Goal: Task Accomplishment & Management: Manage account settings

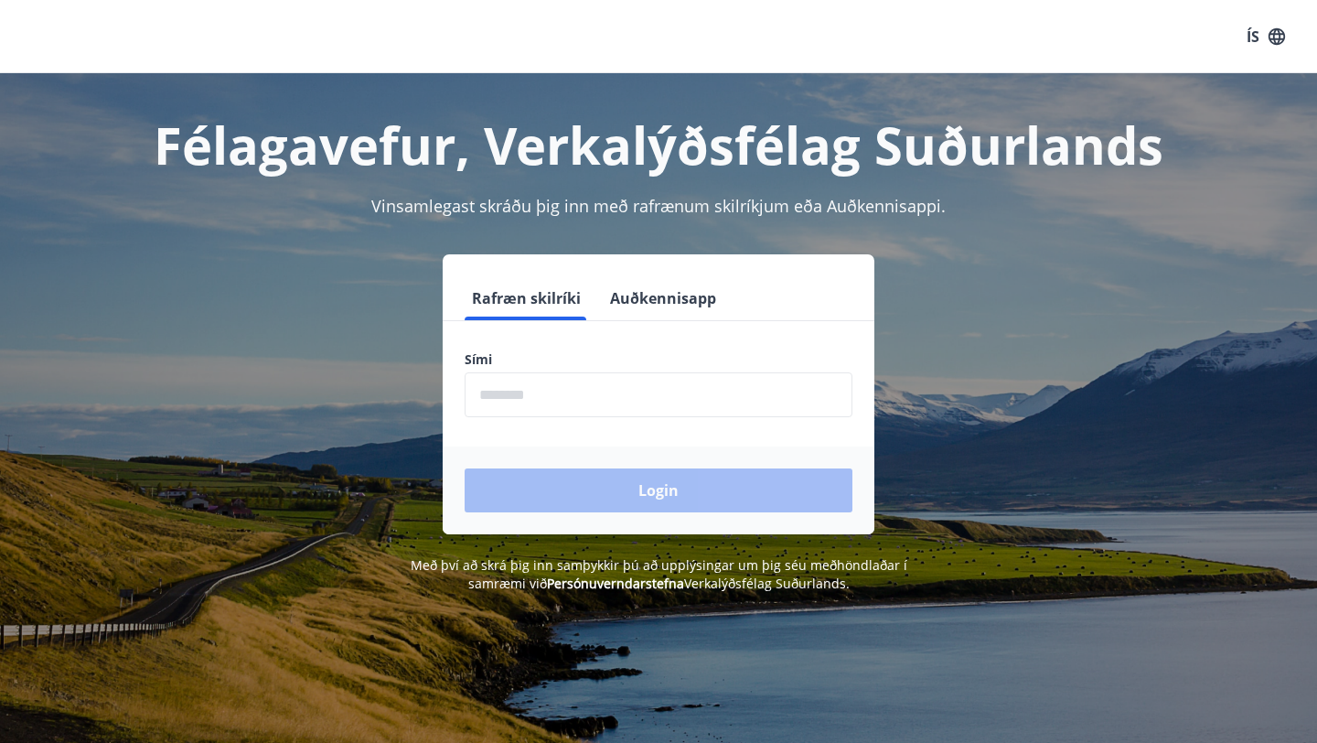
click at [1254, 39] on button "ÍS" at bounding box center [1266, 36] width 59 height 33
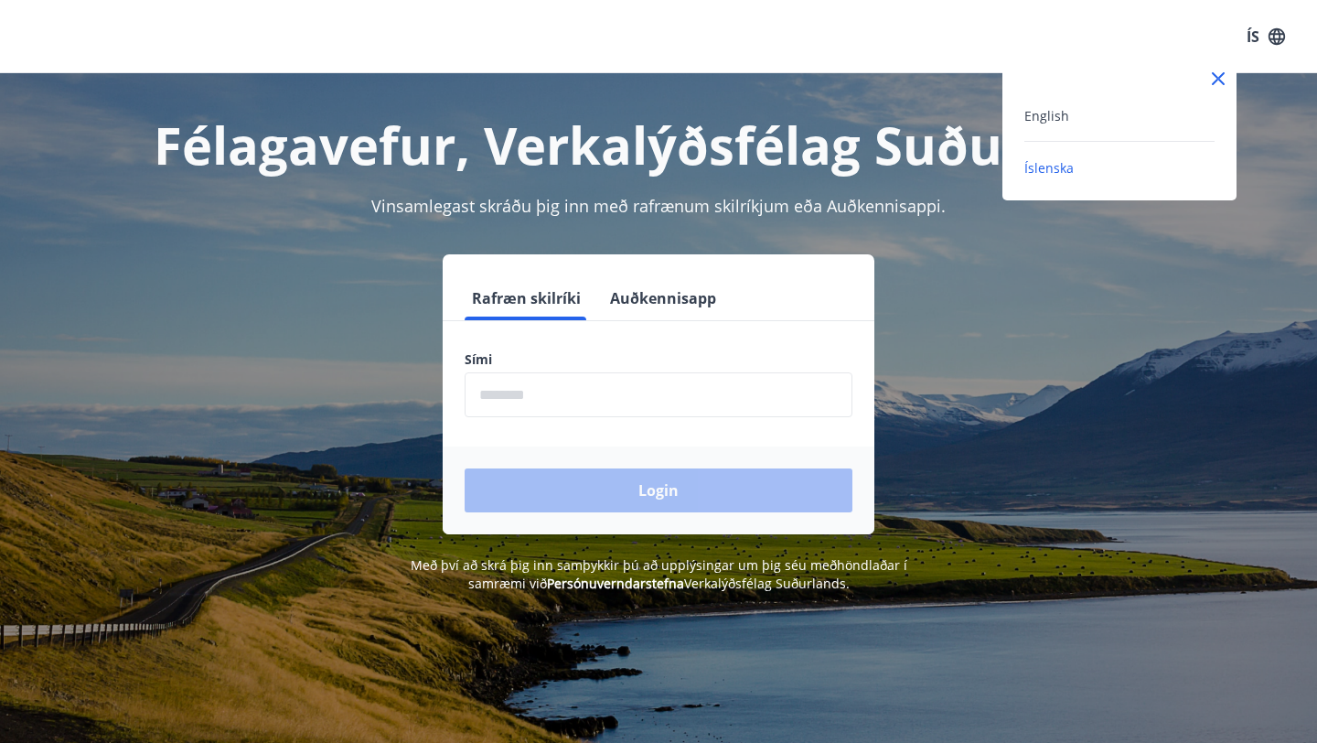
click at [1087, 116] on div "English" at bounding box center [1119, 115] width 190 height 22
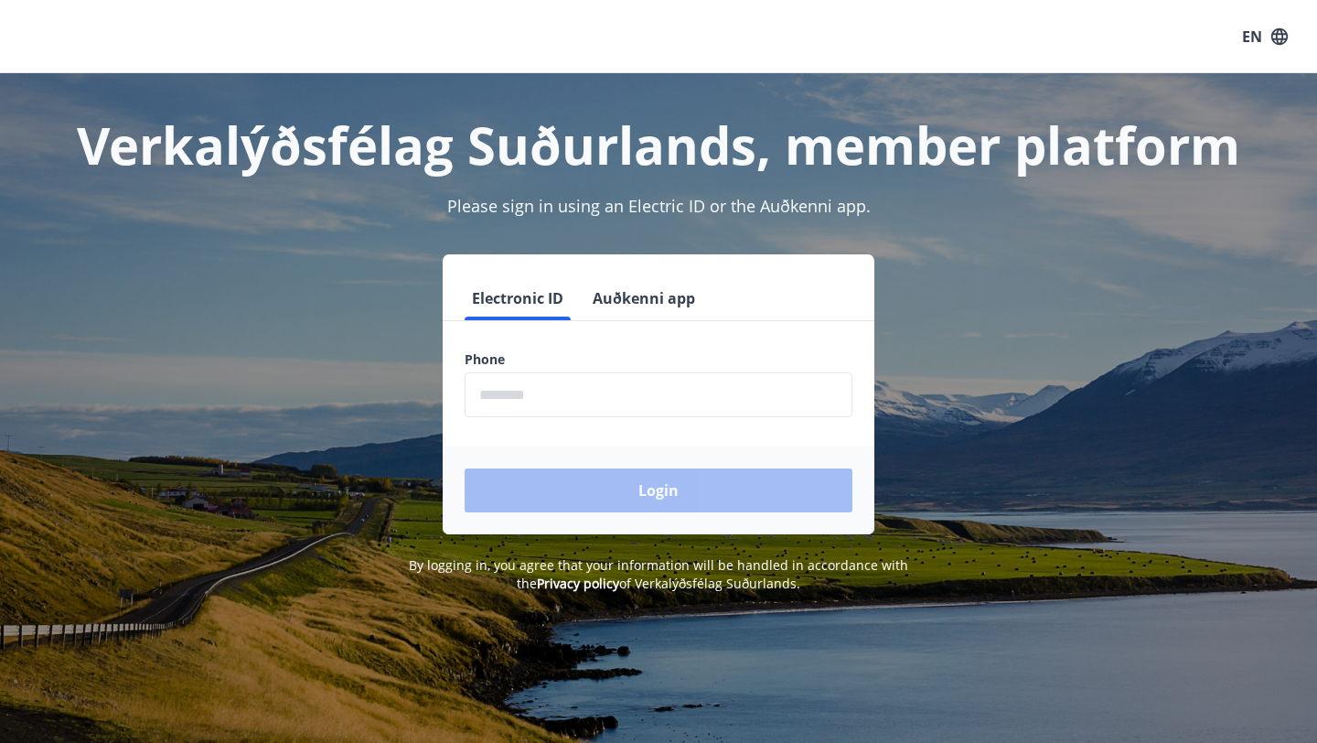
click at [548, 403] on input "phone" at bounding box center [659, 394] width 388 height 45
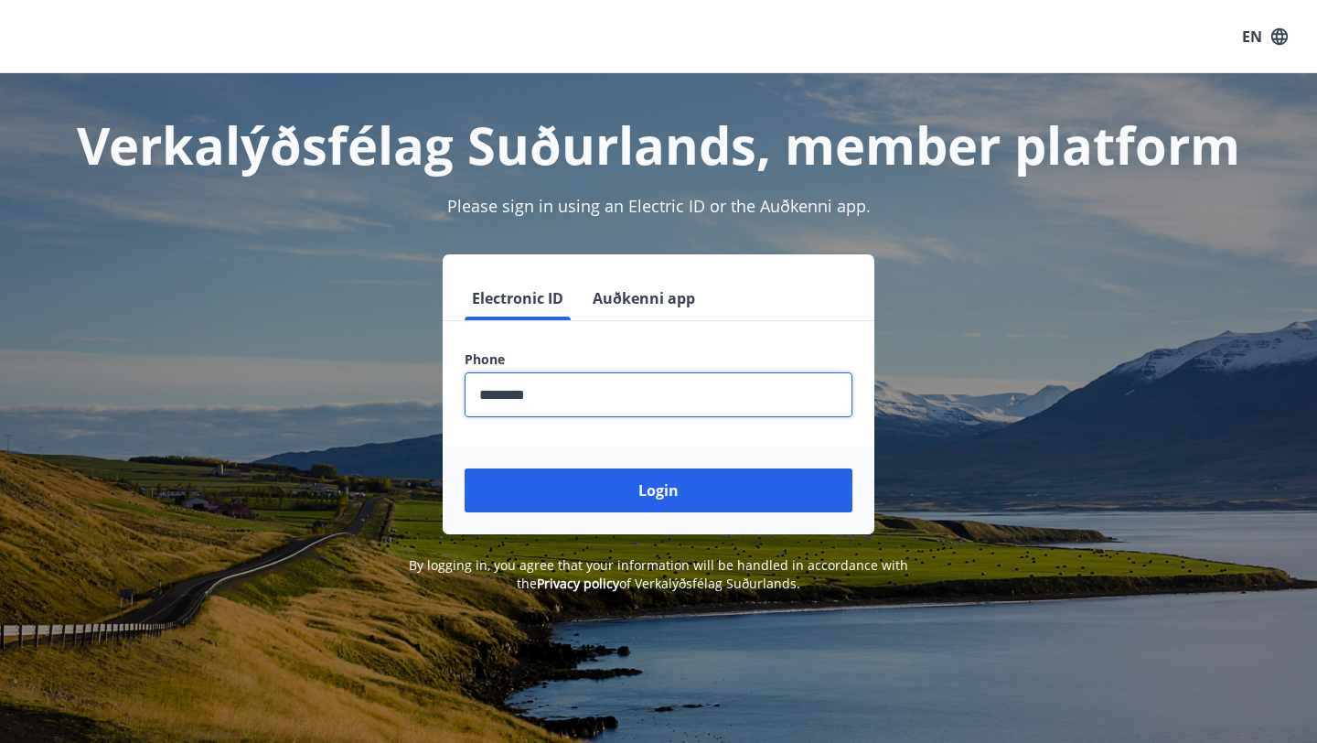
type input "********"
click at [614, 513] on div "Login" at bounding box center [659, 490] width 432 height 88
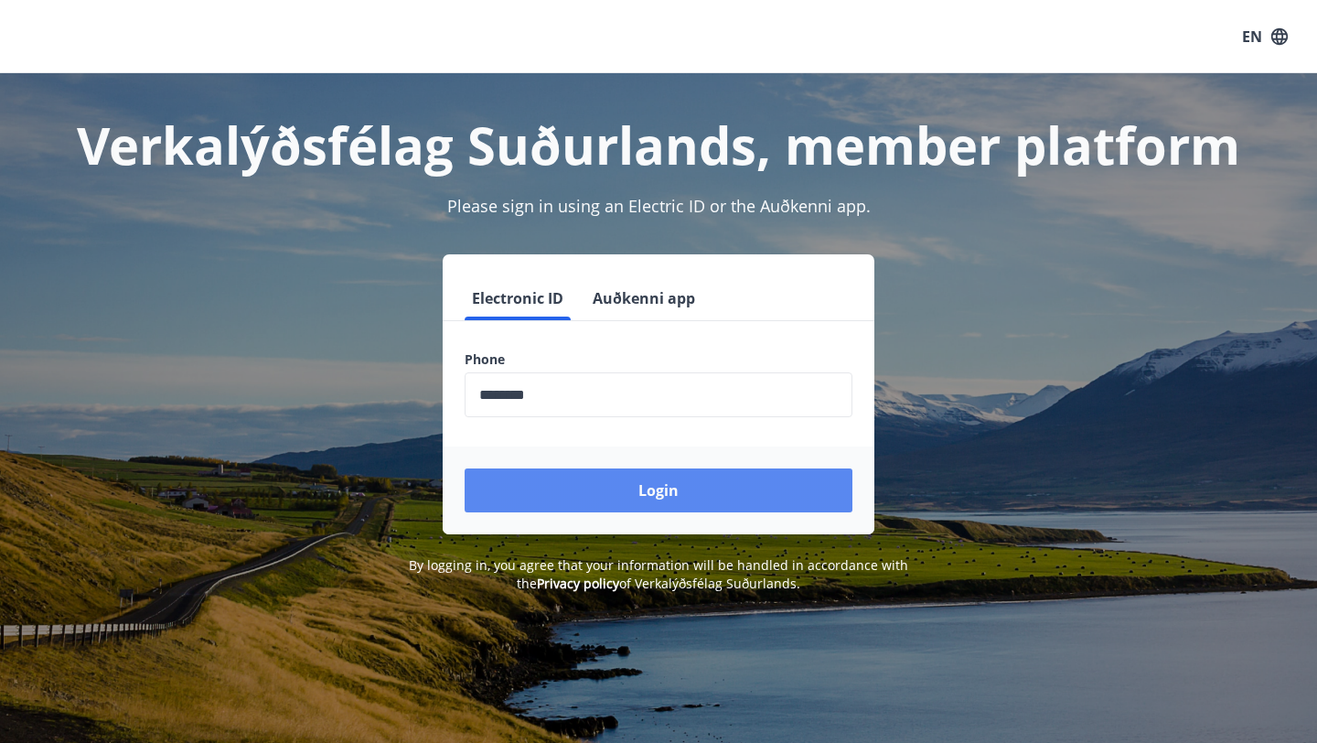
click at [630, 485] on button "Login" at bounding box center [659, 490] width 388 height 44
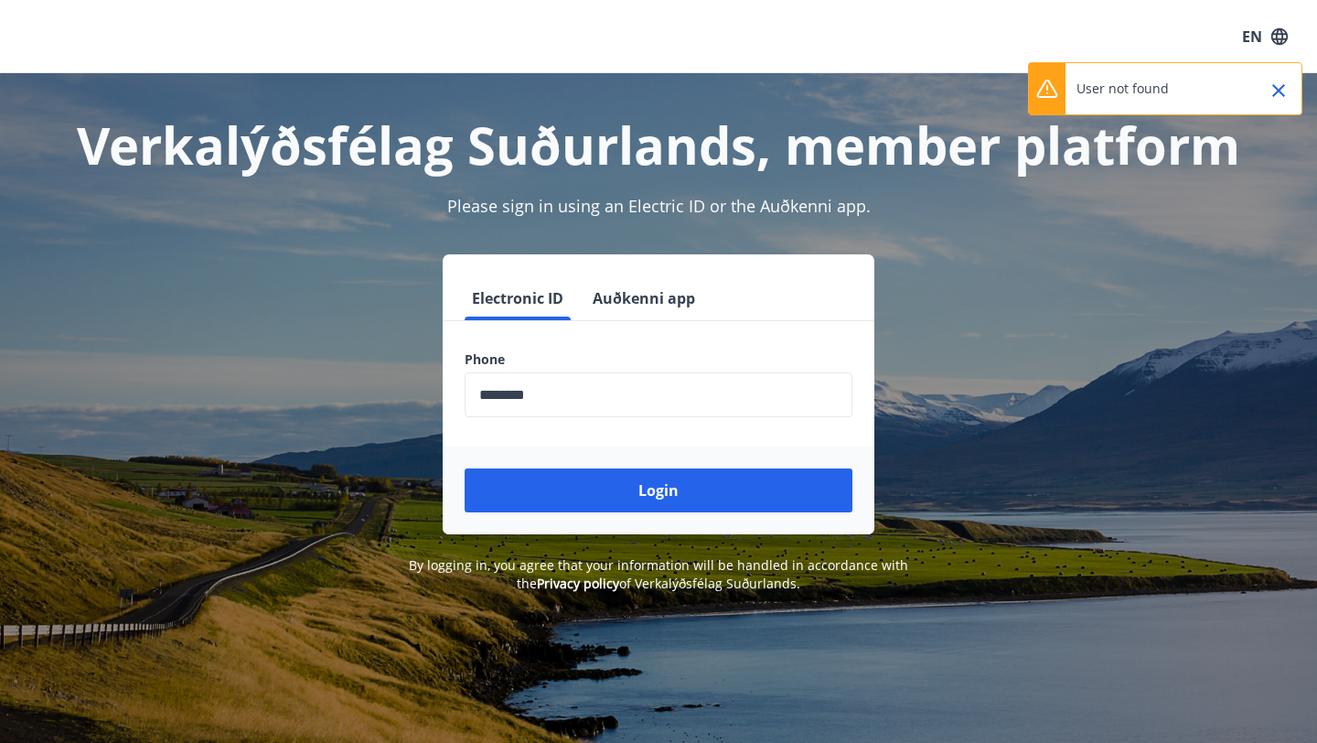
click at [663, 295] on button "Auðkenni app" at bounding box center [643, 298] width 117 height 44
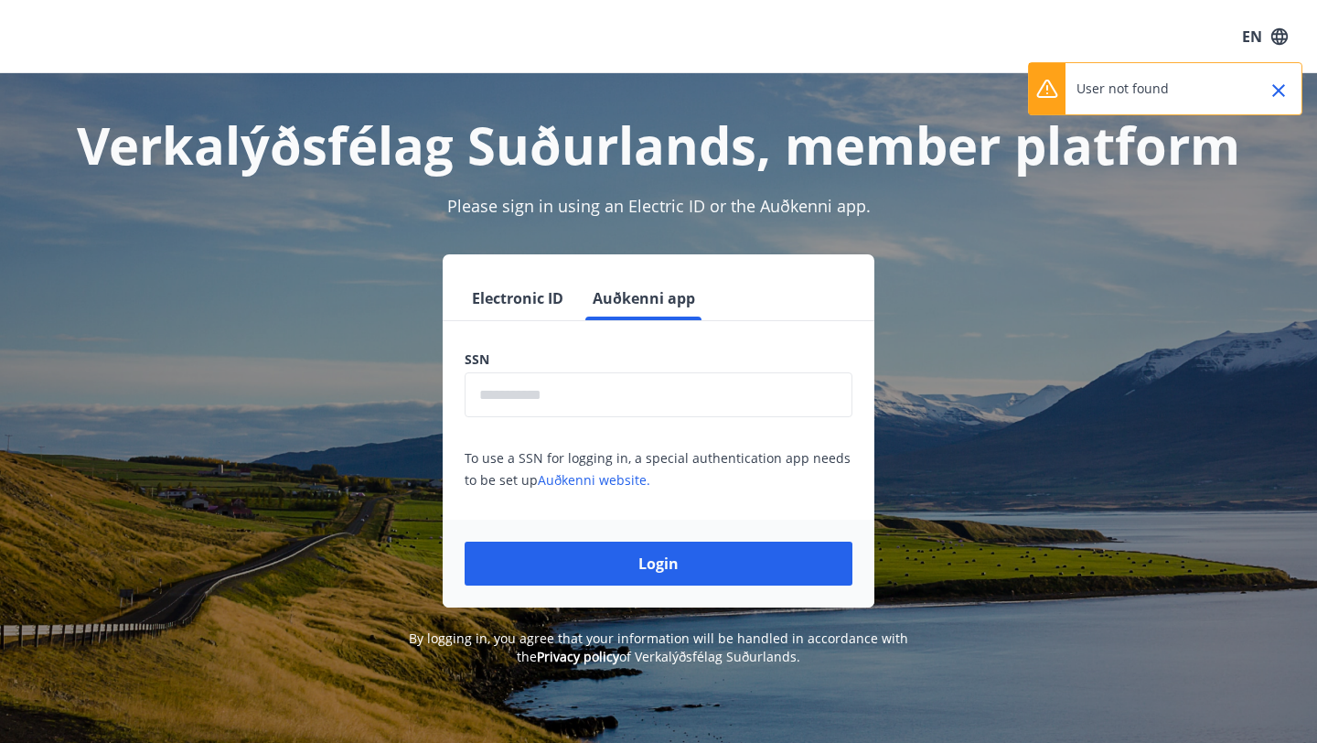
click at [545, 383] on input "text" at bounding box center [659, 394] width 388 height 45
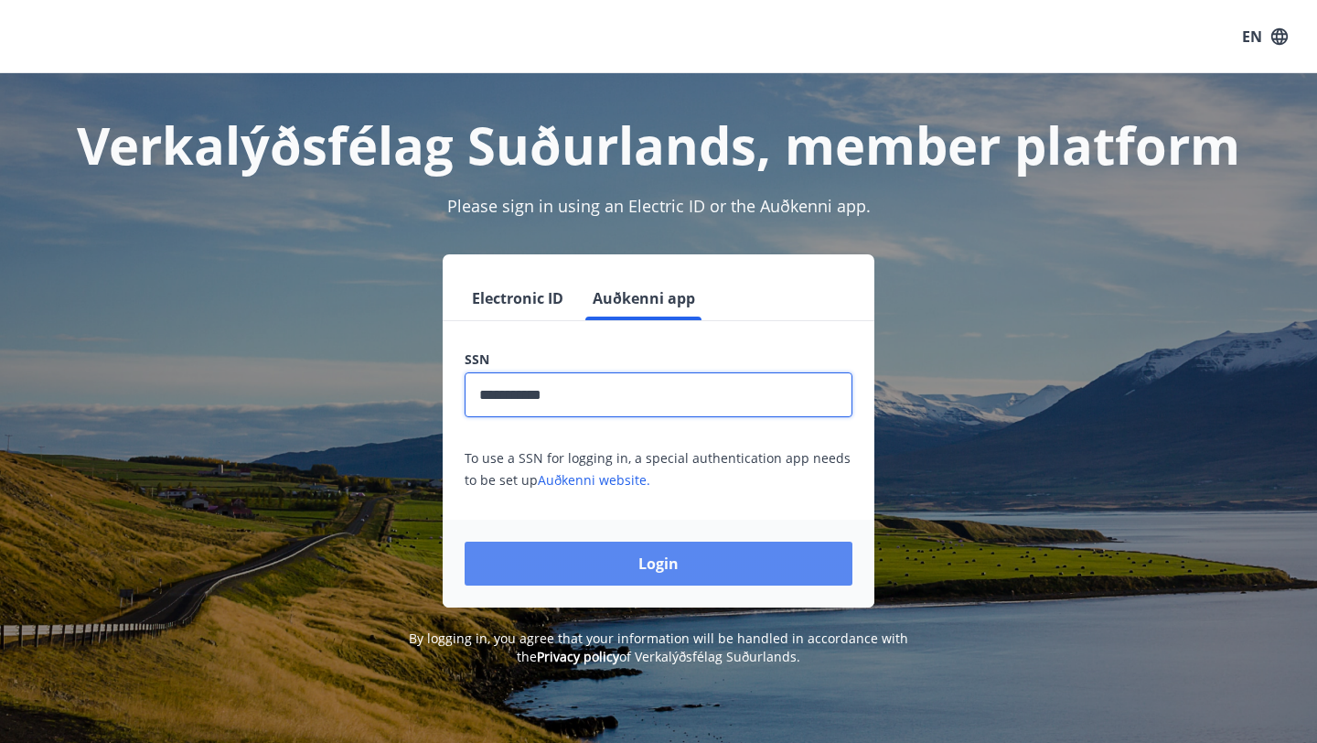
type input "**********"
click at [603, 570] on button "Login" at bounding box center [659, 564] width 388 height 44
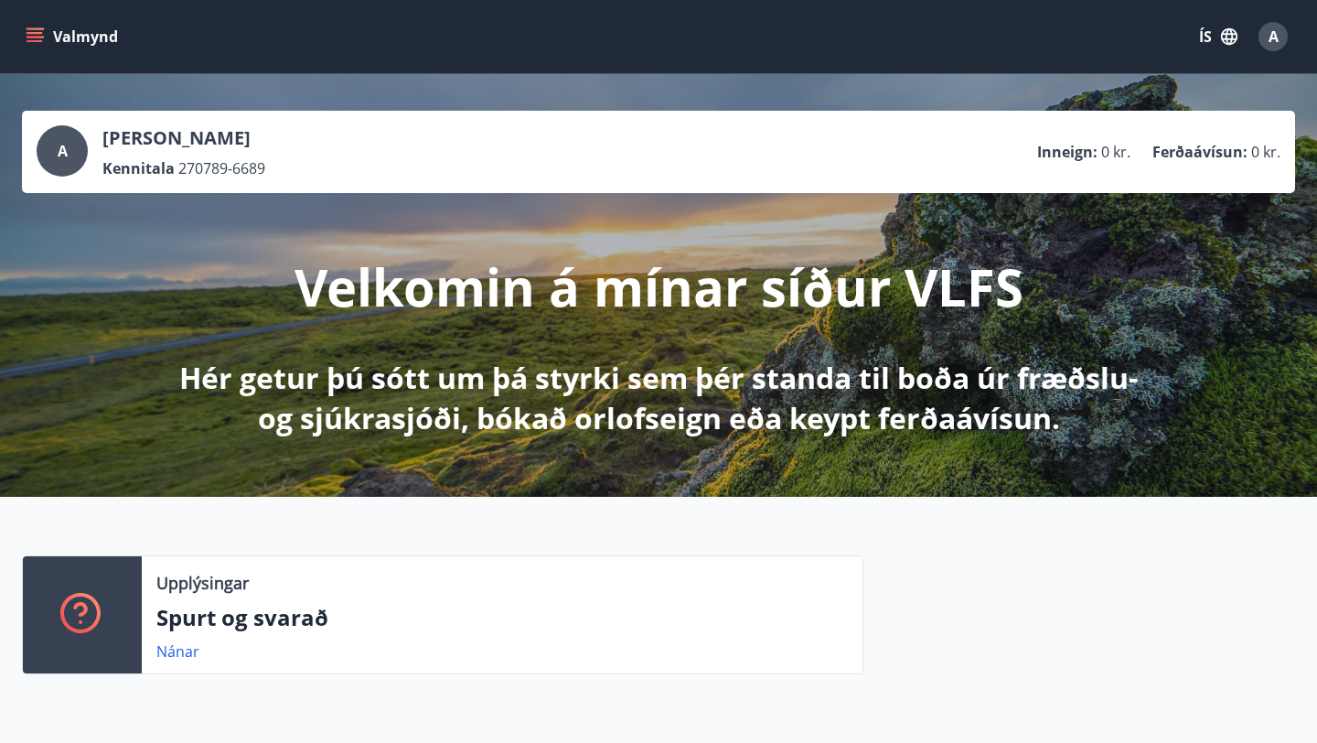
click at [1213, 35] on button "ÍS" at bounding box center [1218, 36] width 59 height 33
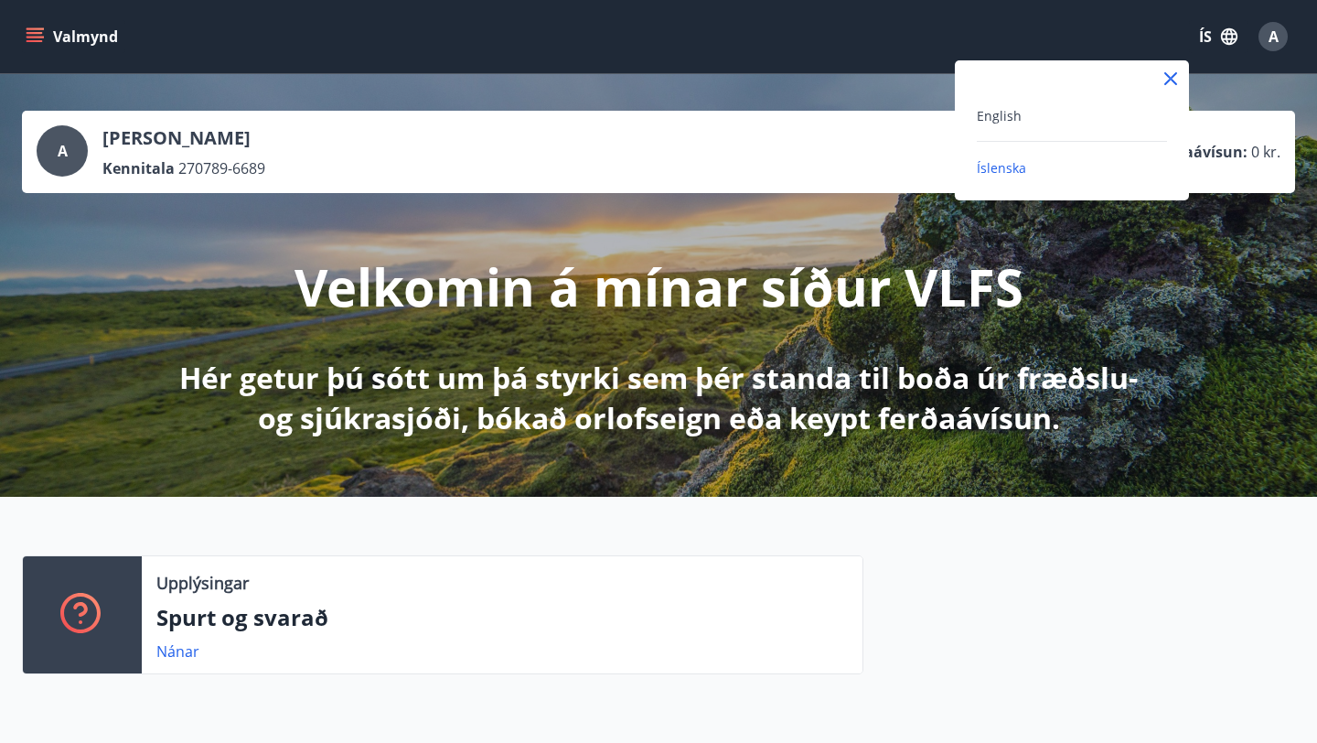
click at [1034, 114] on div "English" at bounding box center [1072, 115] width 190 height 22
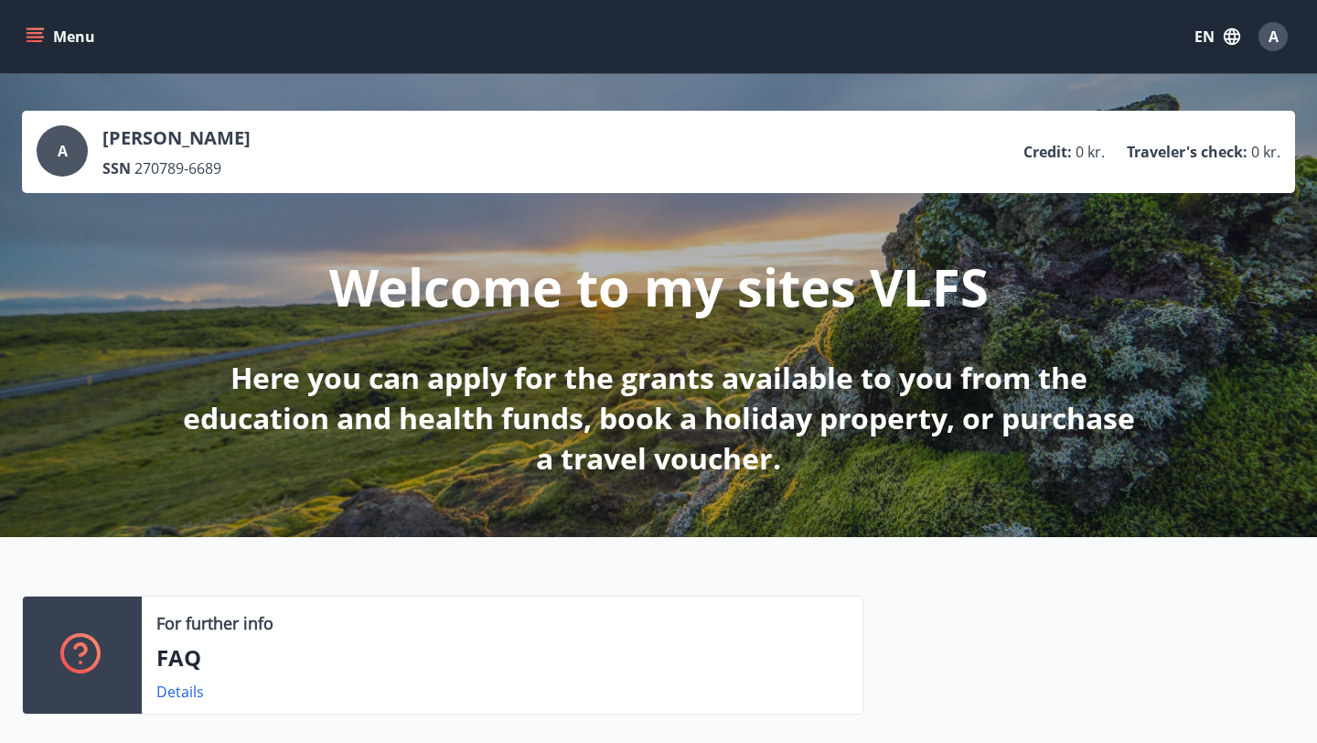
click at [1069, 155] on p "Credit :" at bounding box center [1048, 152] width 48 height 20
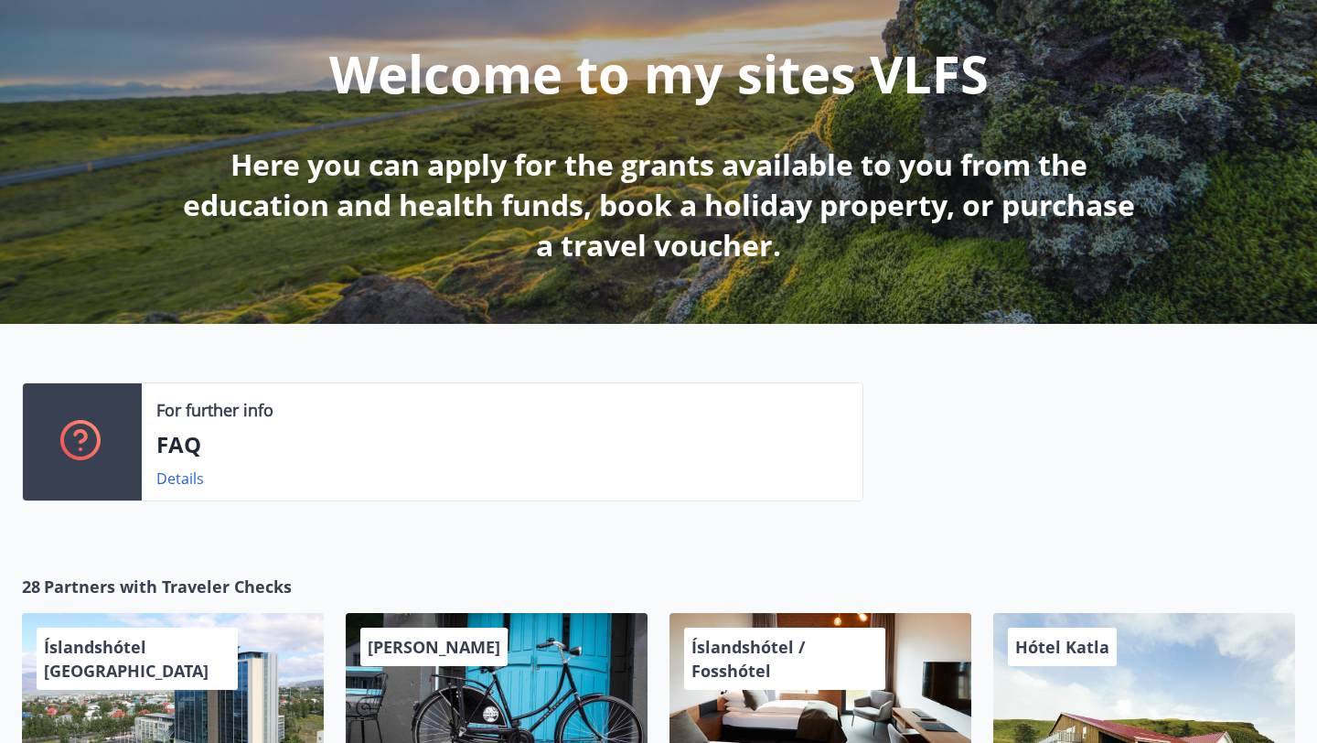
scroll to position [229, 0]
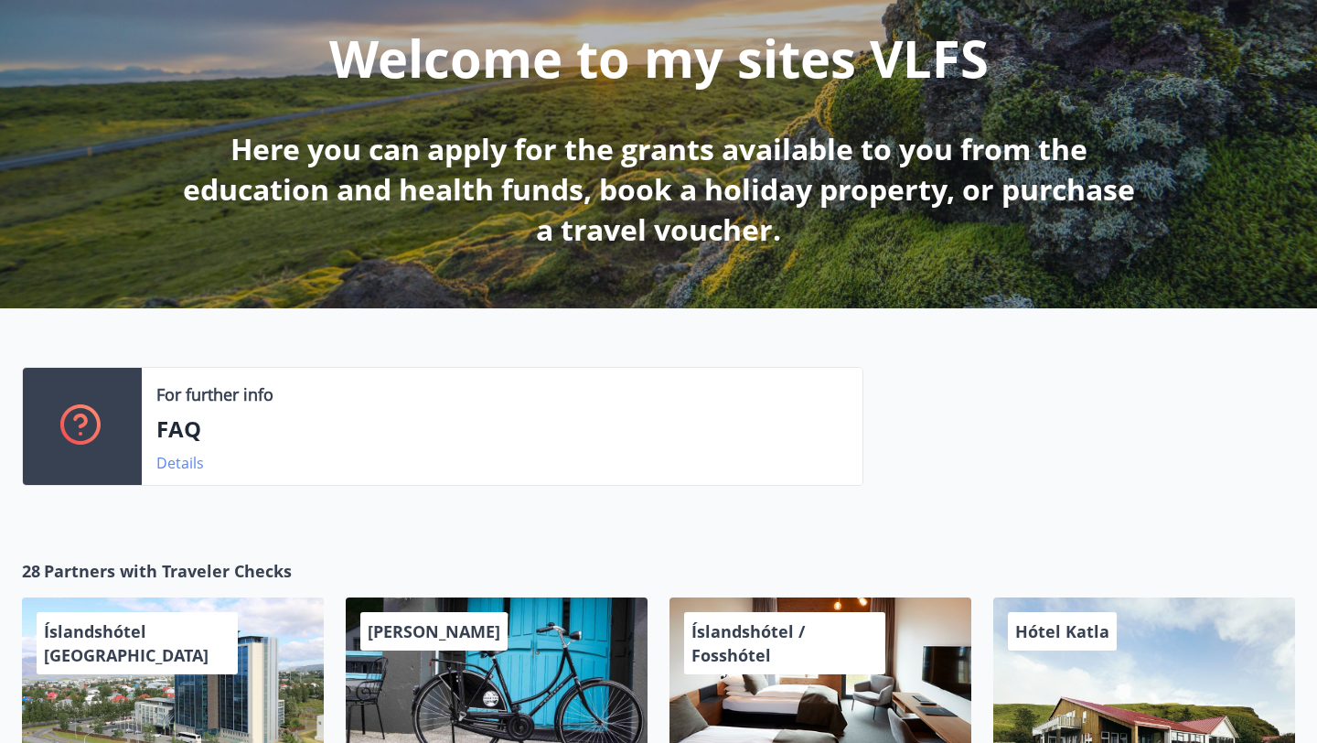
click at [166, 464] on link "Details" at bounding box center [180, 463] width 48 height 20
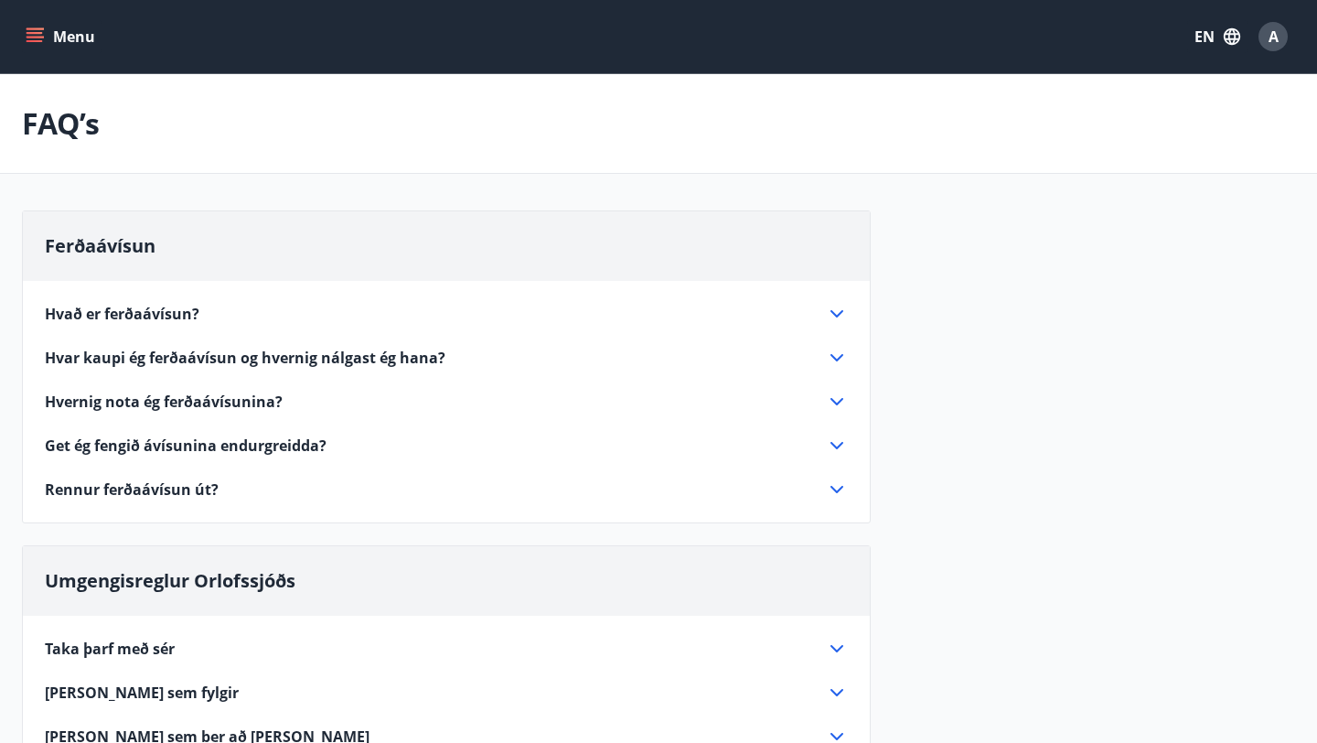
click at [48, 39] on button "Menu" at bounding box center [62, 36] width 80 height 33
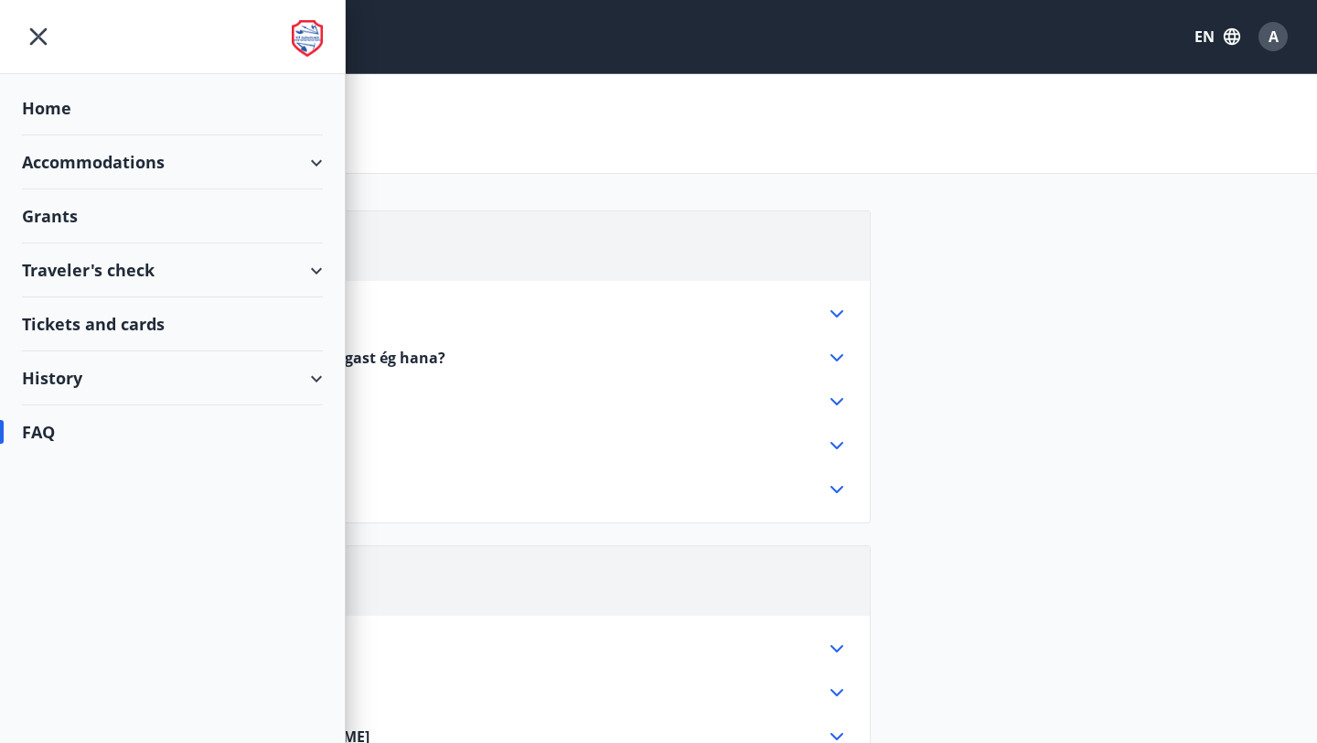
click at [254, 370] on div "History" at bounding box center [172, 378] width 301 height 54
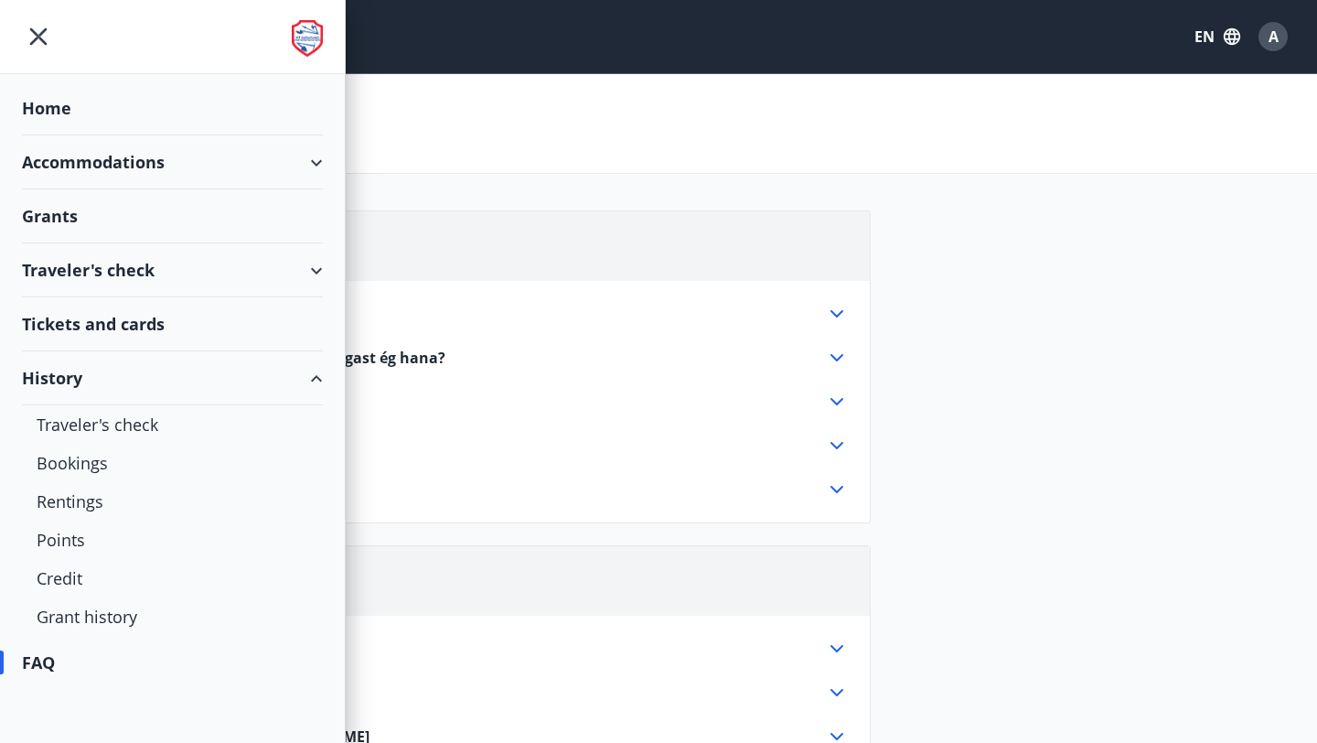
click at [254, 370] on div "History" at bounding box center [172, 378] width 301 height 54
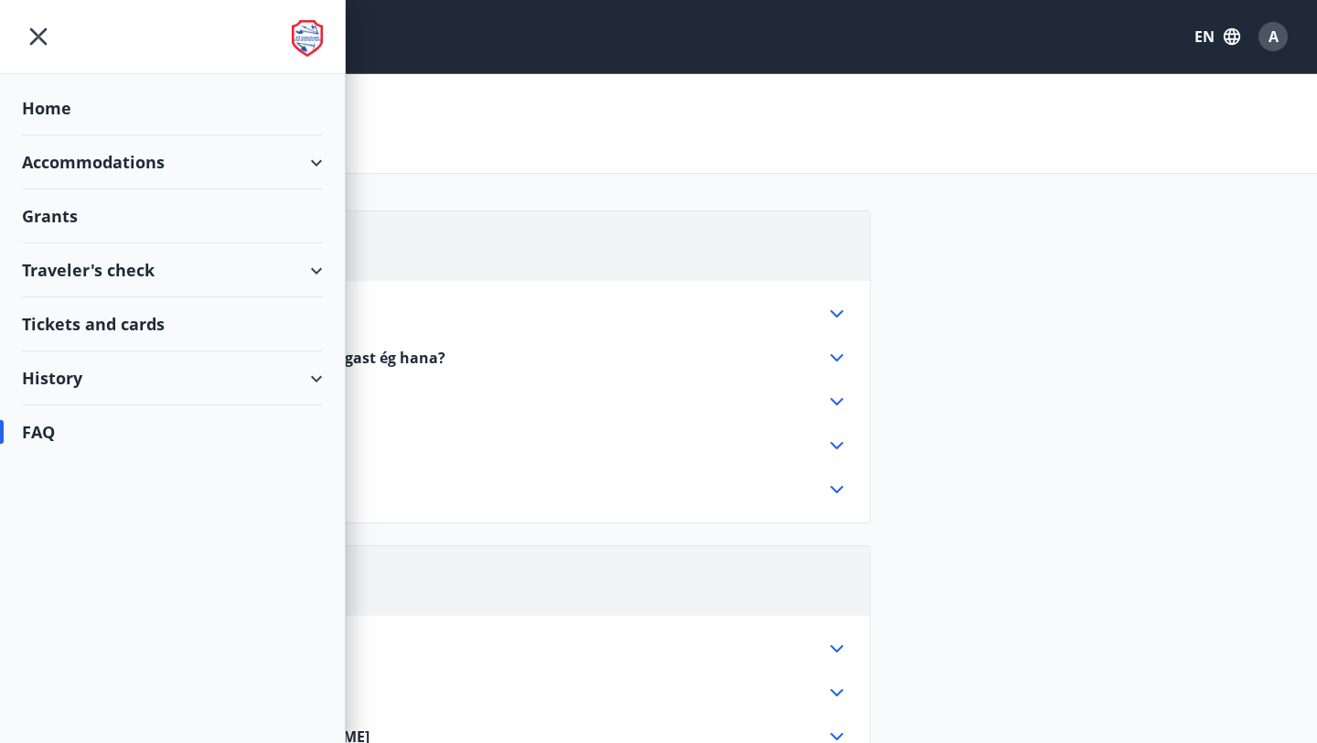
click at [141, 425] on div "FAQ" at bounding box center [172, 431] width 301 height 53
click at [38, 434] on div "FAQ" at bounding box center [172, 431] width 301 height 53
click at [995, 161] on div "FAQ’s" at bounding box center [658, 124] width 1317 height 100
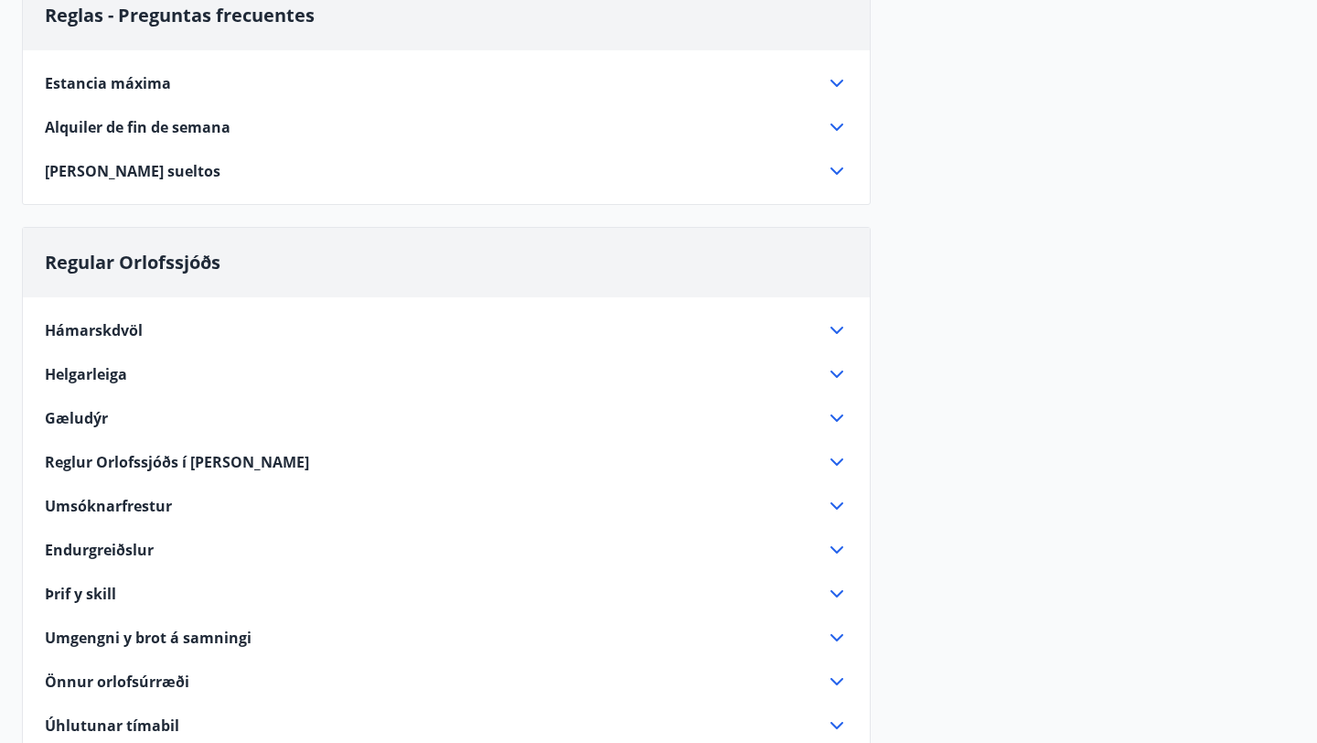
scroll to position [919, 0]
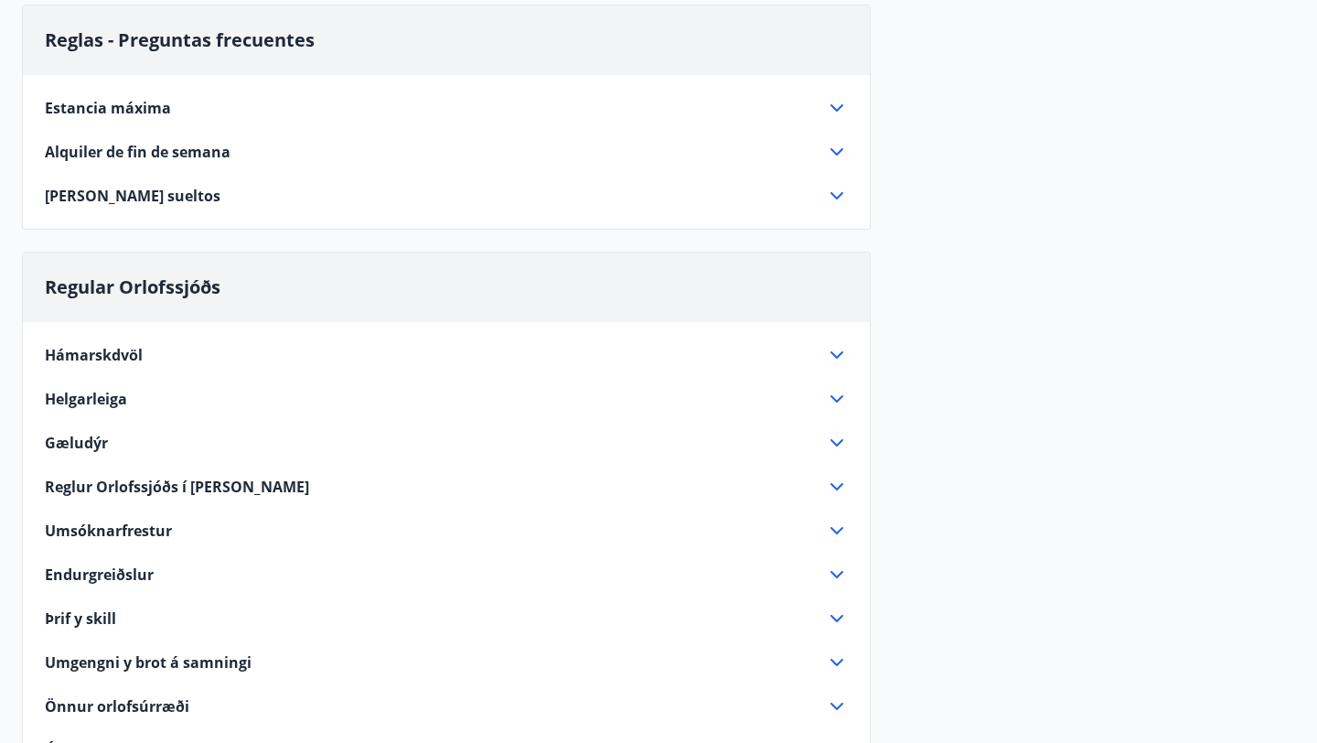
click at [399, 347] on div "Hámarskdvöl" at bounding box center [435, 355] width 781 height 20
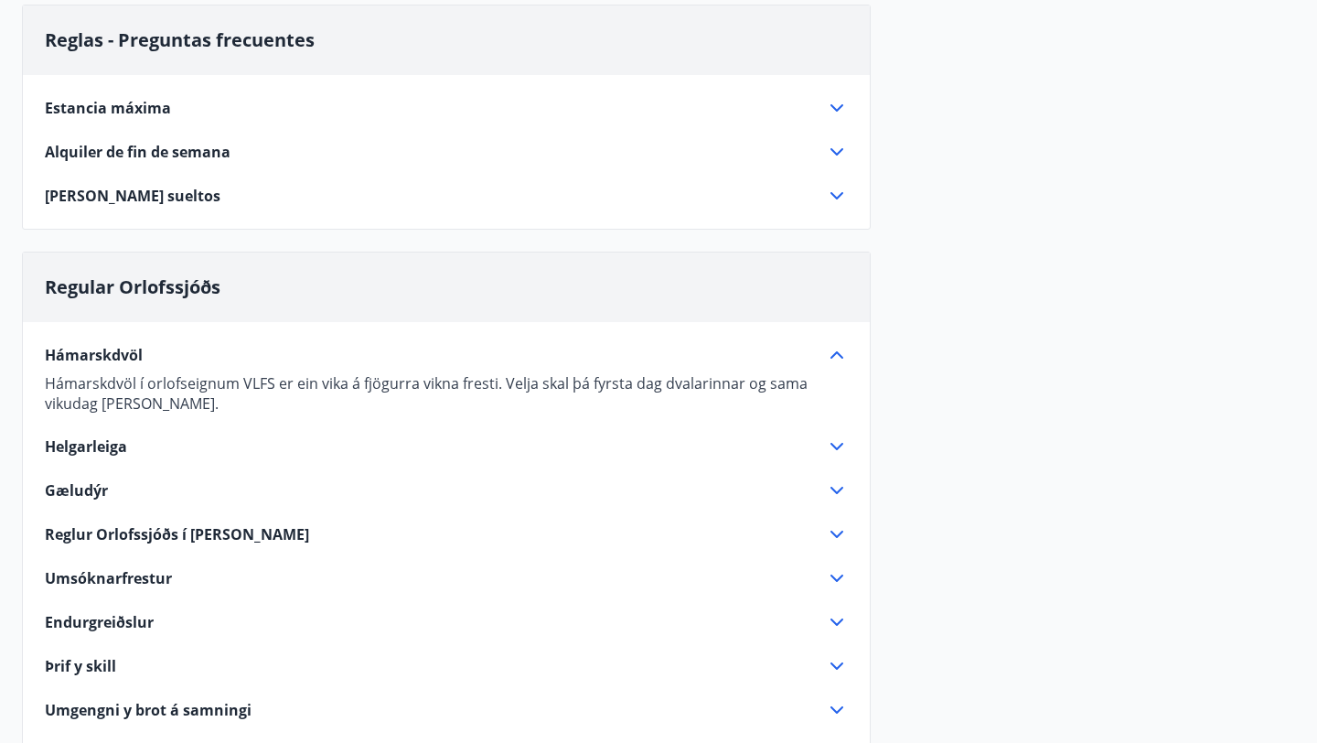
click at [399, 347] on div "Hámarskdvöl" at bounding box center [435, 355] width 781 height 20
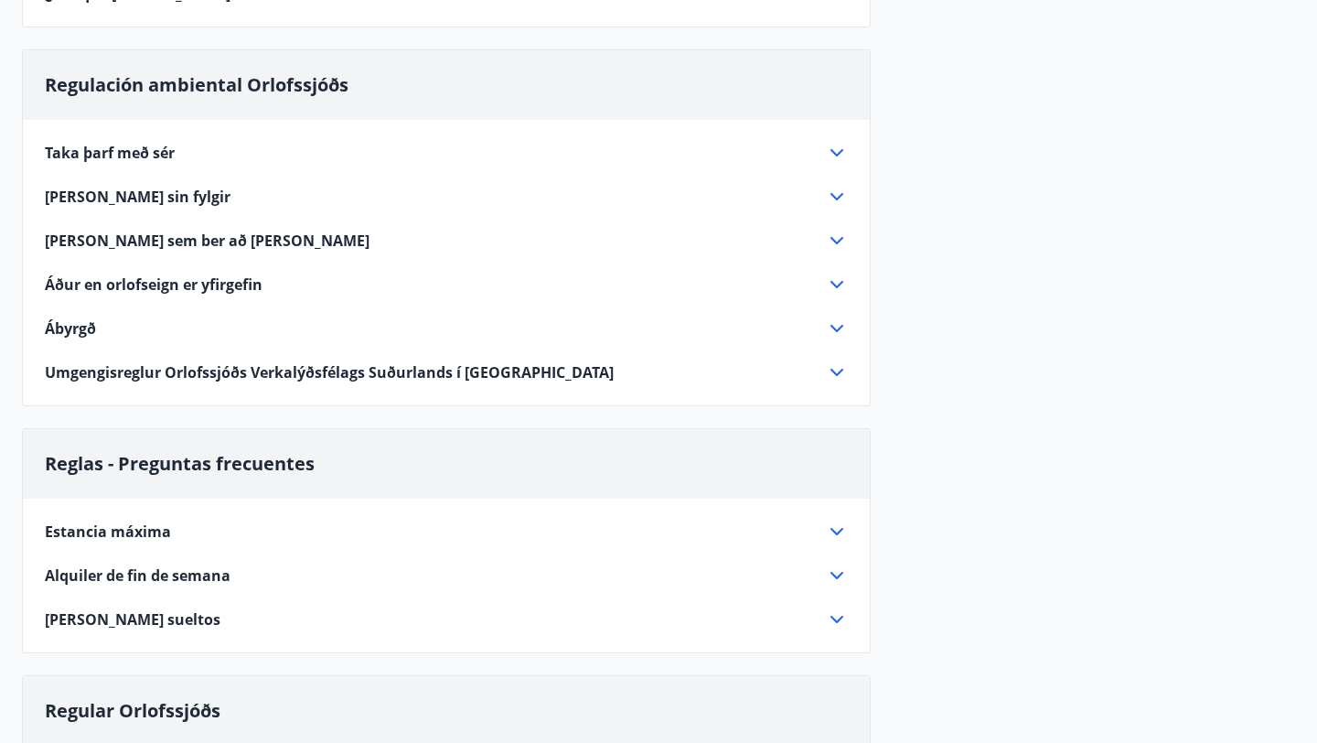
scroll to position [479, 0]
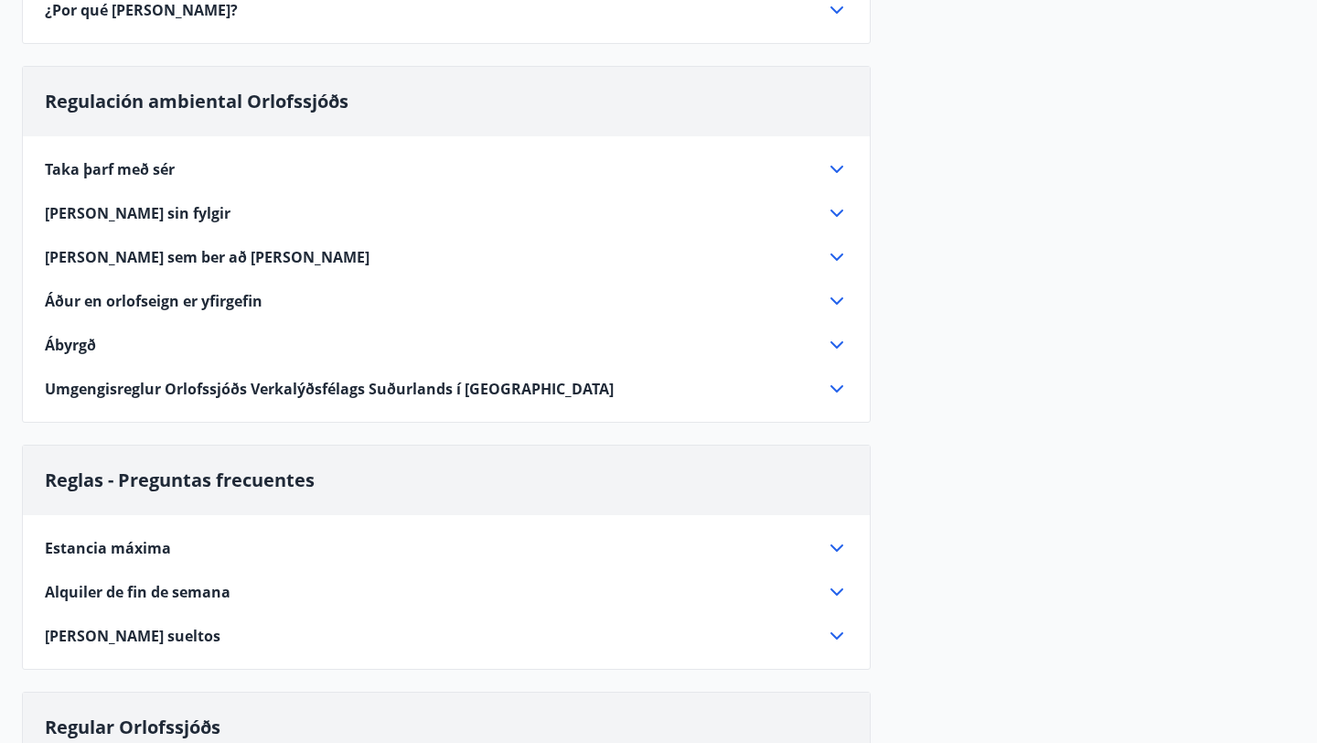
click at [605, 531] on div "Estancia máxima La estancia máxima en las propiedades vacacionales de VLFS es d…" at bounding box center [446, 581] width 847 height 132
click at [586, 545] on div "Estancia máxima" at bounding box center [435, 548] width 781 height 20
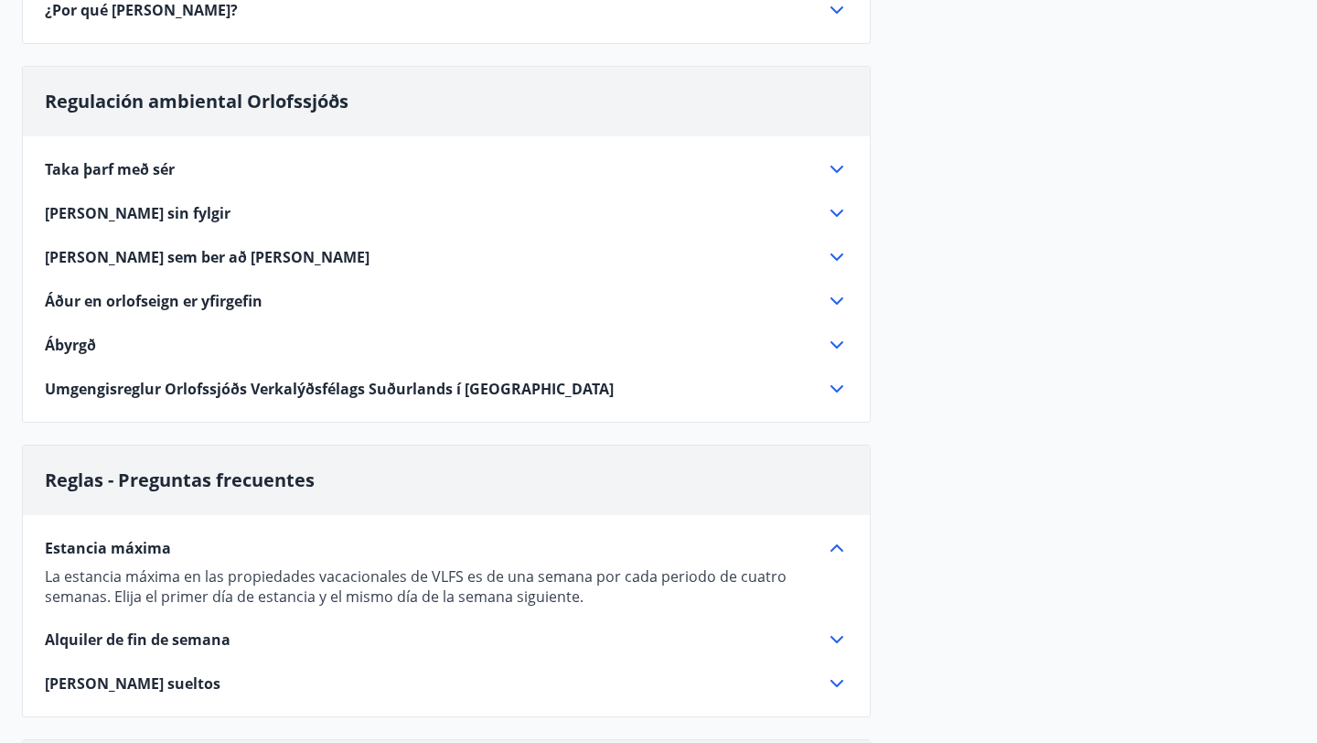
click at [586, 545] on div "Estancia máxima" at bounding box center [435, 548] width 781 height 20
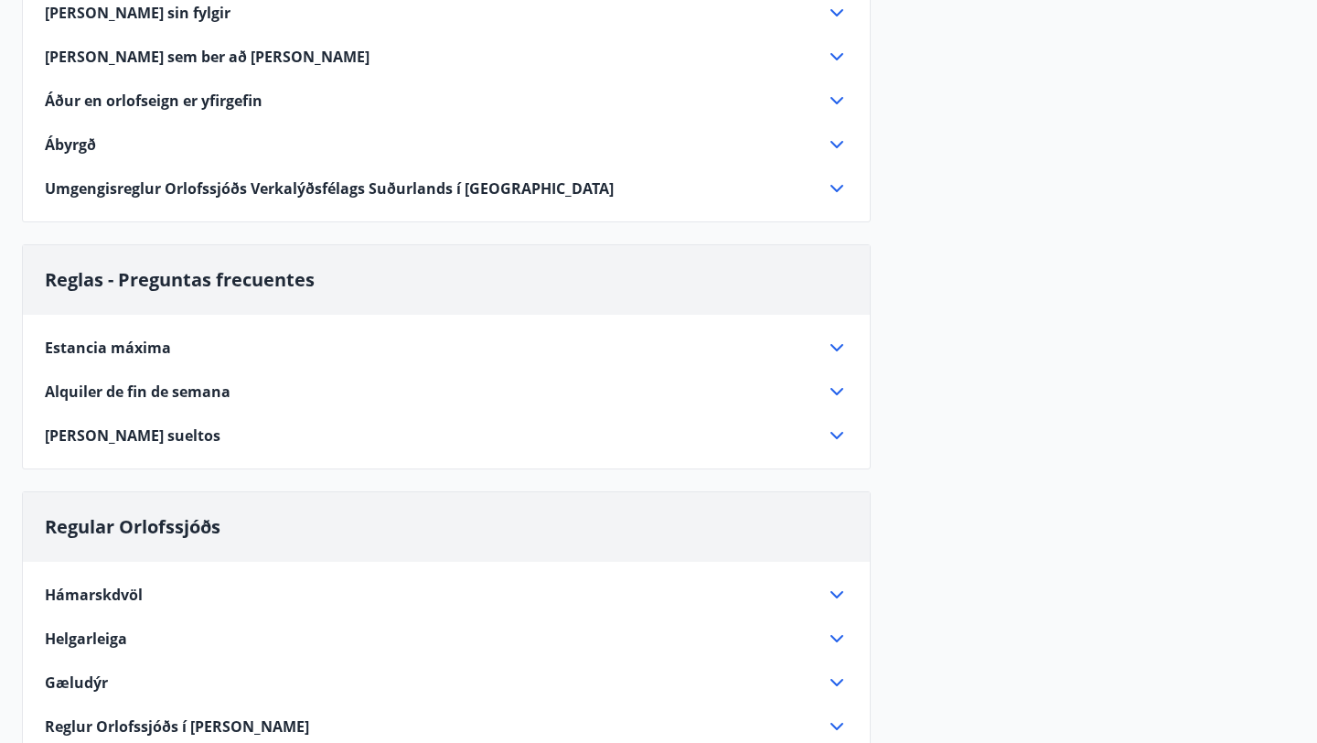
scroll to position [718, 0]
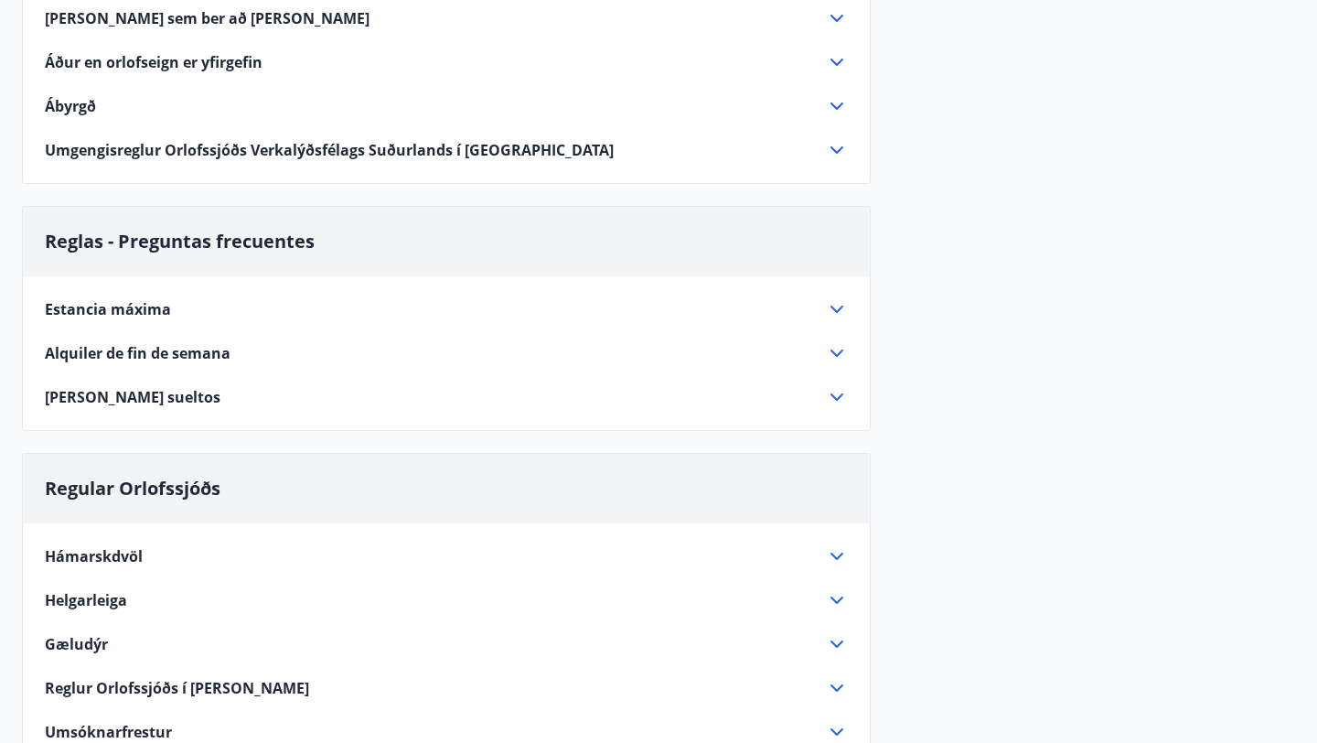
click at [523, 556] on div "Hámarskdvöl" at bounding box center [435, 556] width 781 height 20
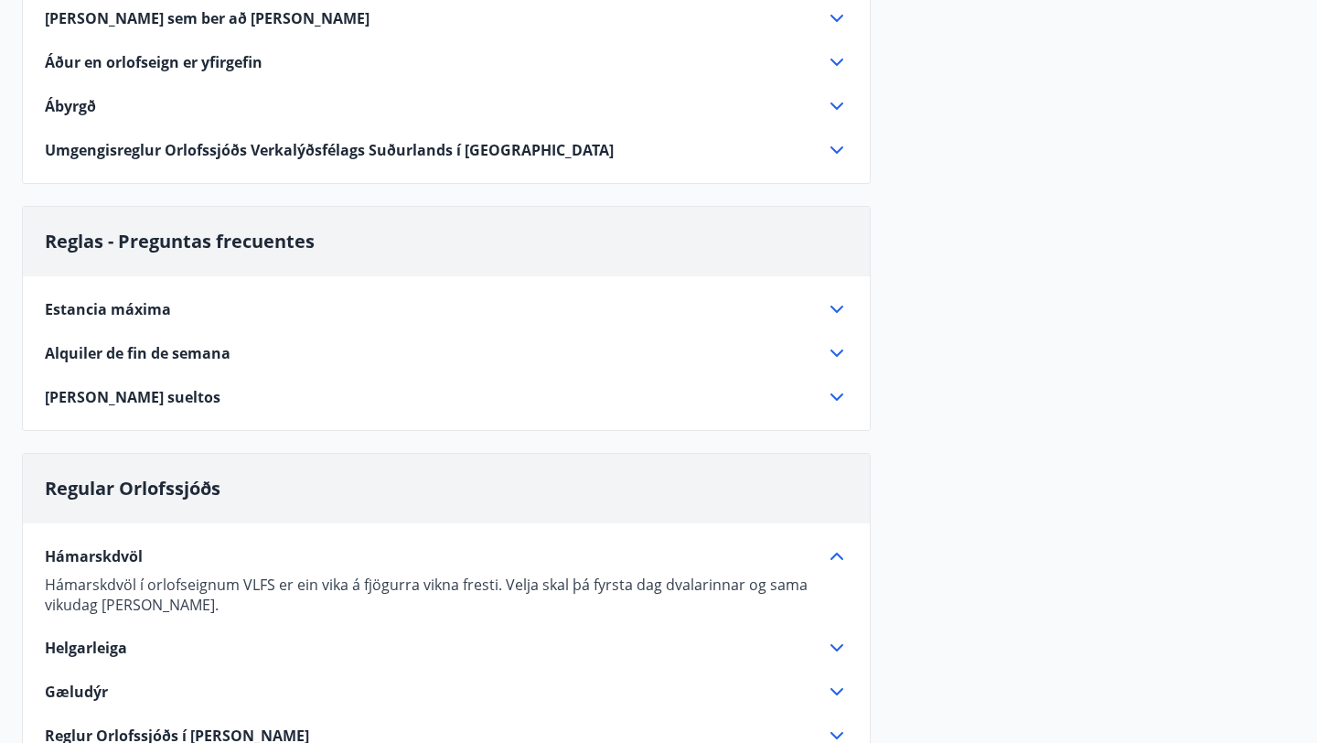
click at [523, 556] on div "Hámarskdvöl" at bounding box center [435, 556] width 781 height 20
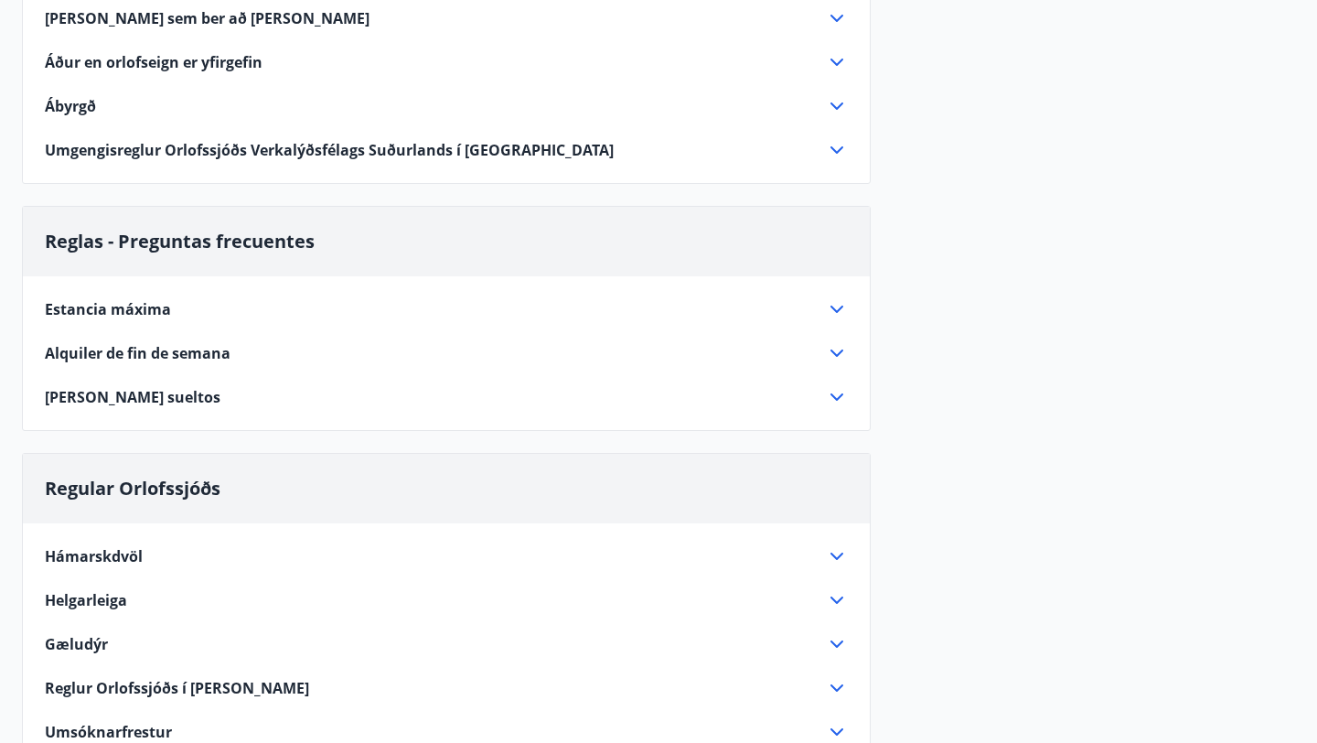
click at [443, 598] on div "Helgarleiga" at bounding box center [435, 600] width 781 height 20
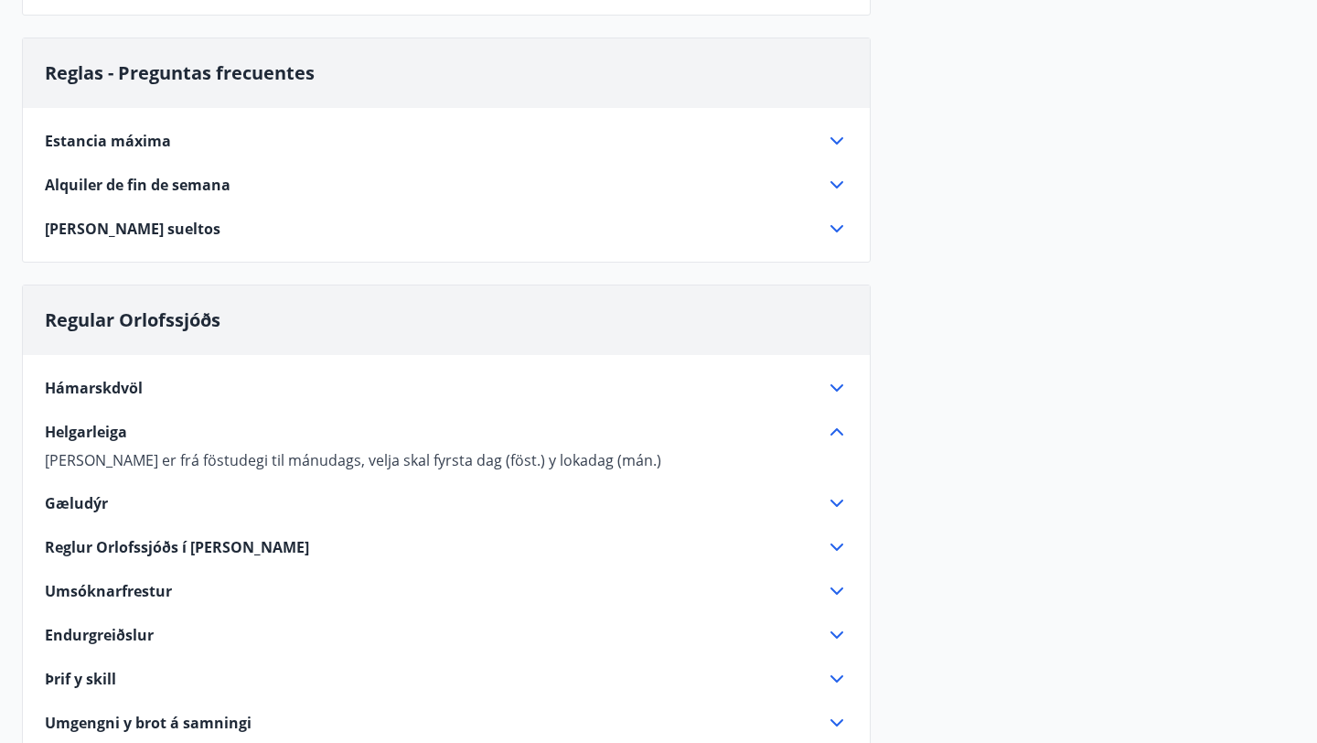
scroll to position [903, 0]
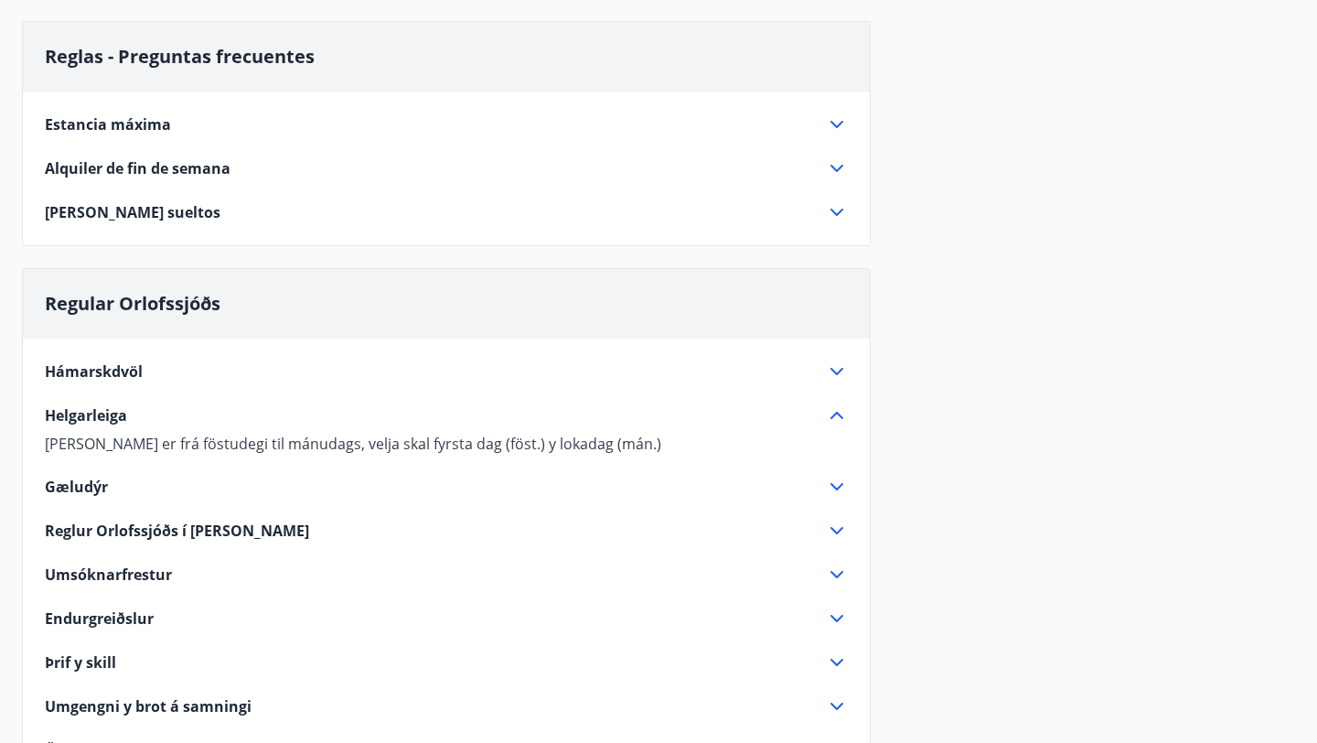
click at [382, 424] on div "Helgarleiga" at bounding box center [435, 415] width 781 height 20
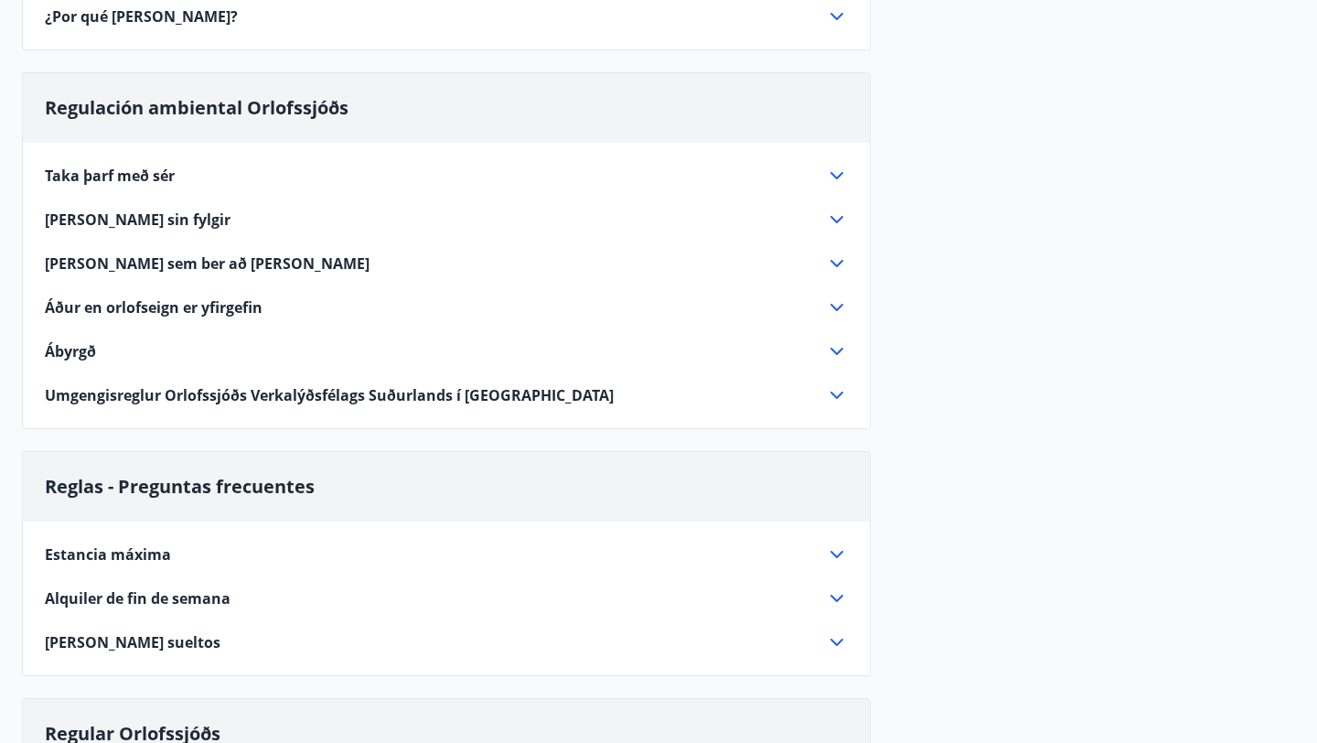
scroll to position [471, 0]
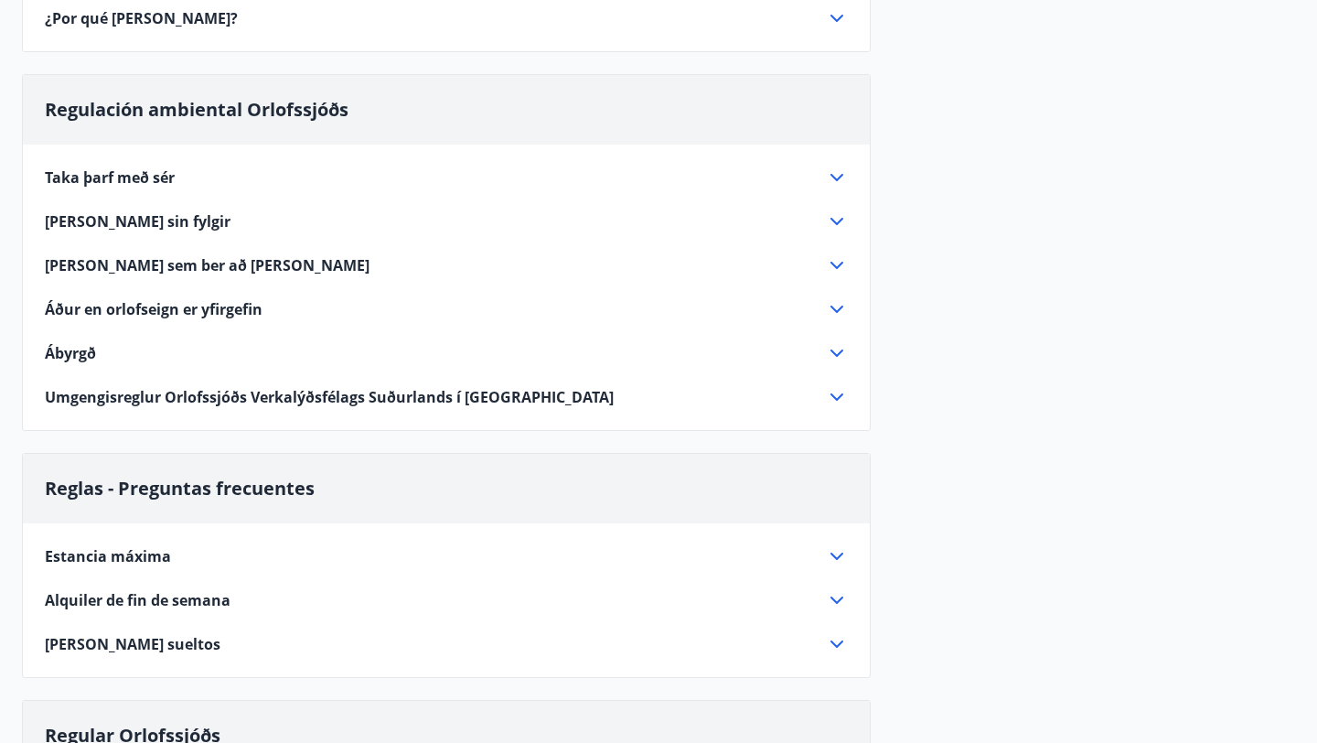
click at [387, 180] on div "Taka þarf með sér" at bounding box center [435, 177] width 781 height 20
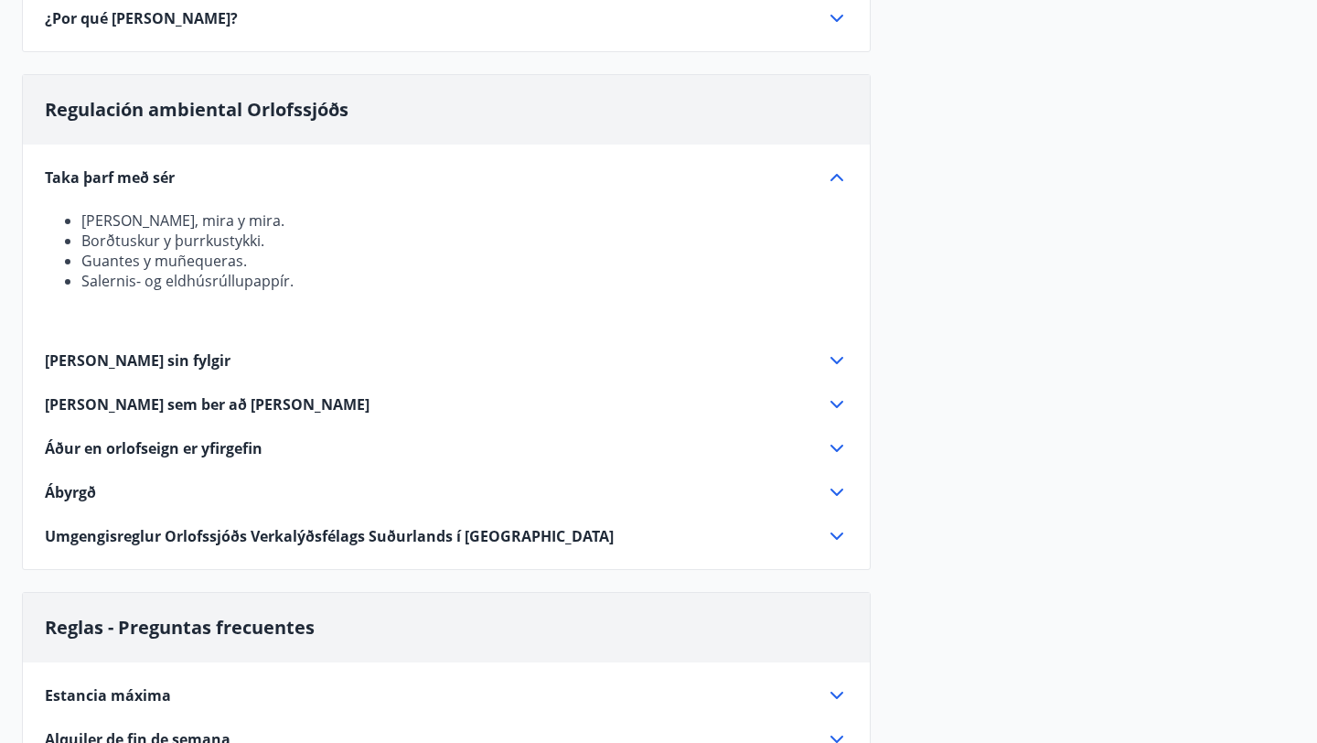
click at [387, 180] on div "Taka þarf með sér" at bounding box center [435, 177] width 781 height 20
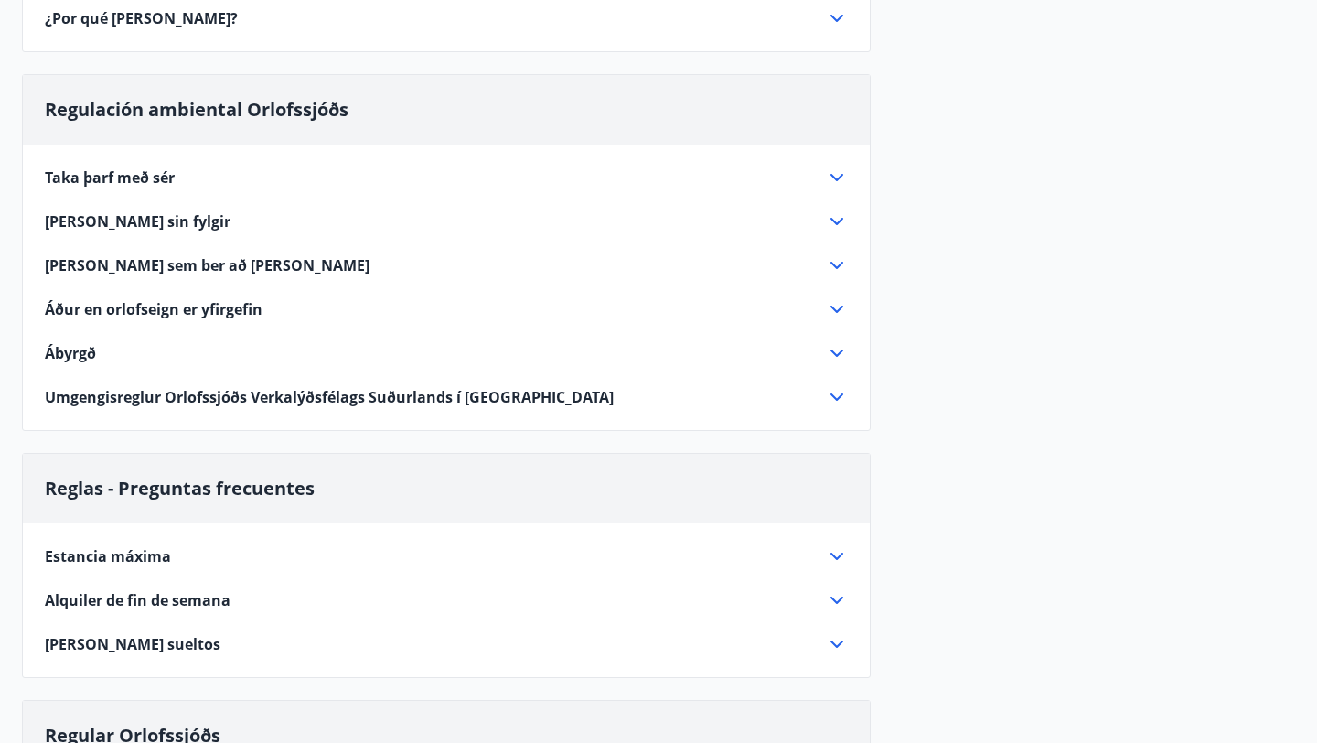
click at [355, 212] on div "Það sin fylgir" at bounding box center [435, 221] width 781 height 20
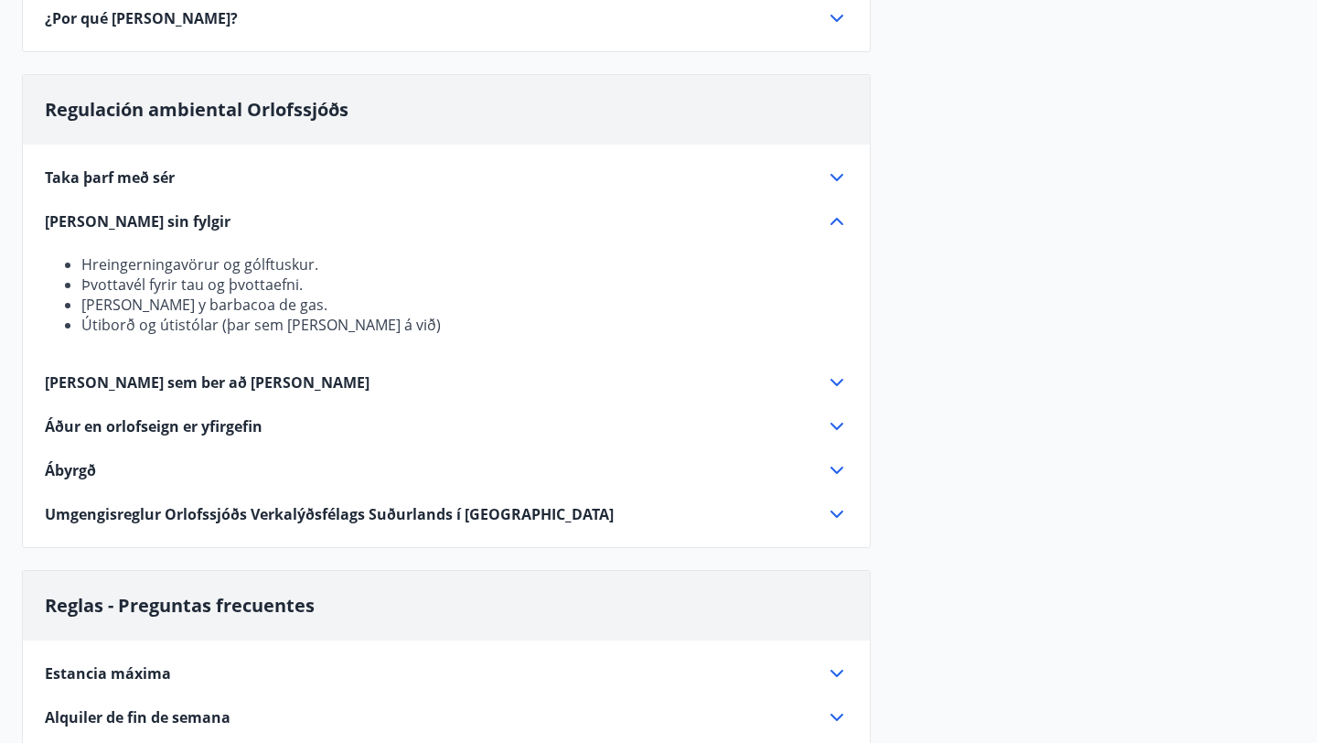
click at [355, 212] on div "Það sin fylgir" at bounding box center [435, 221] width 781 height 20
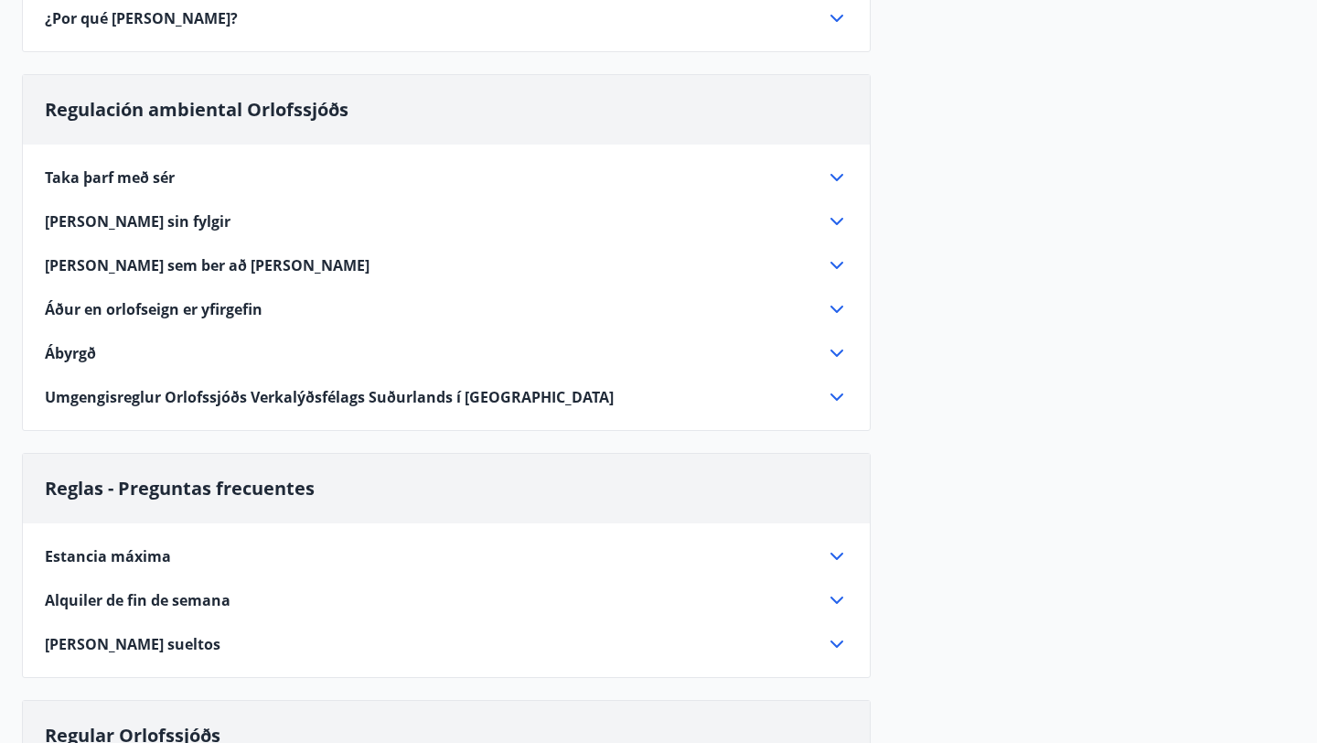
click at [307, 260] on div "Það sem ber að virða" at bounding box center [435, 265] width 781 height 20
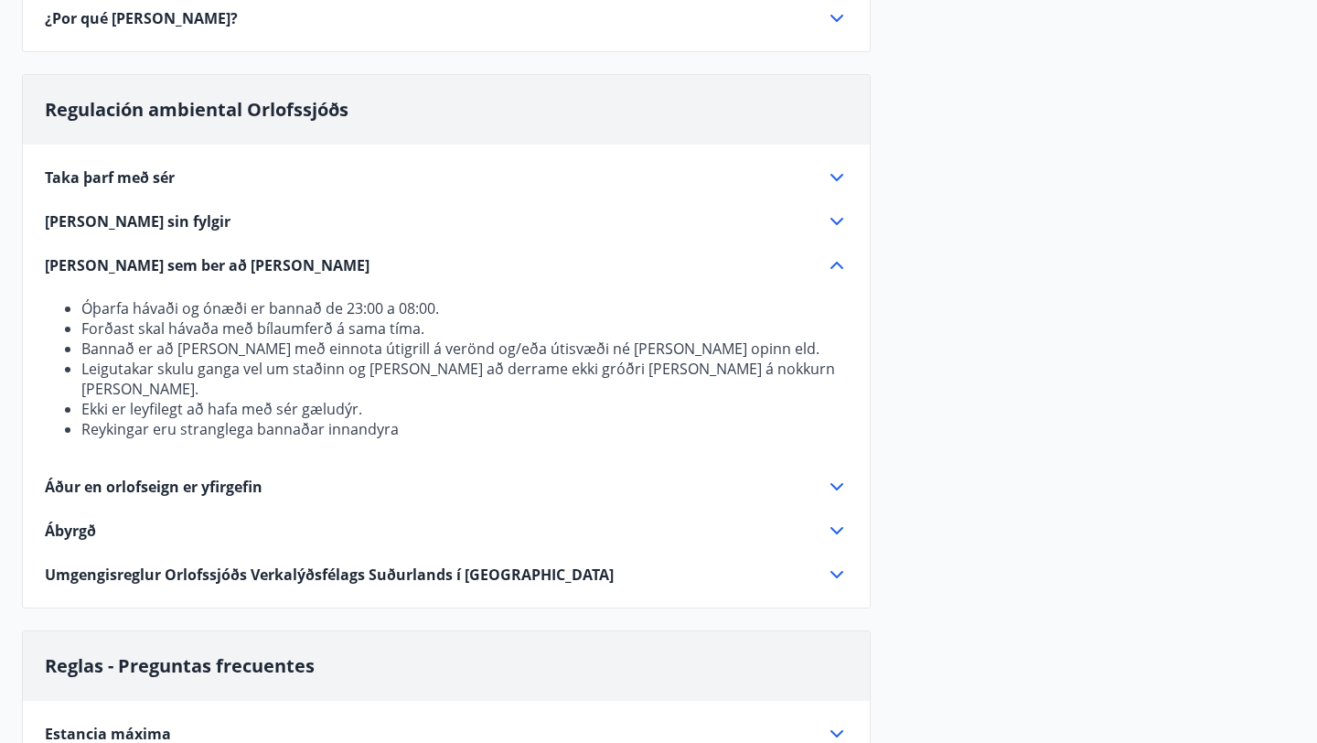
click at [307, 260] on div "Það sem ber að virða" at bounding box center [435, 265] width 781 height 20
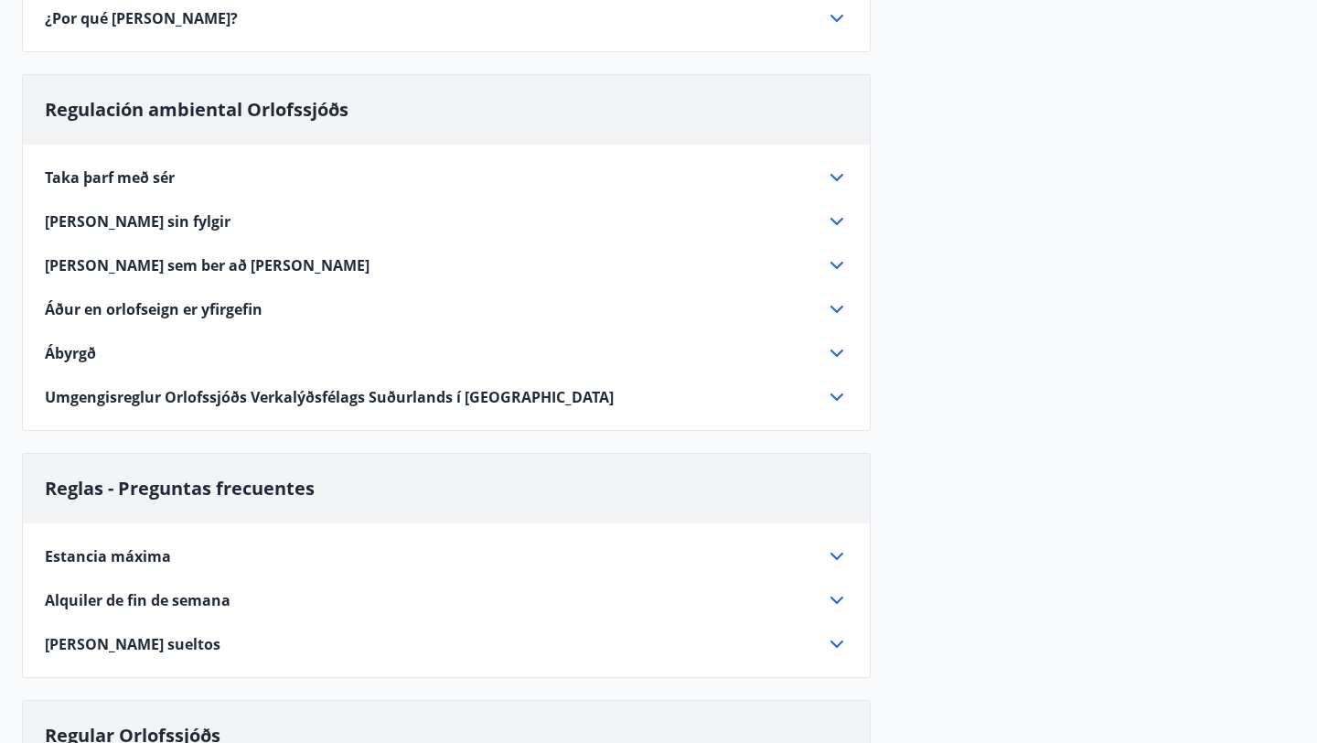
click at [273, 307] on div "Áður en orlofseign er yfirgefin" at bounding box center [435, 309] width 781 height 20
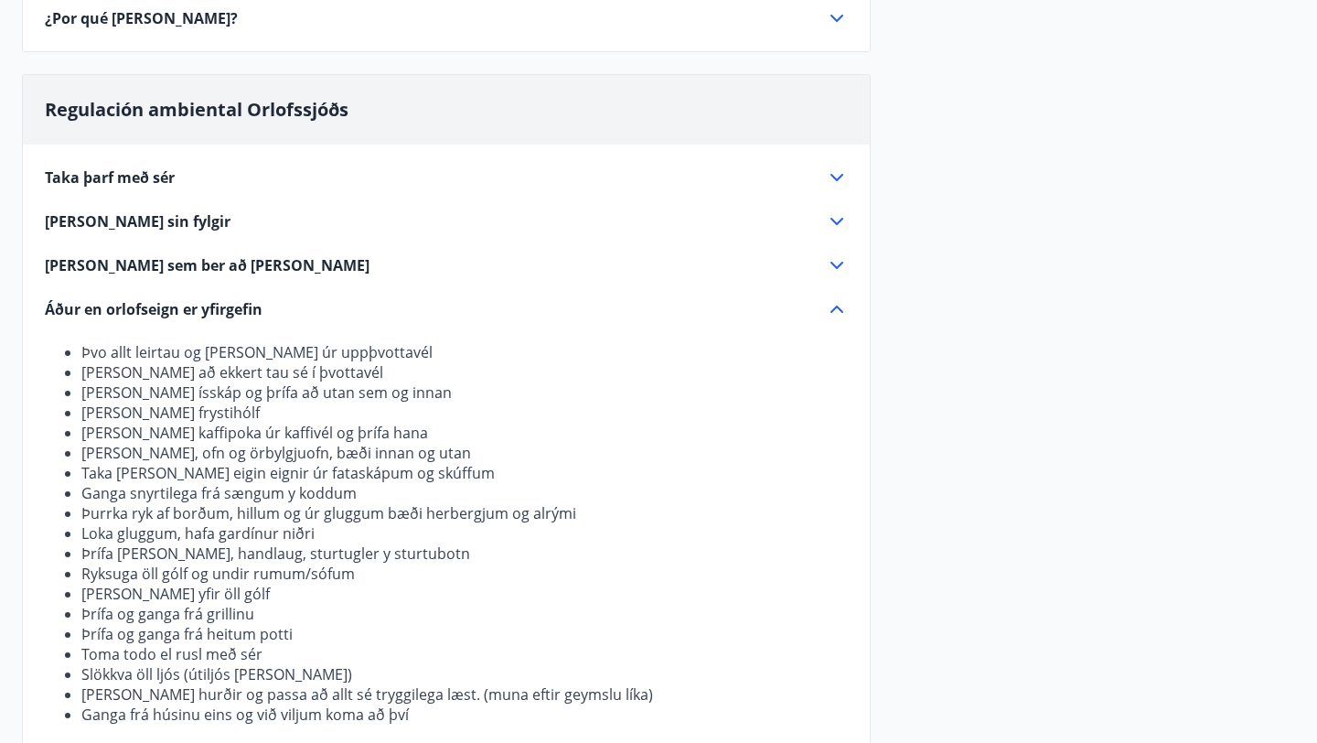
click at [273, 307] on div "Áður en orlofseign er yfirgefin" at bounding box center [435, 309] width 781 height 20
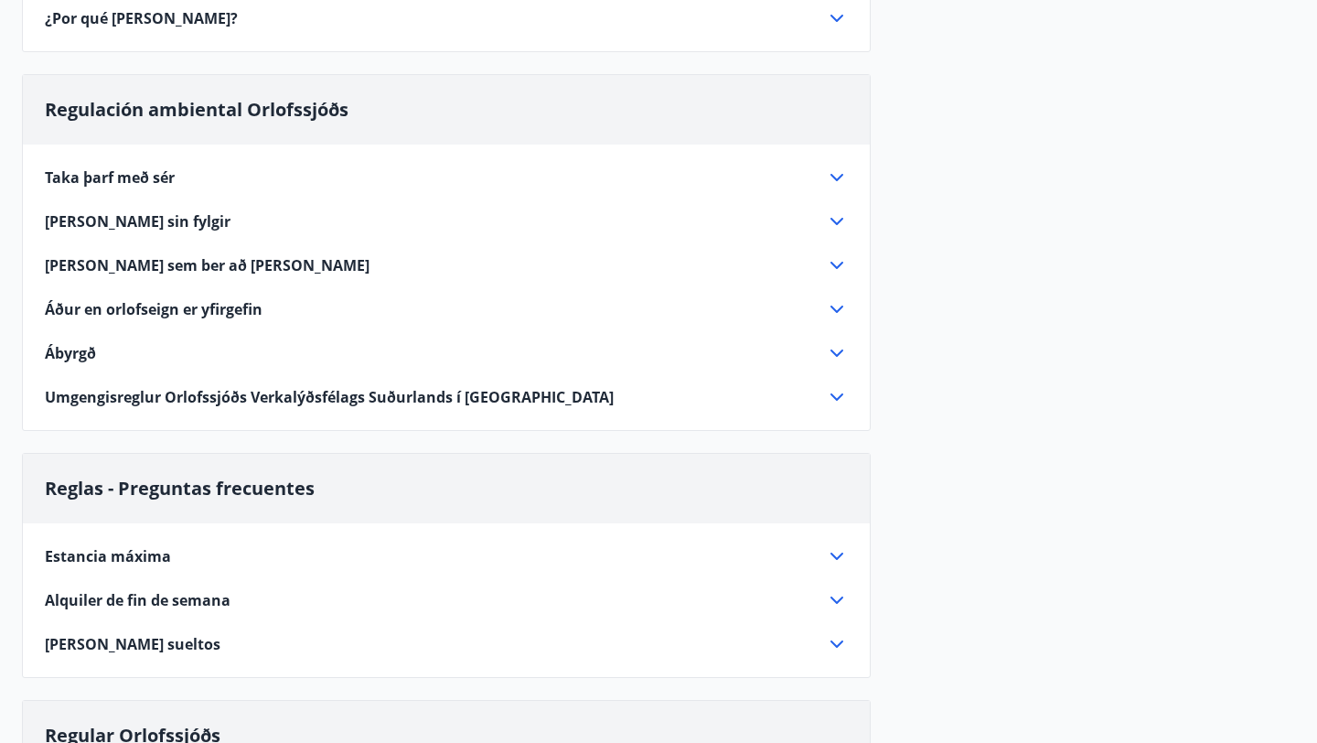
click at [227, 342] on div "Ábyrgð" at bounding box center [446, 353] width 803 height 22
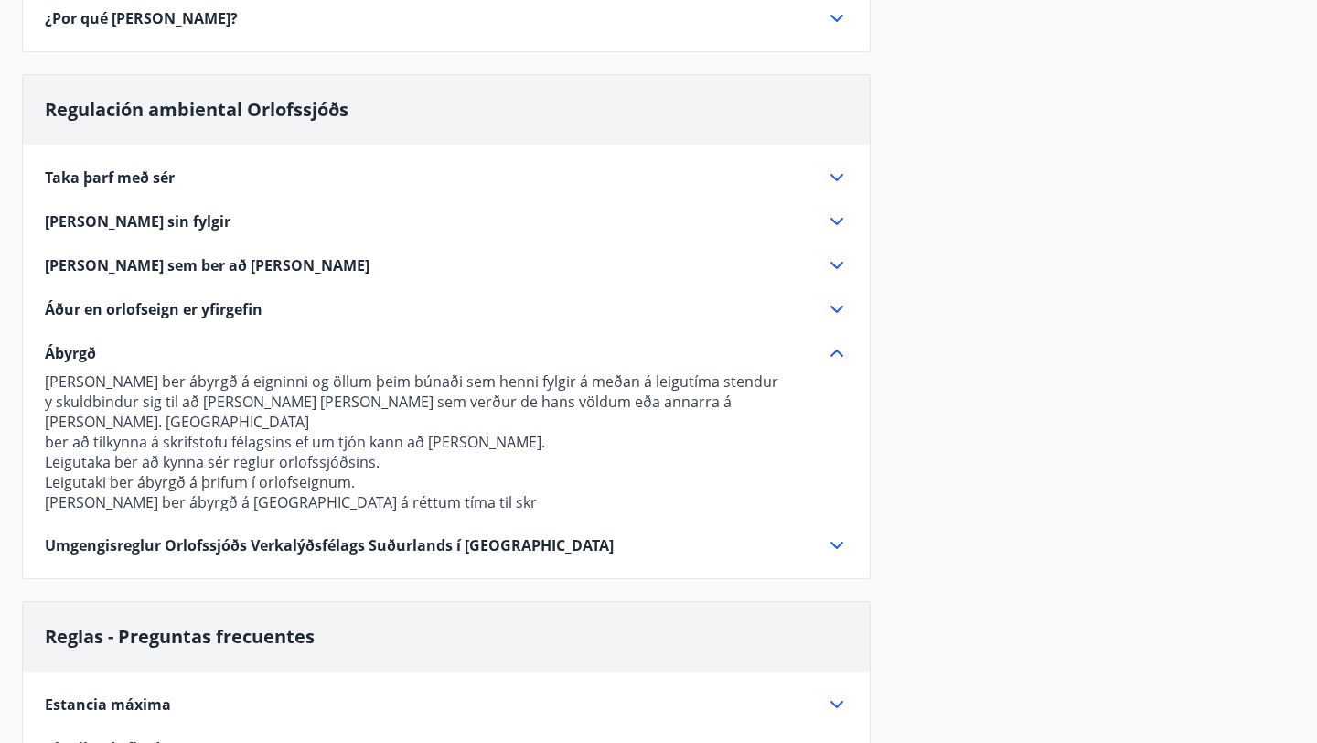
click at [227, 342] on div "Ábyrgð" at bounding box center [446, 353] width 803 height 22
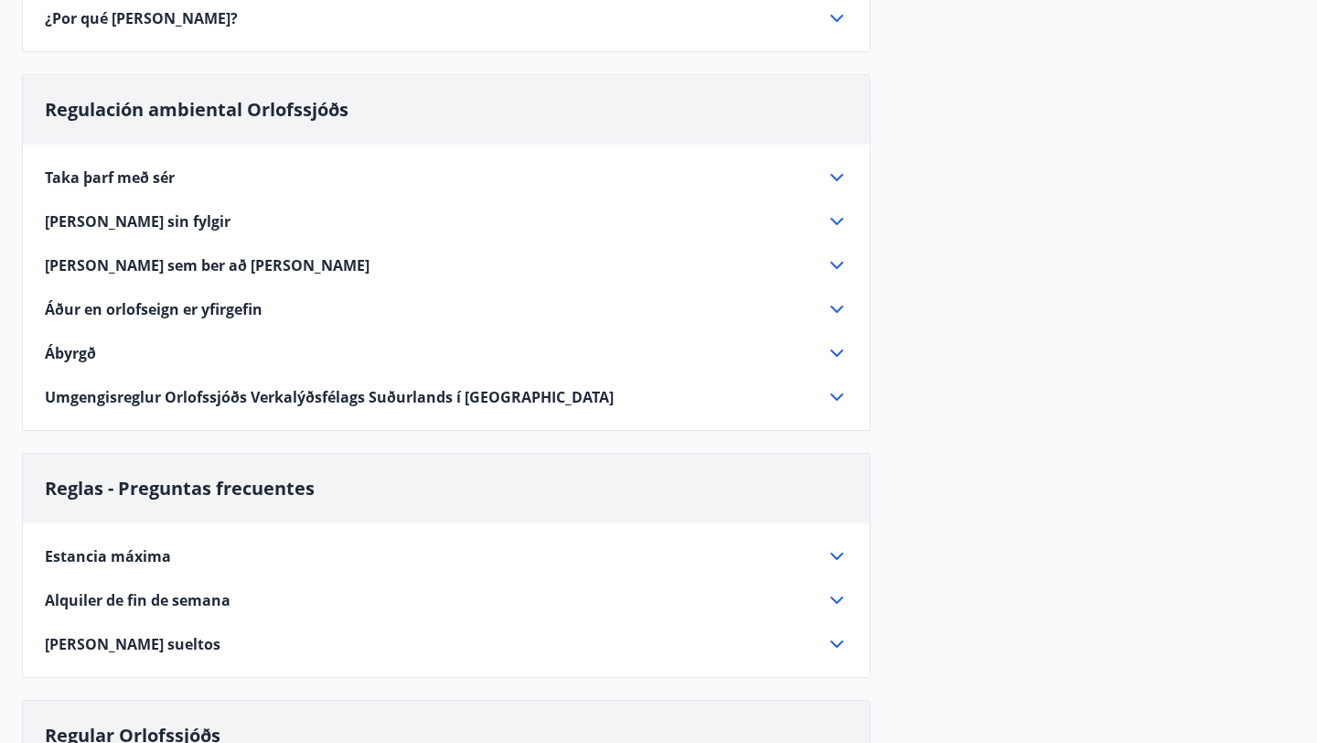
click at [209, 399] on font "Umgengisreglur Orlofssjóðs Verkalýðsfélags Suðurlands í heildsinni" at bounding box center [329, 397] width 569 height 20
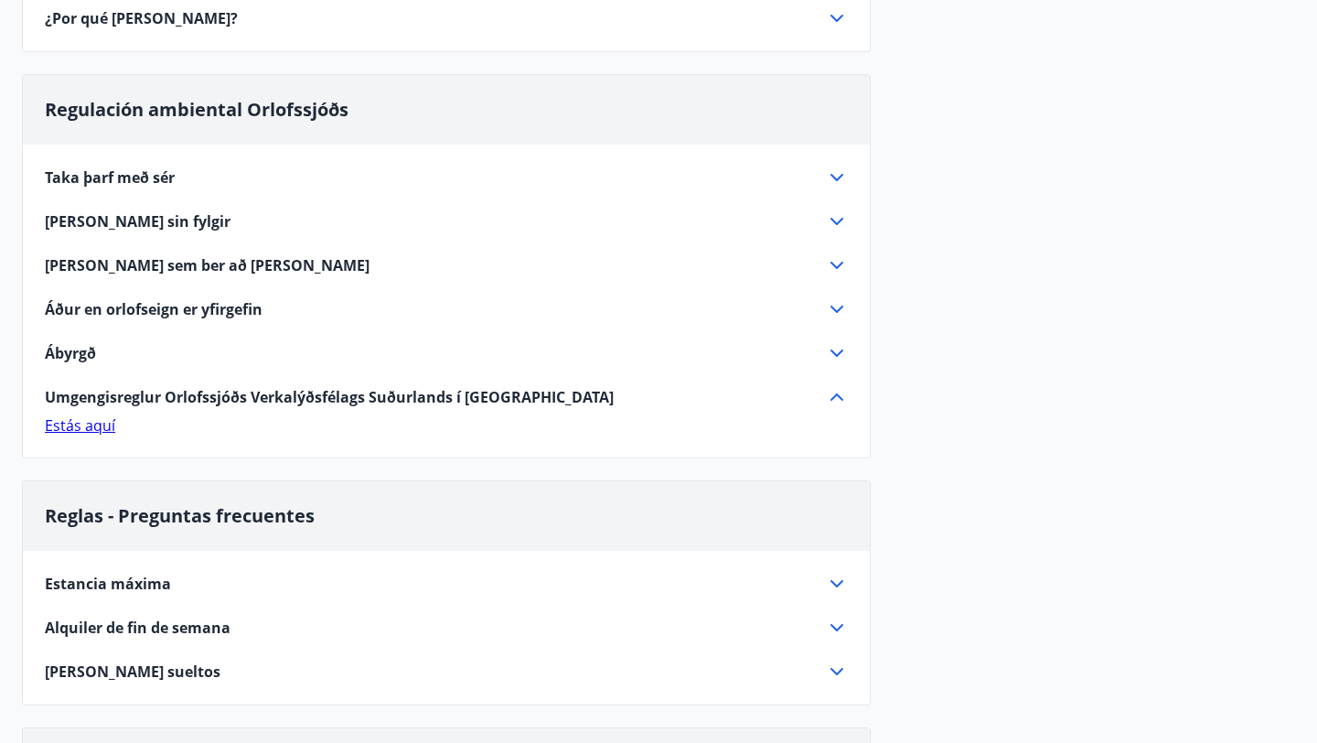
click at [209, 399] on font "Umgengisreglur Orlofssjóðs Verkalýðsfélags Suðurlands í heildsinni" at bounding box center [329, 397] width 569 height 20
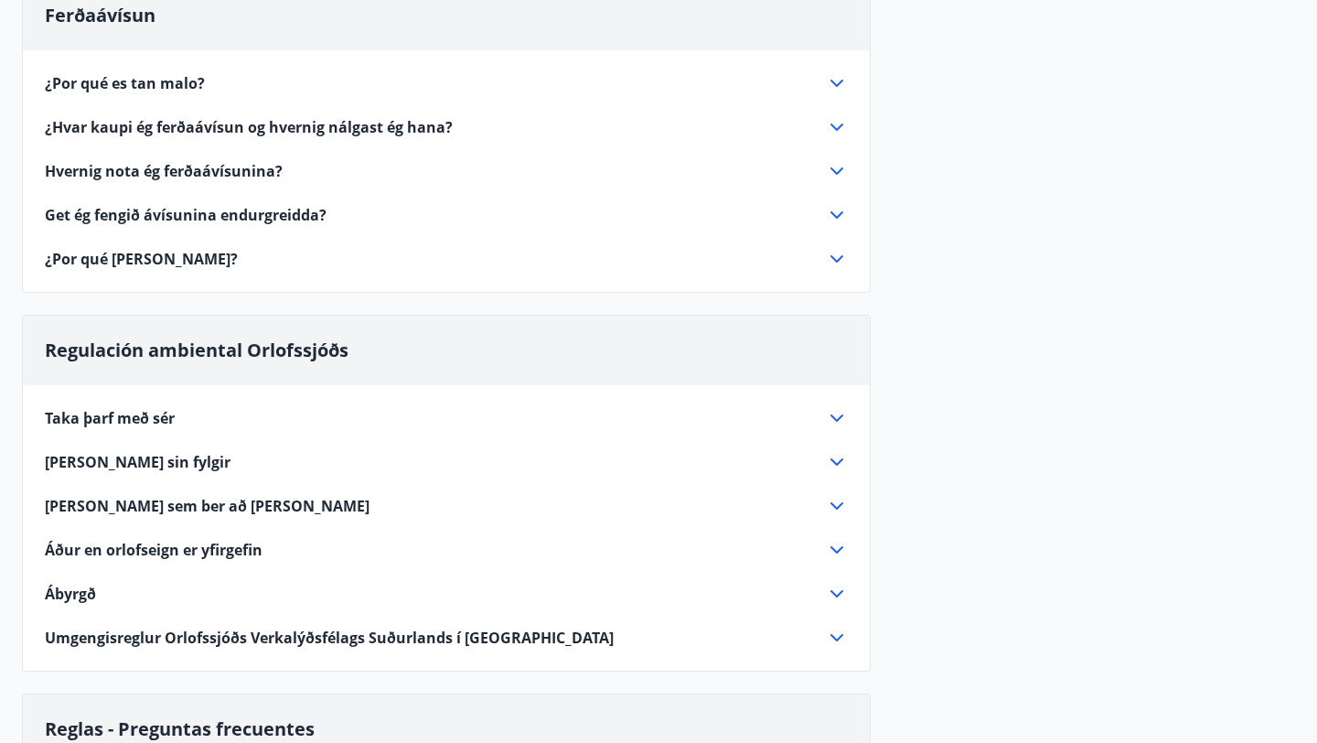
scroll to position [227, 0]
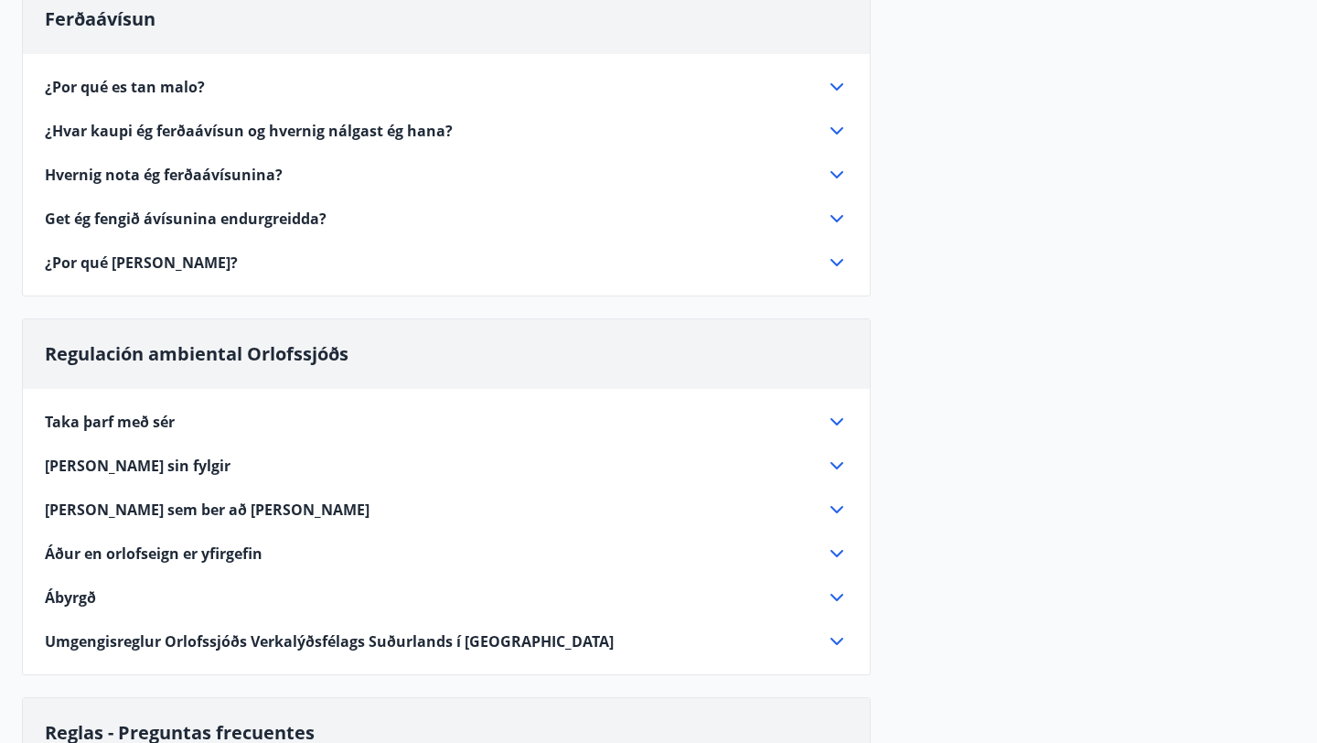
click at [234, 170] on font "Hvernig nota ég ferðaávísunina?" at bounding box center [164, 175] width 238 height 20
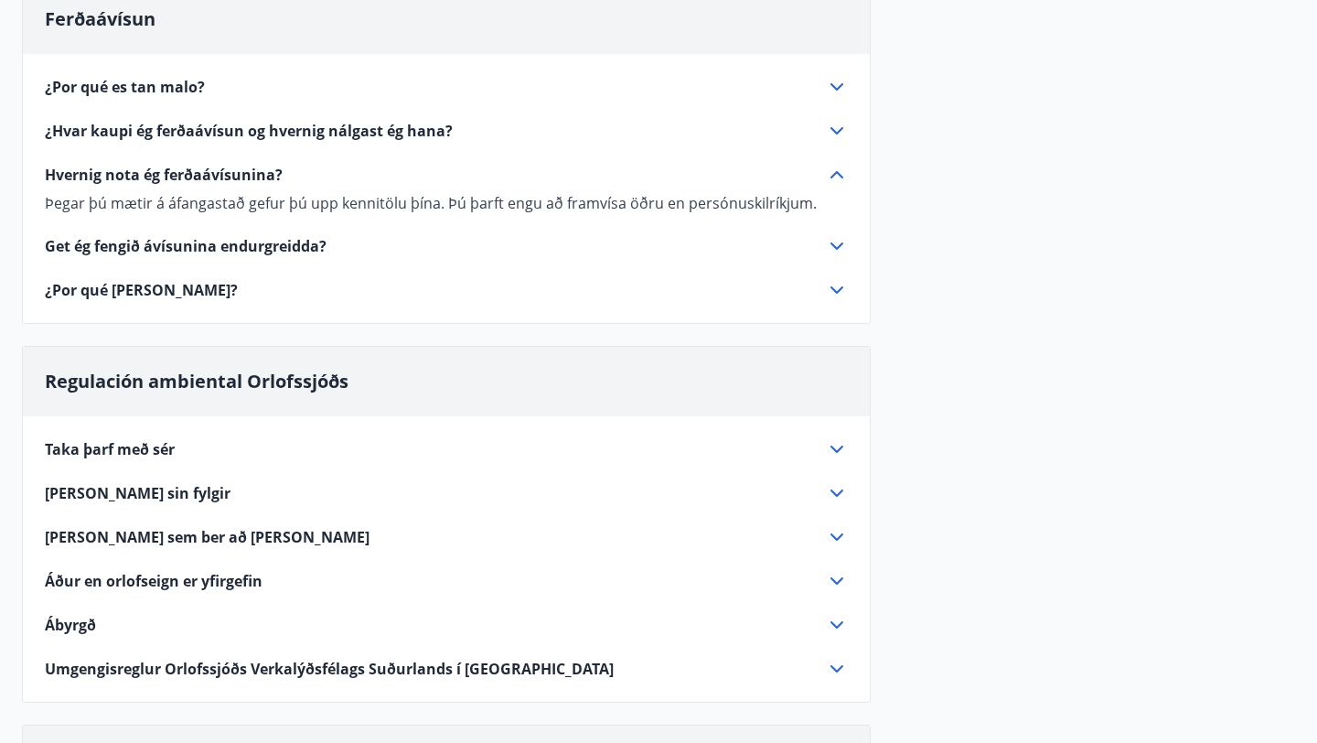
click at [234, 170] on font "Hvernig nota ég ferðaávísunina?" at bounding box center [164, 175] width 238 height 20
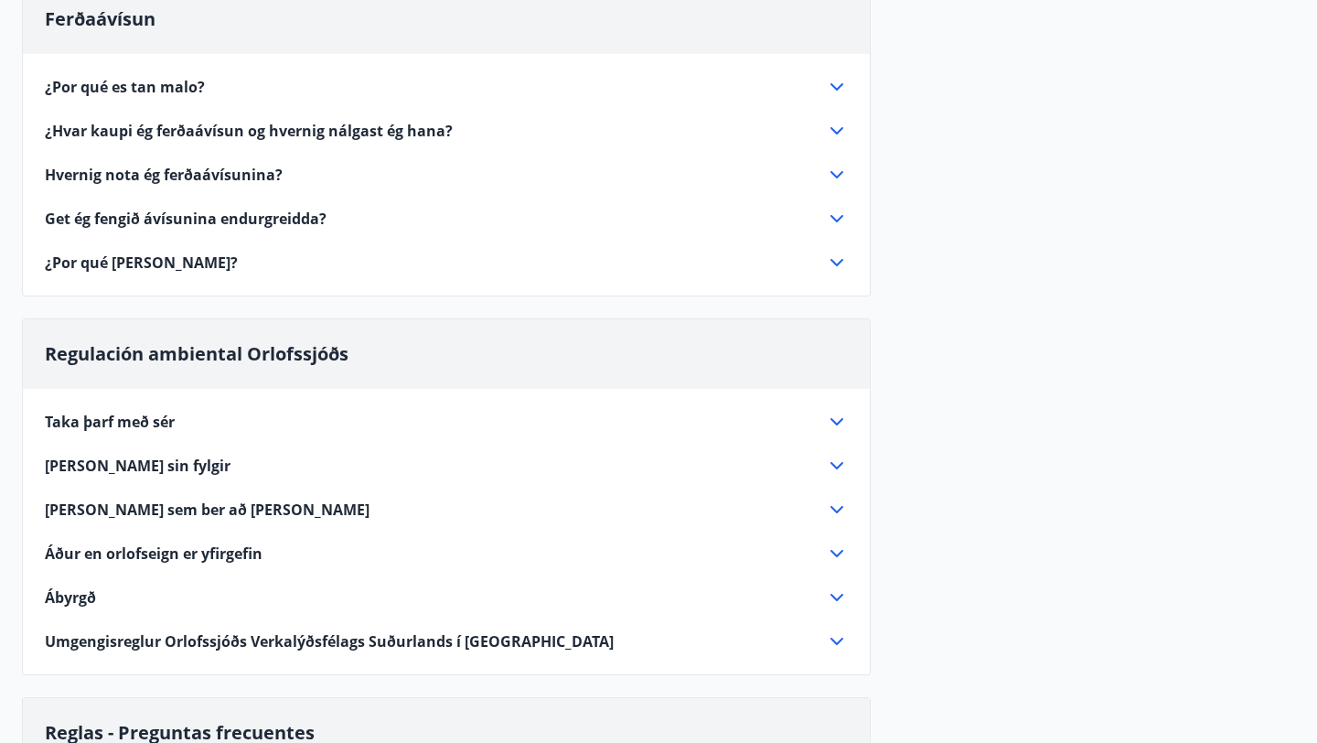
click at [212, 92] on div "¿Por qué es tan malo?" at bounding box center [435, 87] width 781 height 20
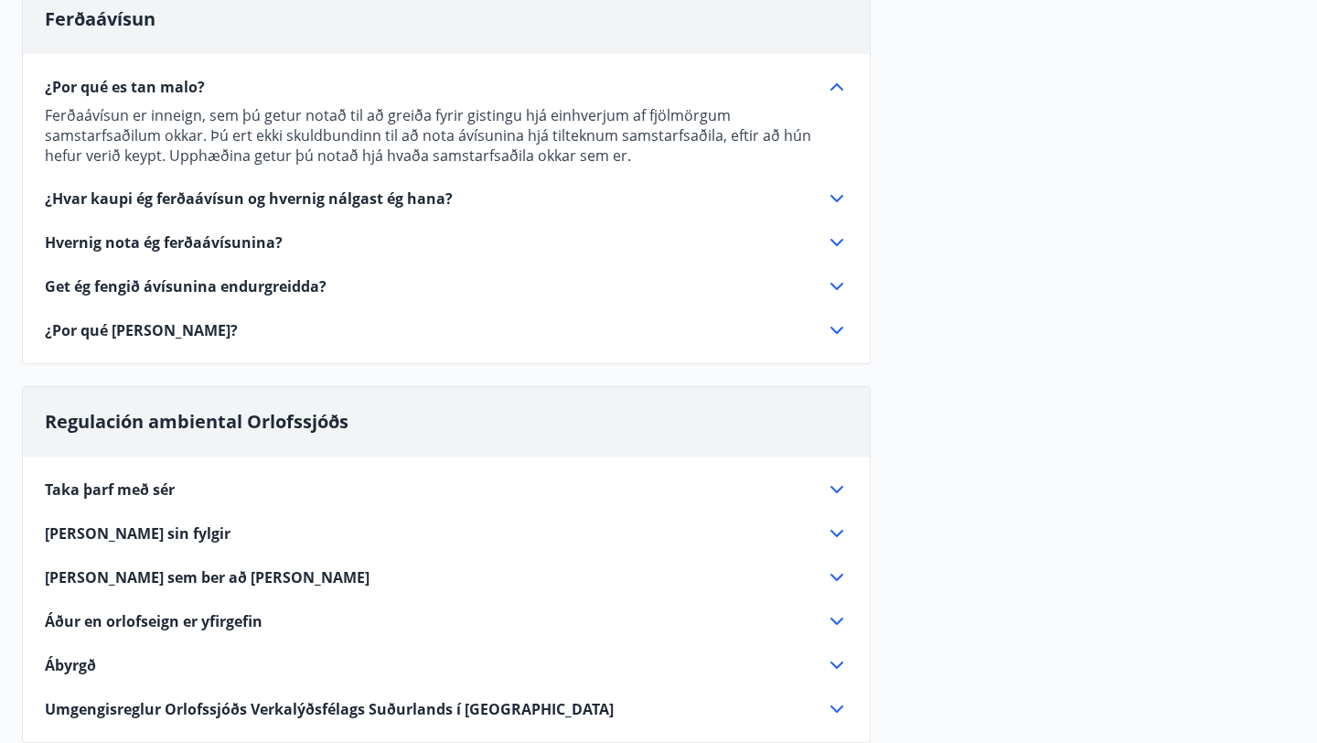
click at [212, 92] on div "¿Por qué es tan malo?" at bounding box center [435, 87] width 781 height 20
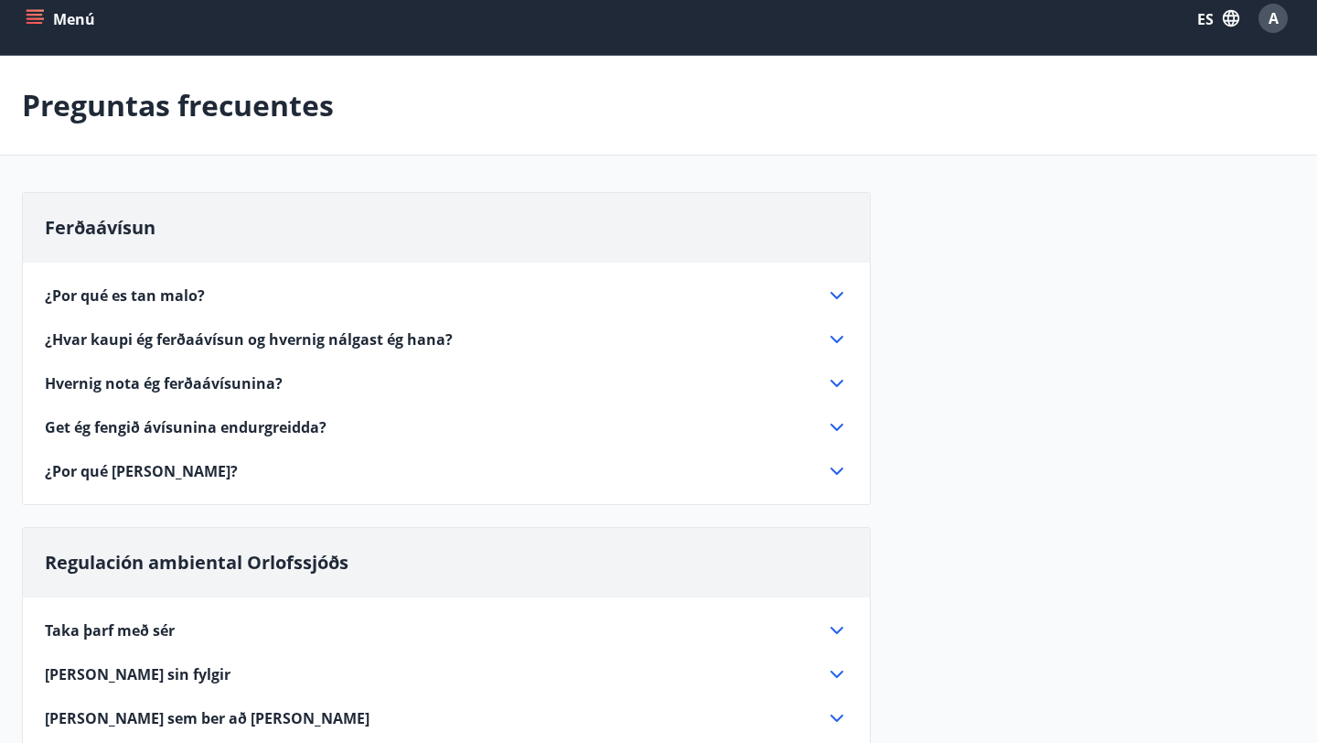
scroll to position [0, 0]
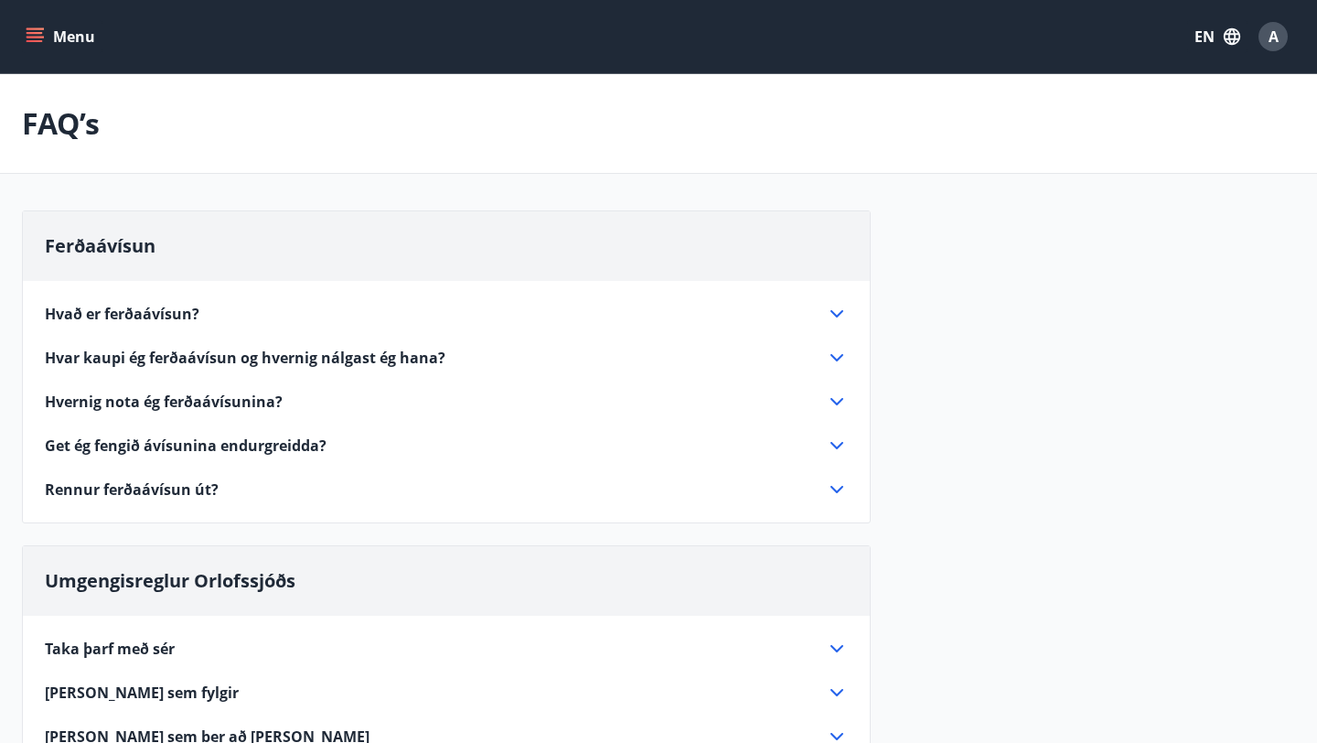
click at [37, 38] on icon "menu" at bounding box center [37, 37] width 20 height 2
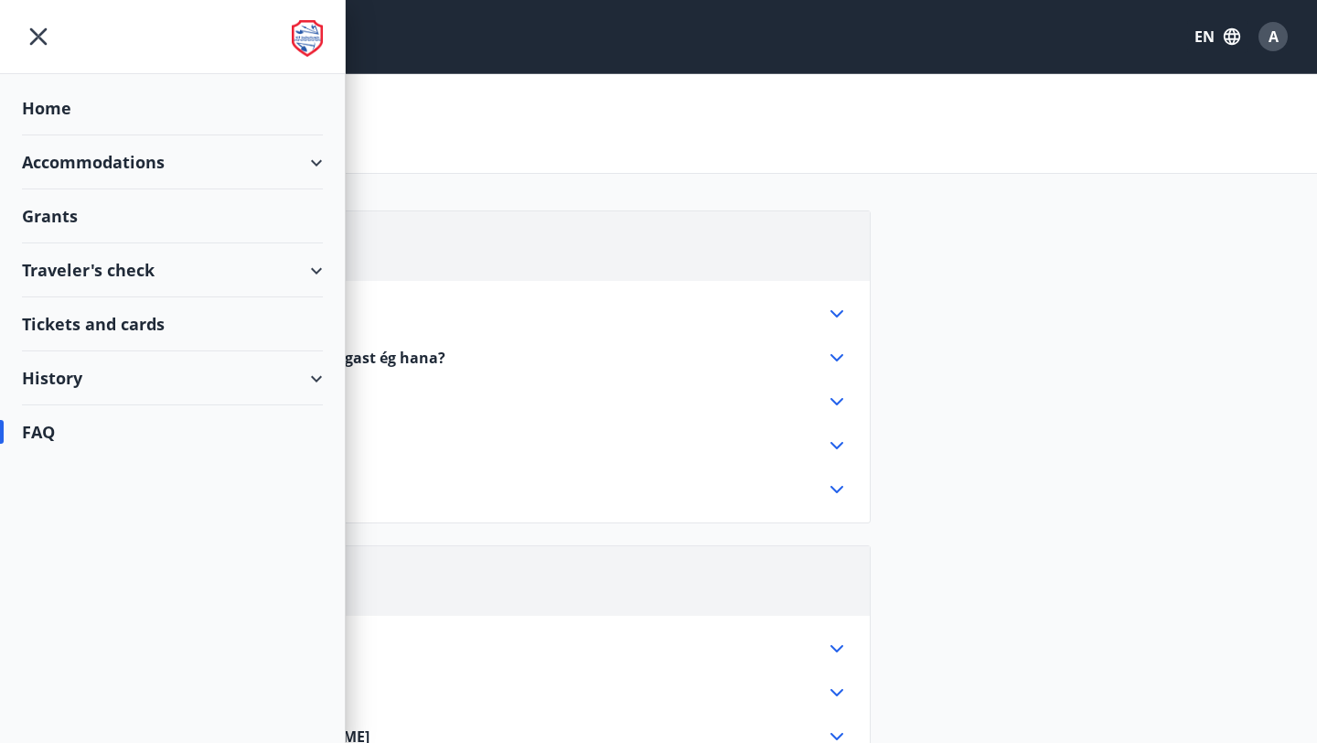
click at [133, 217] on div "Grants" at bounding box center [172, 216] width 301 height 54
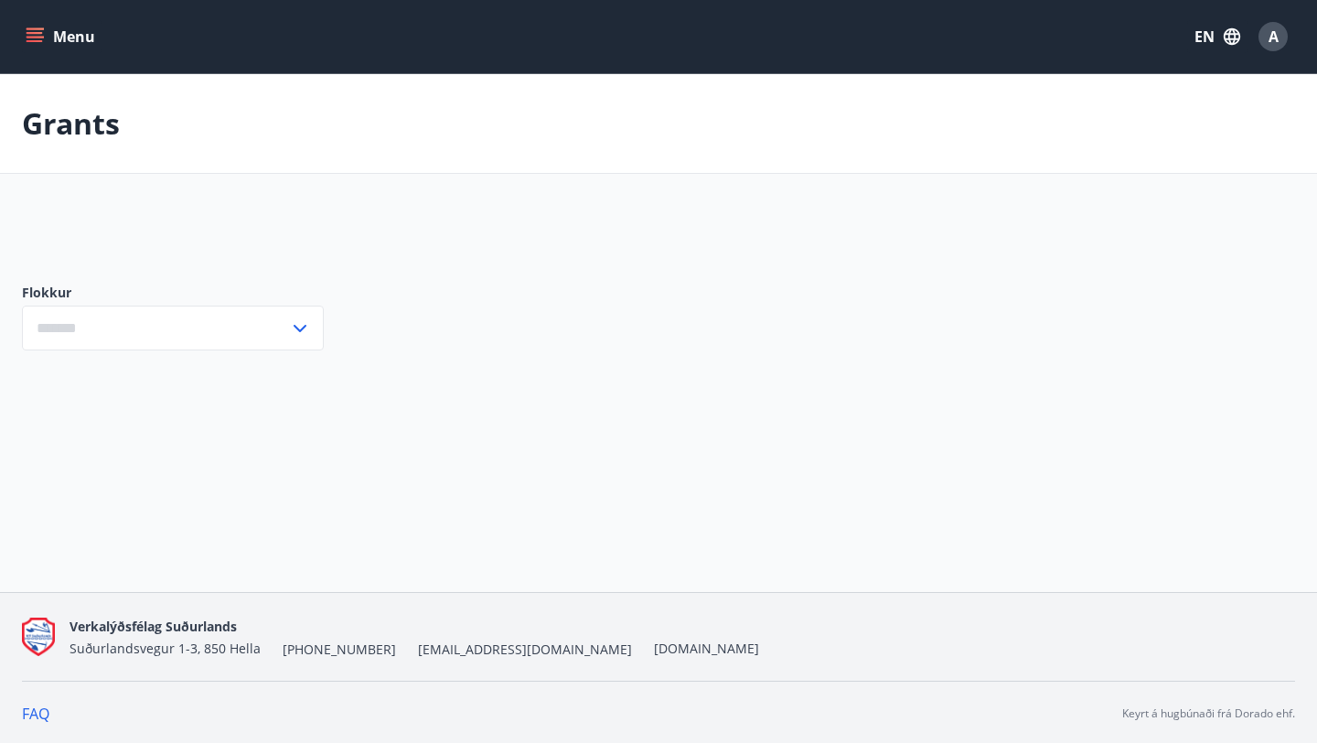
type input "***"
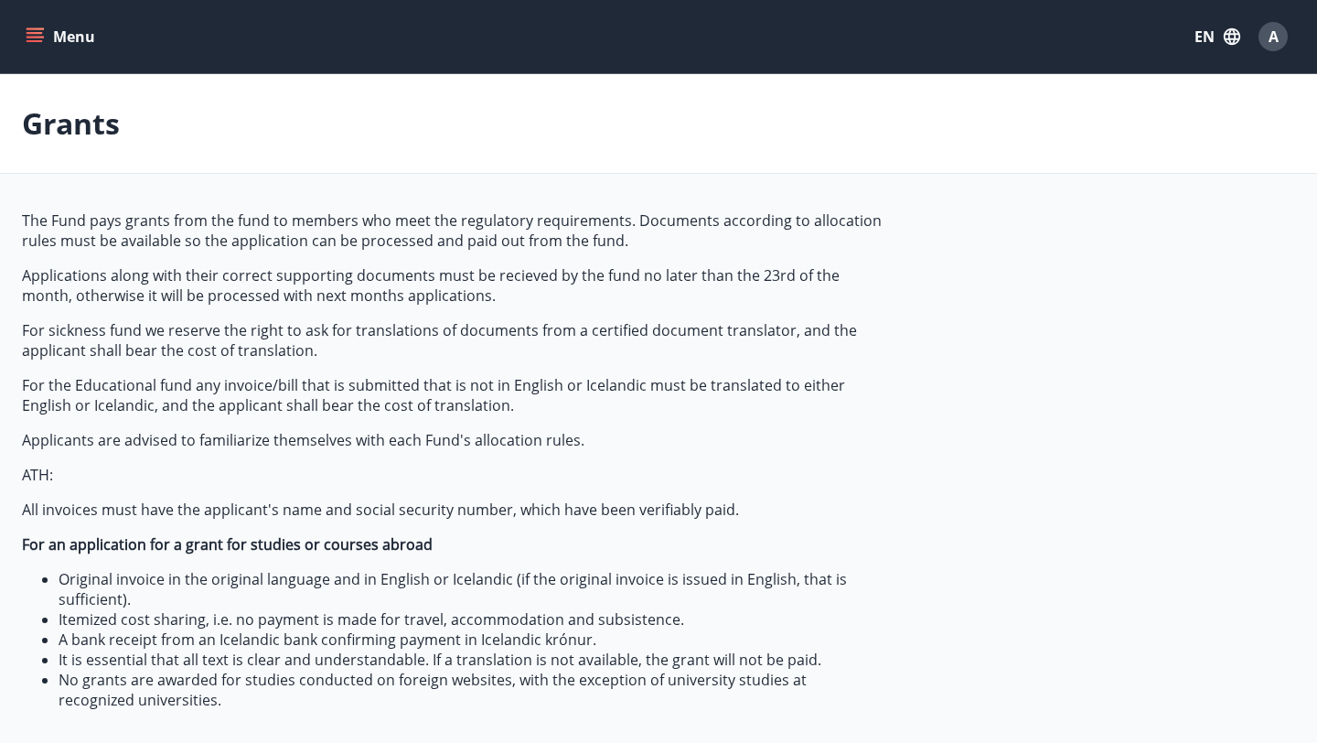
scroll to position [304, 0]
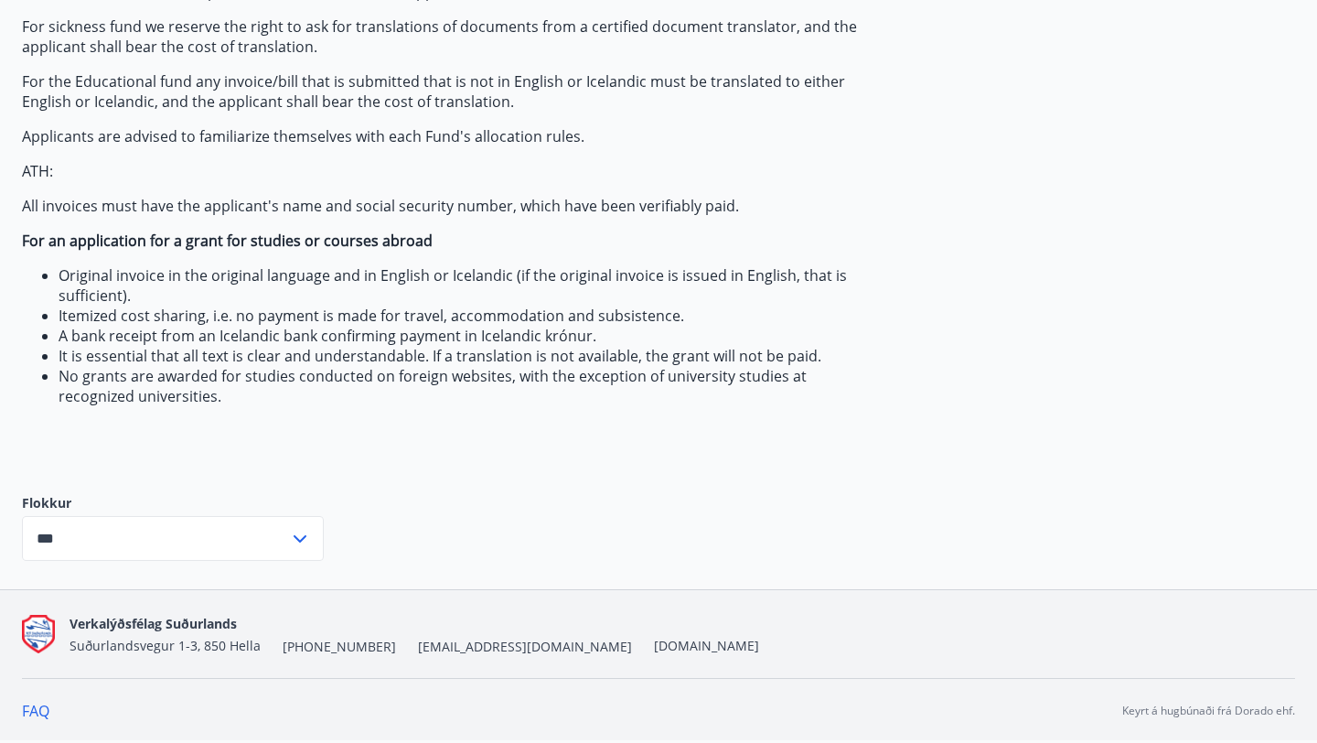
click at [303, 531] on icon at bounding box center [300, 539] width 22 height 22
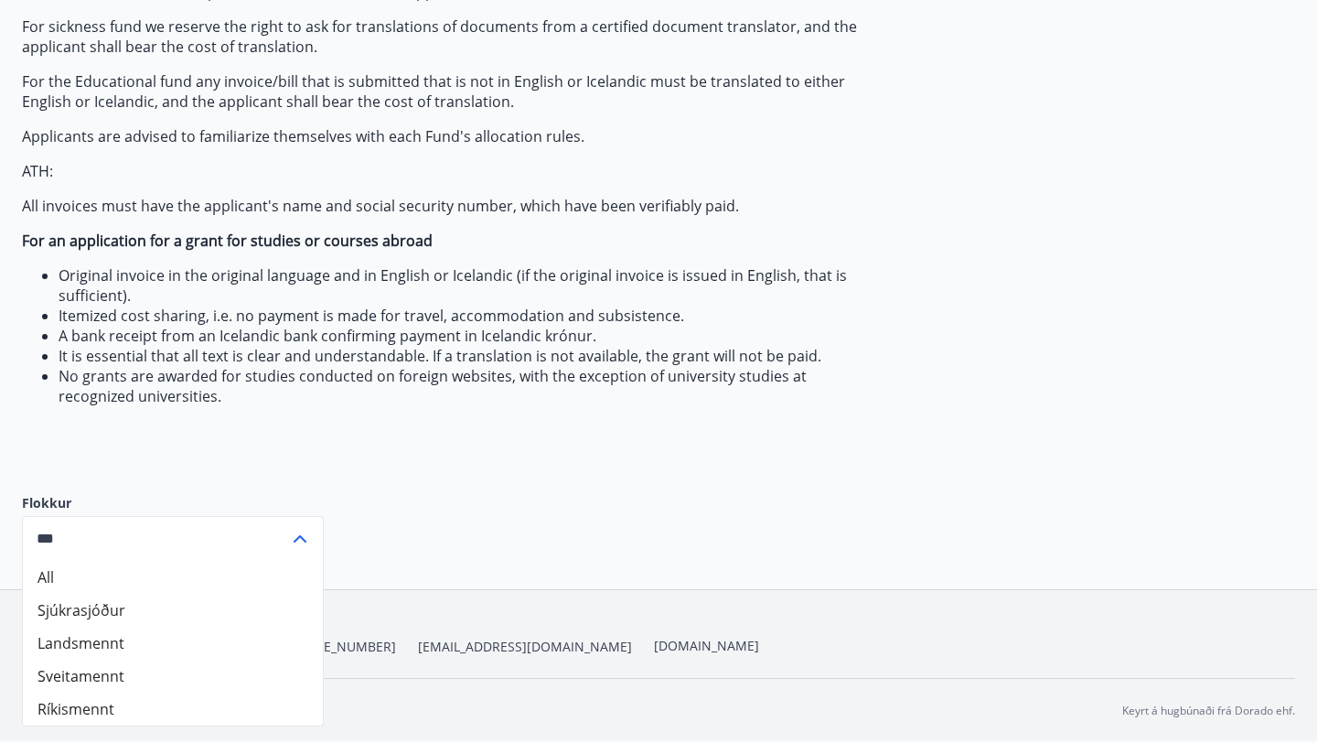
click at [303, 531] on icon at bounding box center [300, 539] width 22 height 22
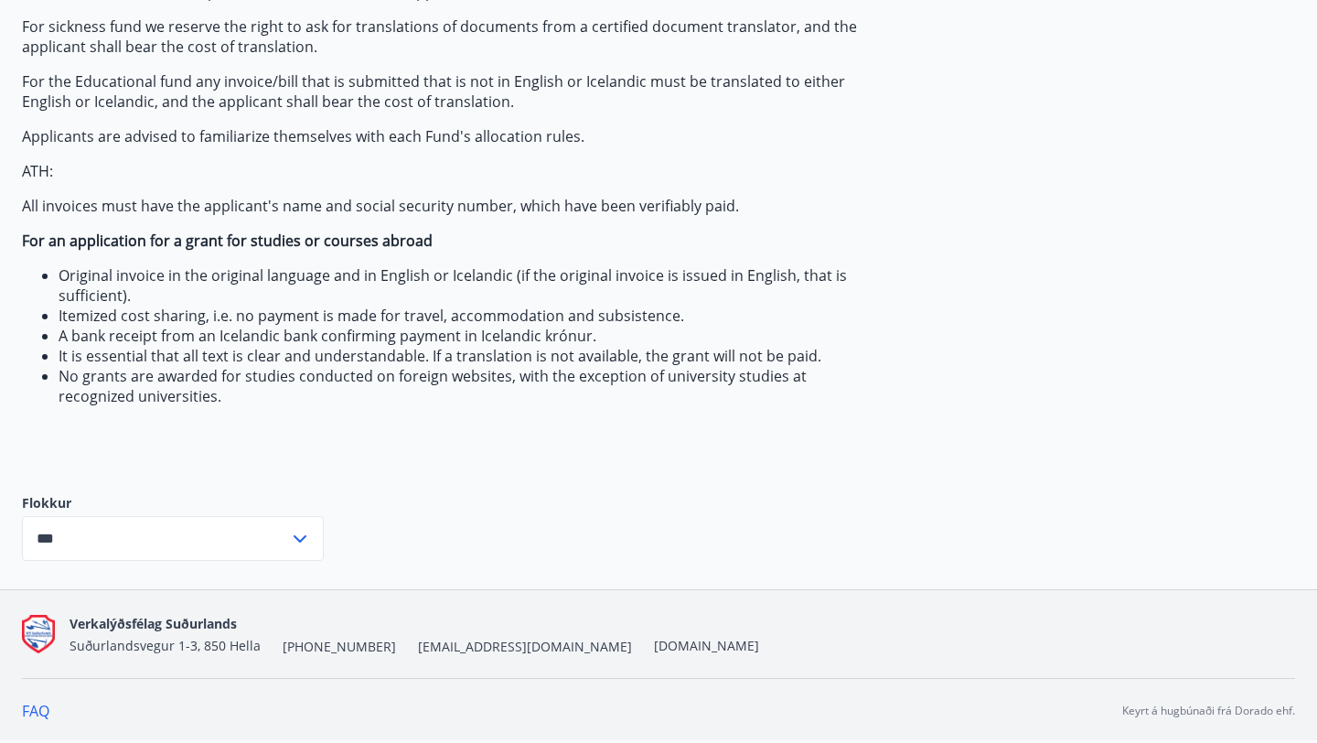
click at [339, 451] on div "The Fund pays grants from the fund to members who meet the regulatory requireme…" at bounding box center [453, 186] width 863 height 558
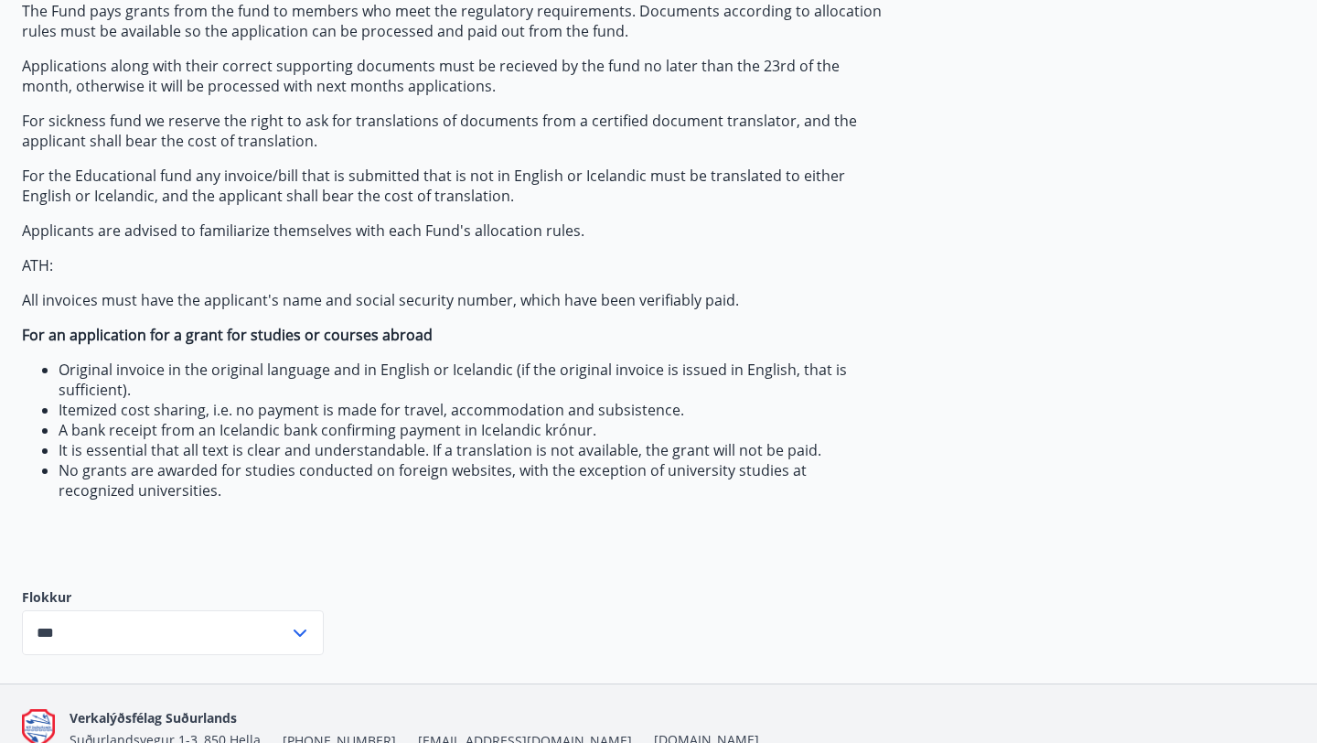
scroll to position [0, 0]
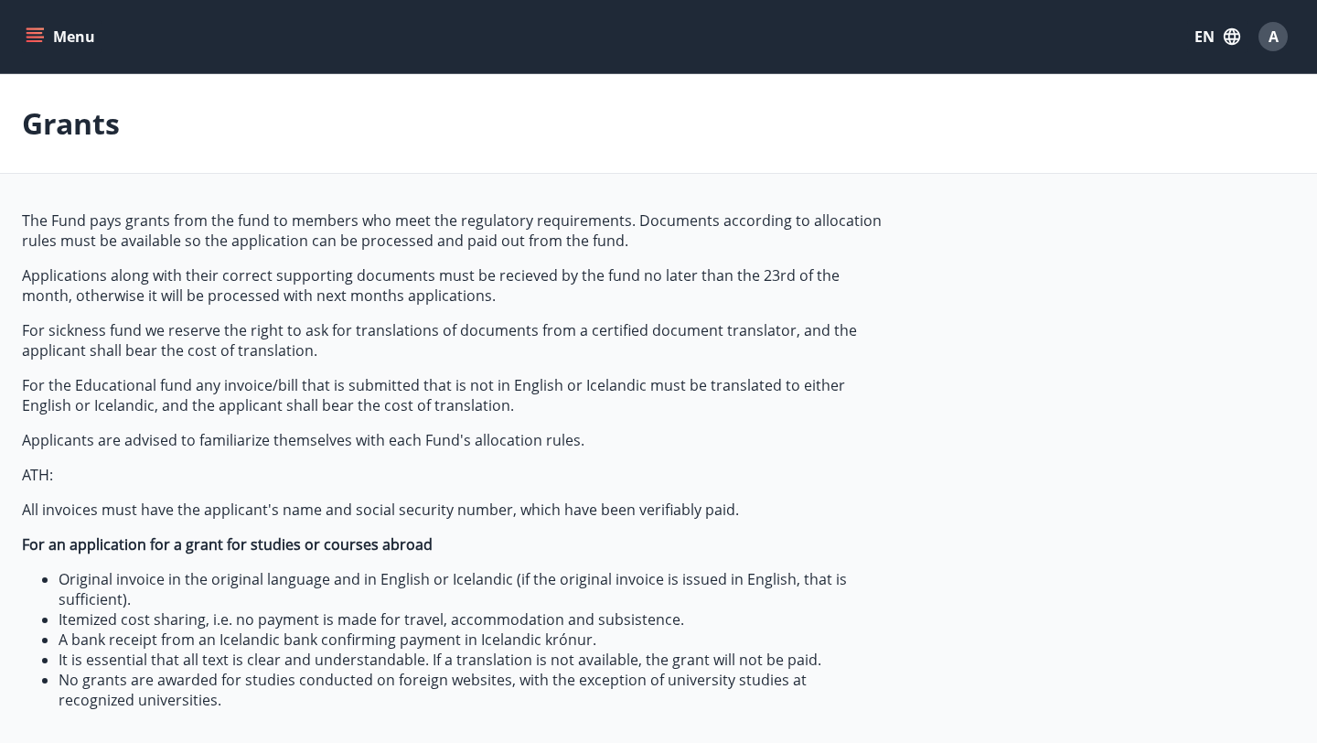
click at [37, 42] on icon "menu" at bounding box center [35, 36] width 18 height 18
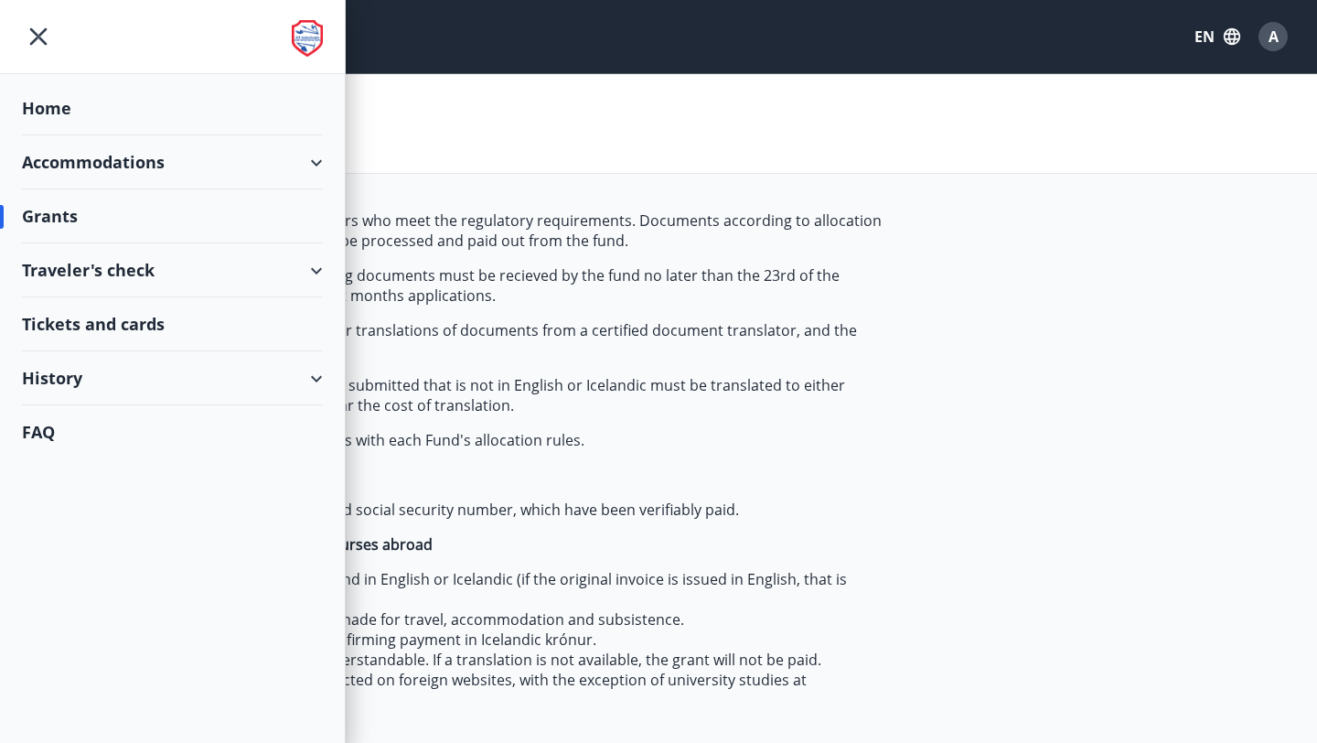
click at [145, 374] on div "History" at bounding box center [172, 378] width 301 height 54
click at [79, 612] on div "Grant history" at bounding box center [173, 616] width 272 height 38
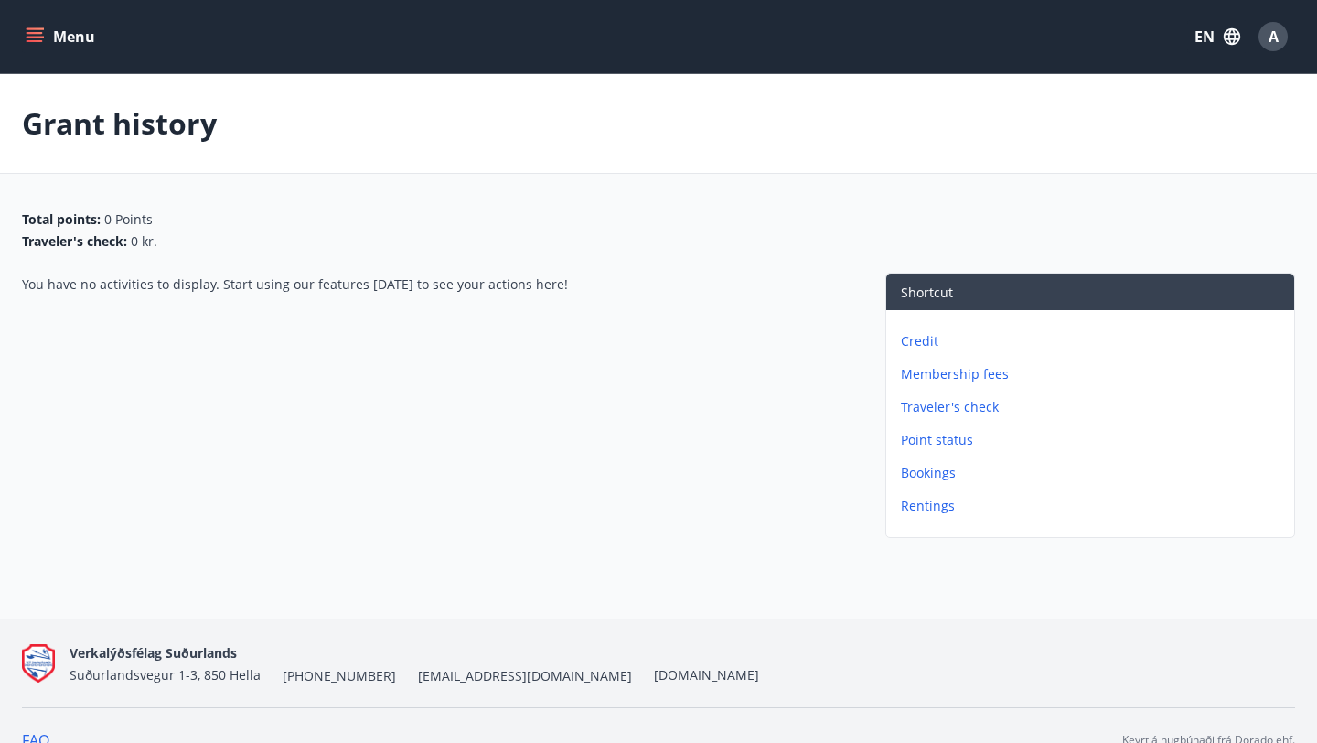
click at [33, 48] on button "Menu" at bounding box center [62, 36] width 80 height 33
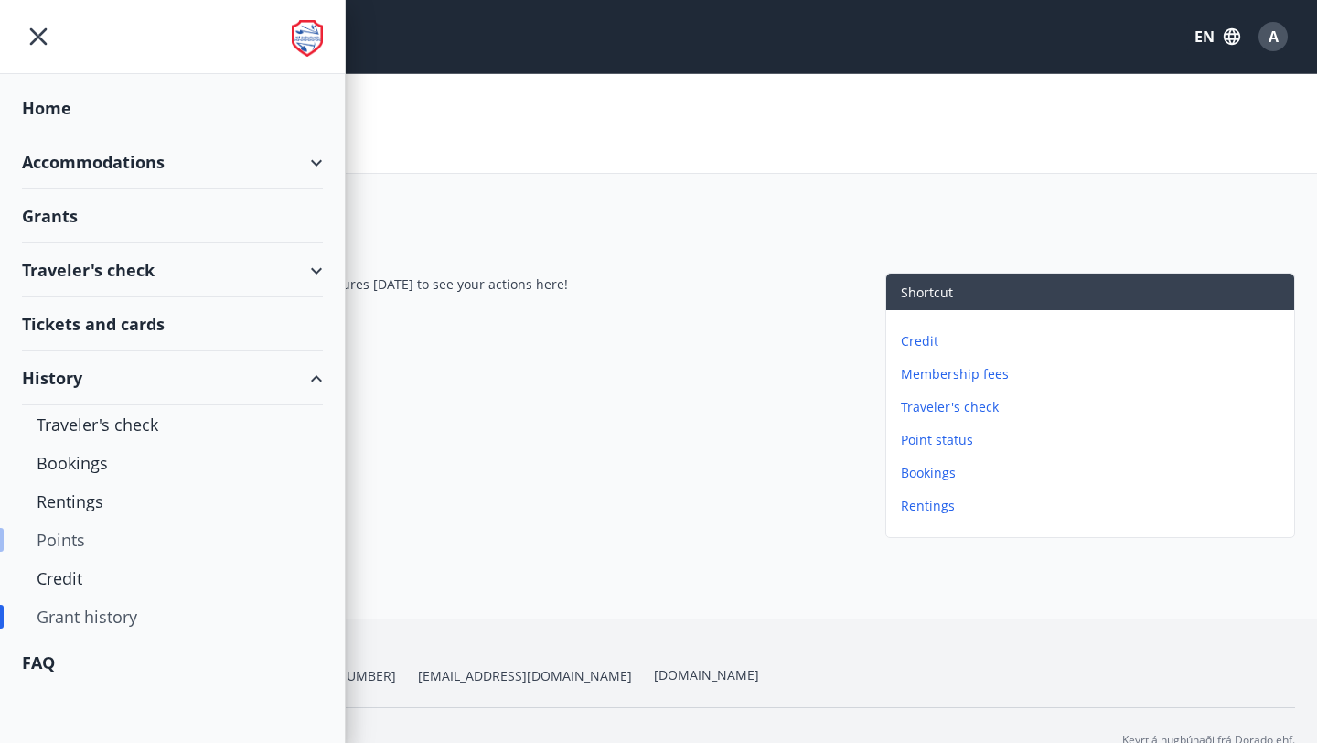
click at [70, 542] on div "Points" at bounding box center [173, 539] width 272 height 38
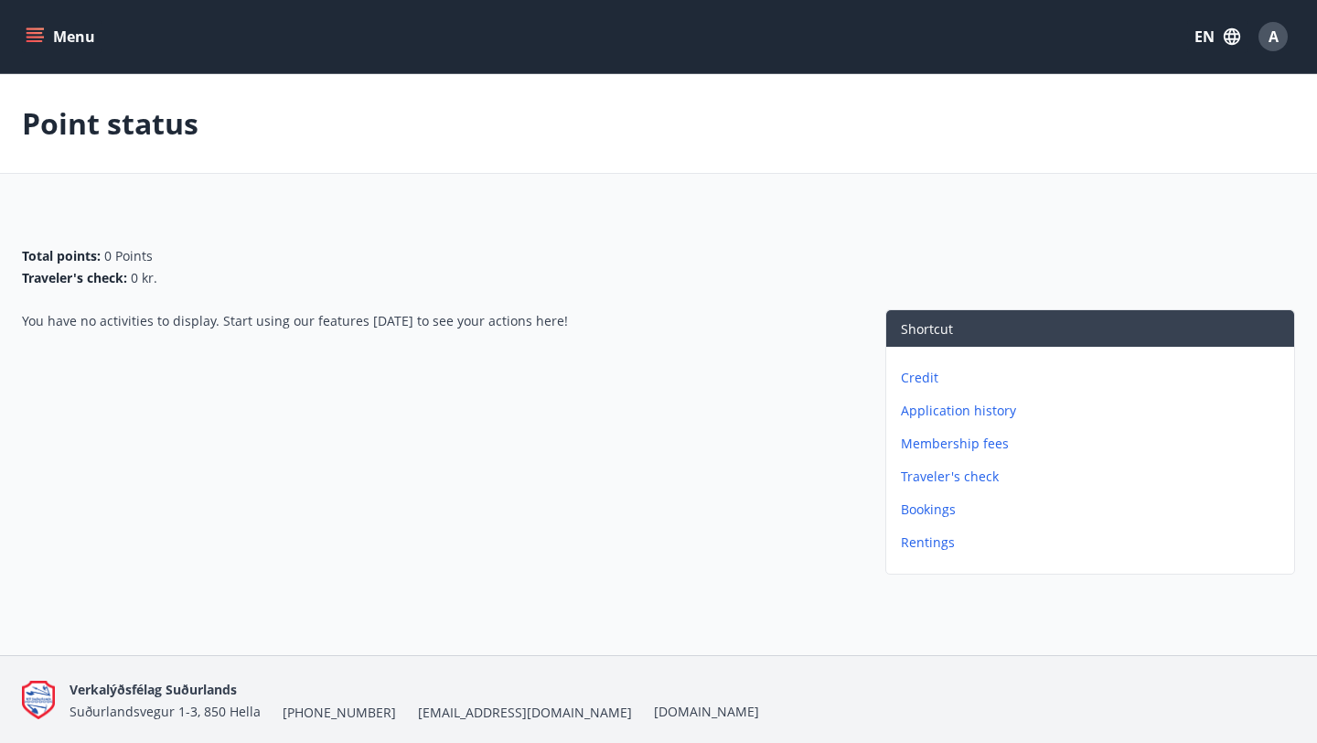
click at [27, 39] on icon "menu" at bounding box center [35, 36] width 18 height 18
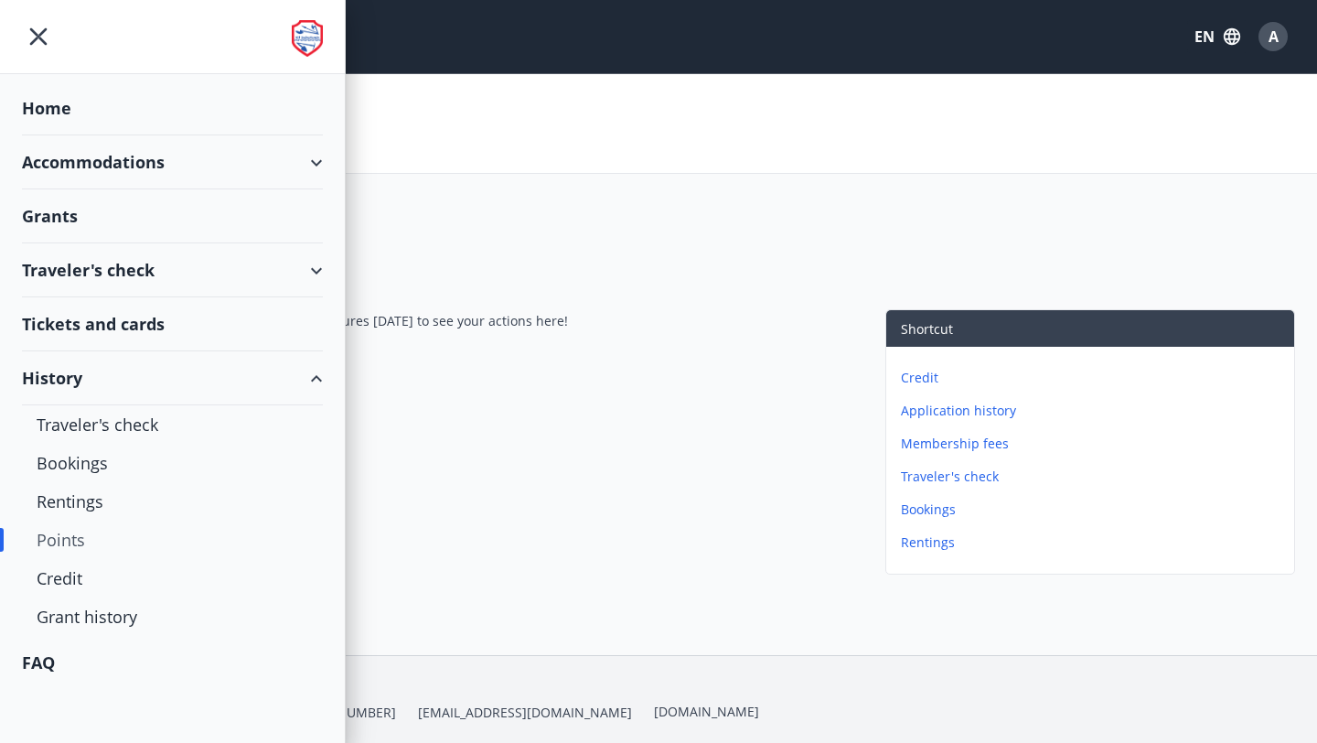
click at [101, 326] on div "Tickets and cards" at bounding box center [172, 324] width 301 height 54
click at [162, 151] on div "Accommodations" at bounding box center [172, 162] width 301 height 54
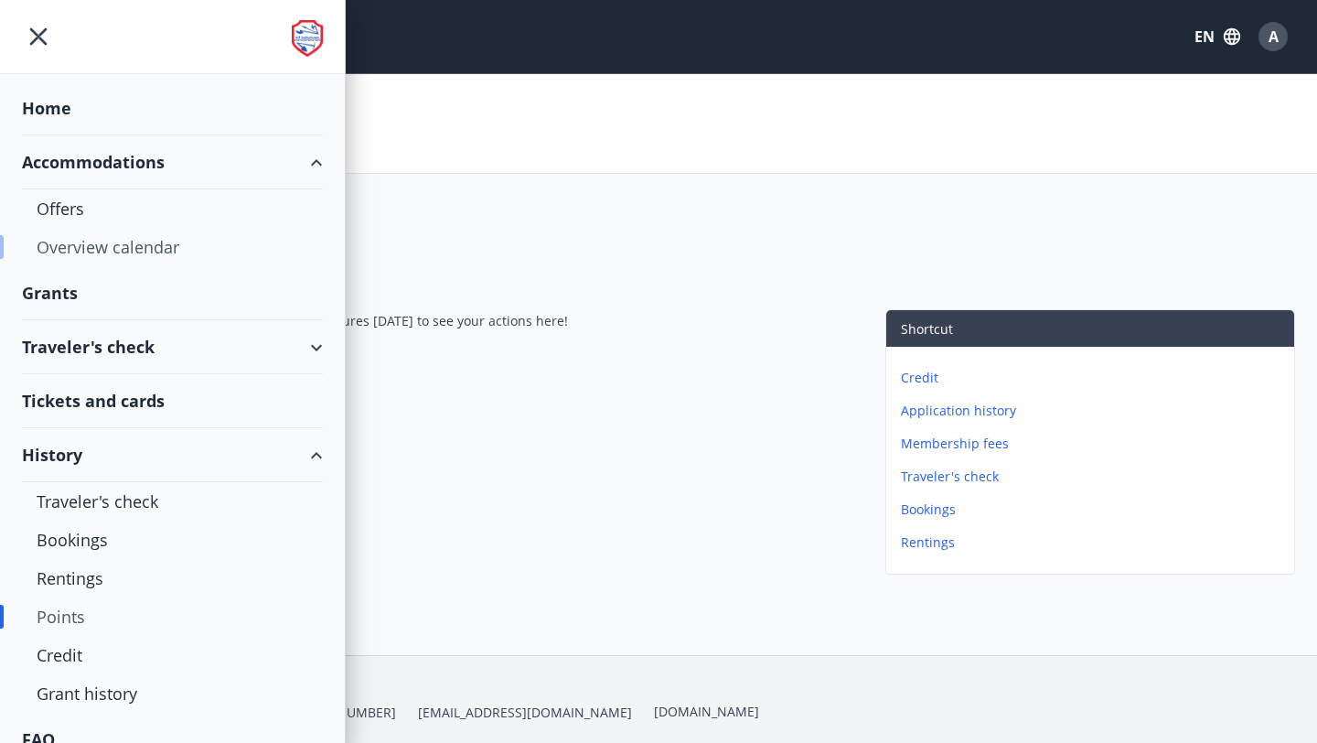
scroll to position [23, 0]
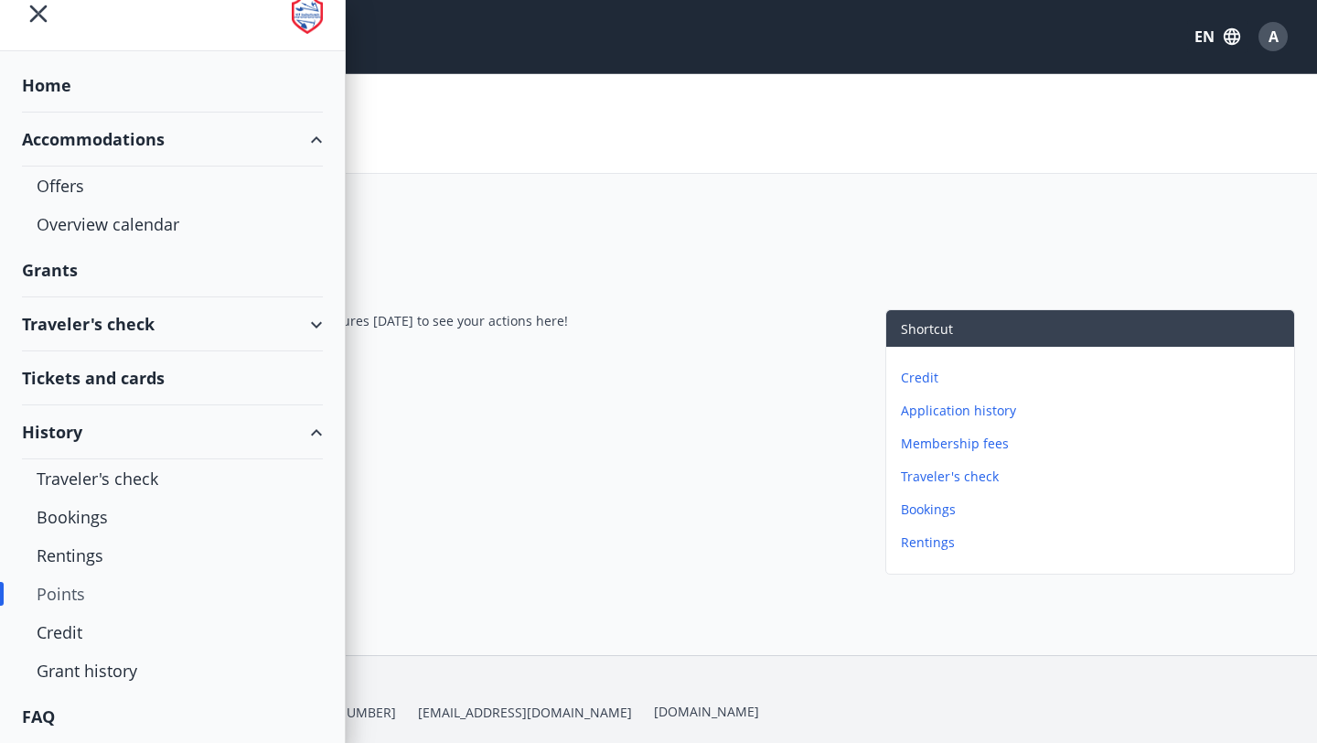
click at [788, 450] on div "You have no activities to display. Start using our features today to see your a…" at bounding box center [435, 445] width 827 height 273
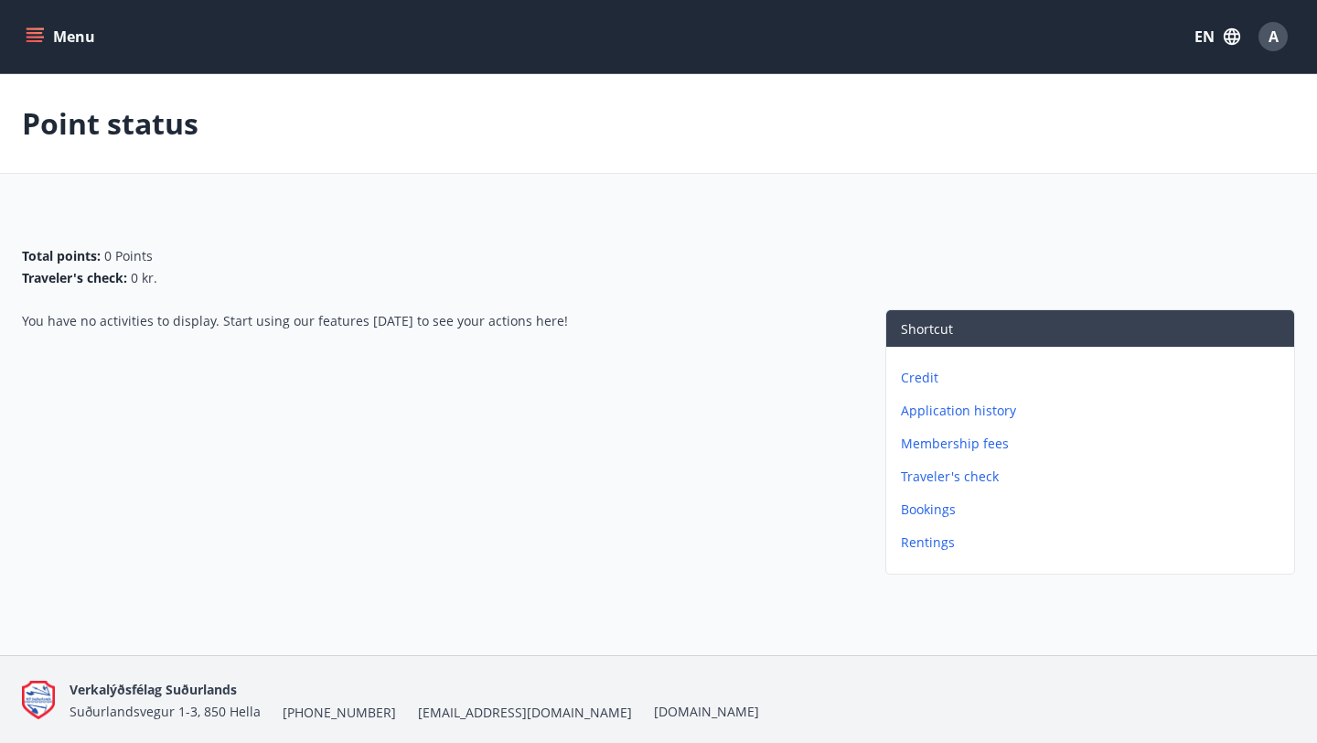
click at [40, 36] on icon "menu" at bounding box center [37, 37] width 20 height 2
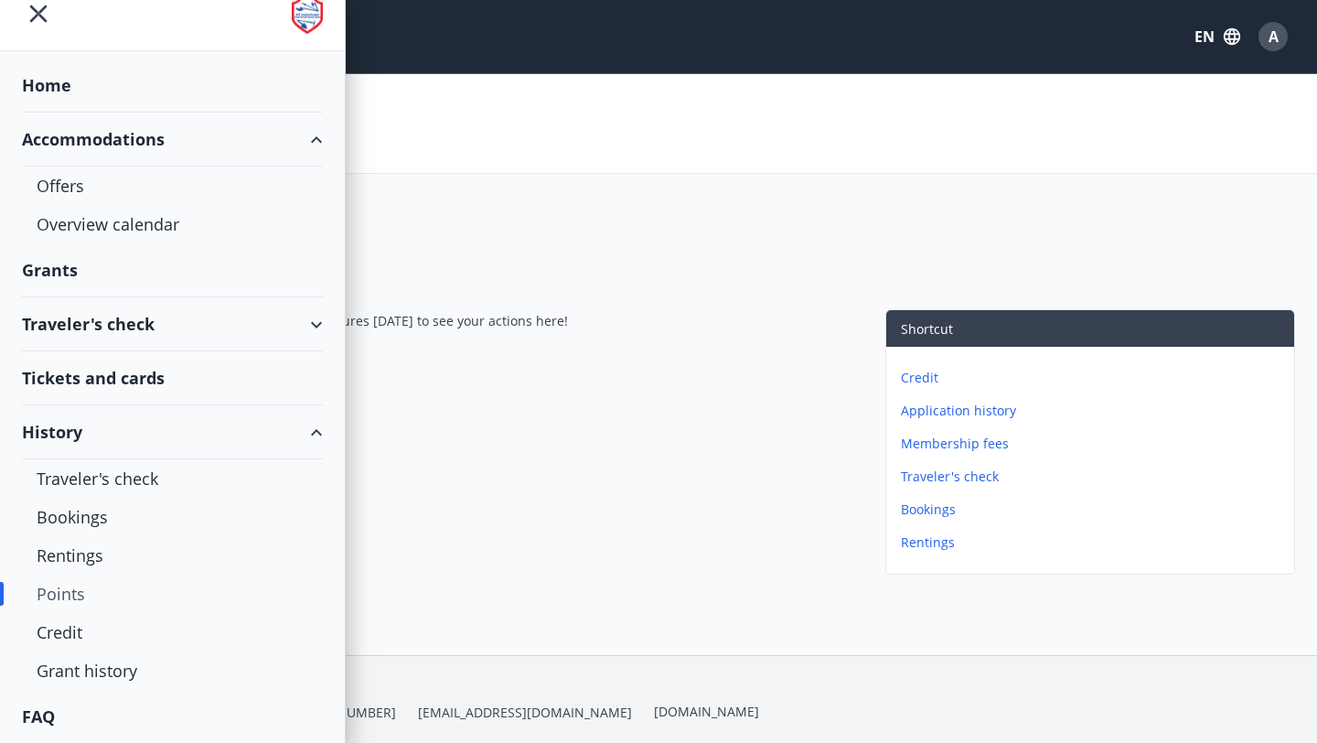
click at [1276, 41] on span "A" at bounding box center [1274, 37] width 10 height 20
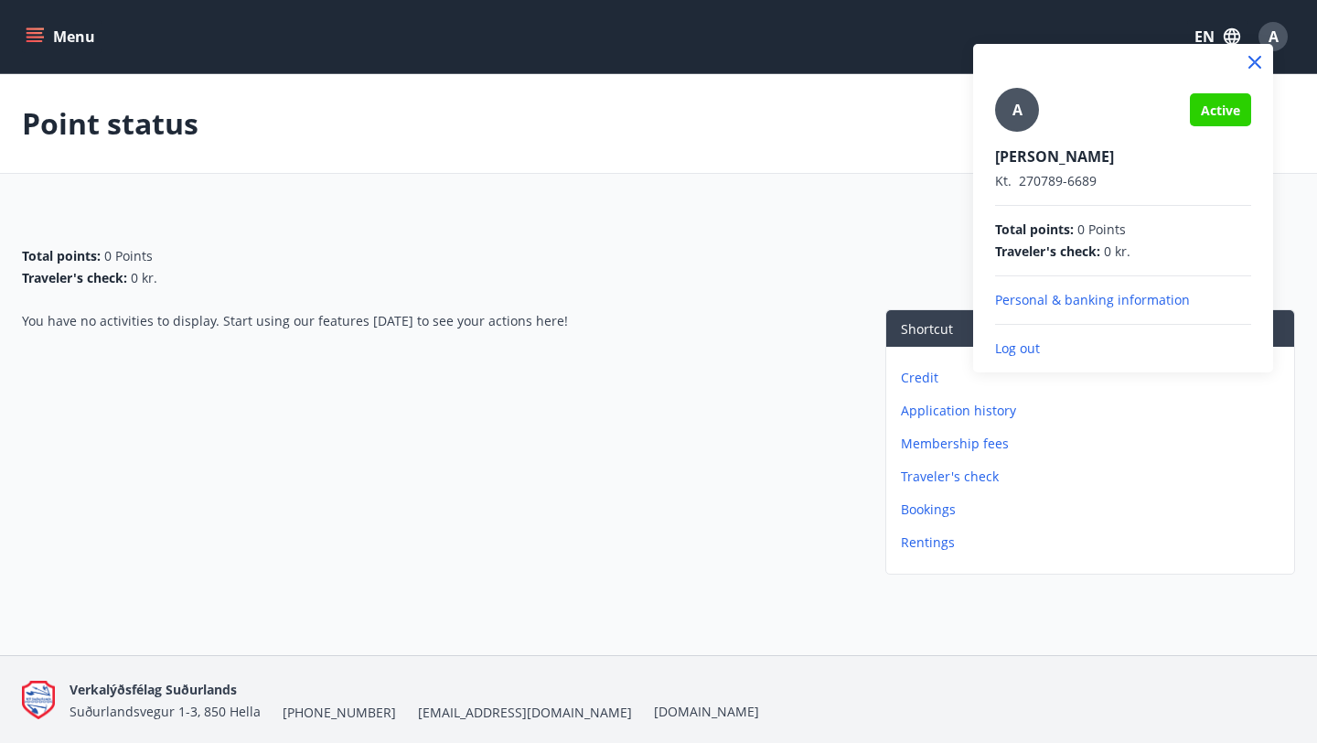
click at [1099, 298] on p "Personal & banking information" at bounding box center [1123, 300] width 256 height 18
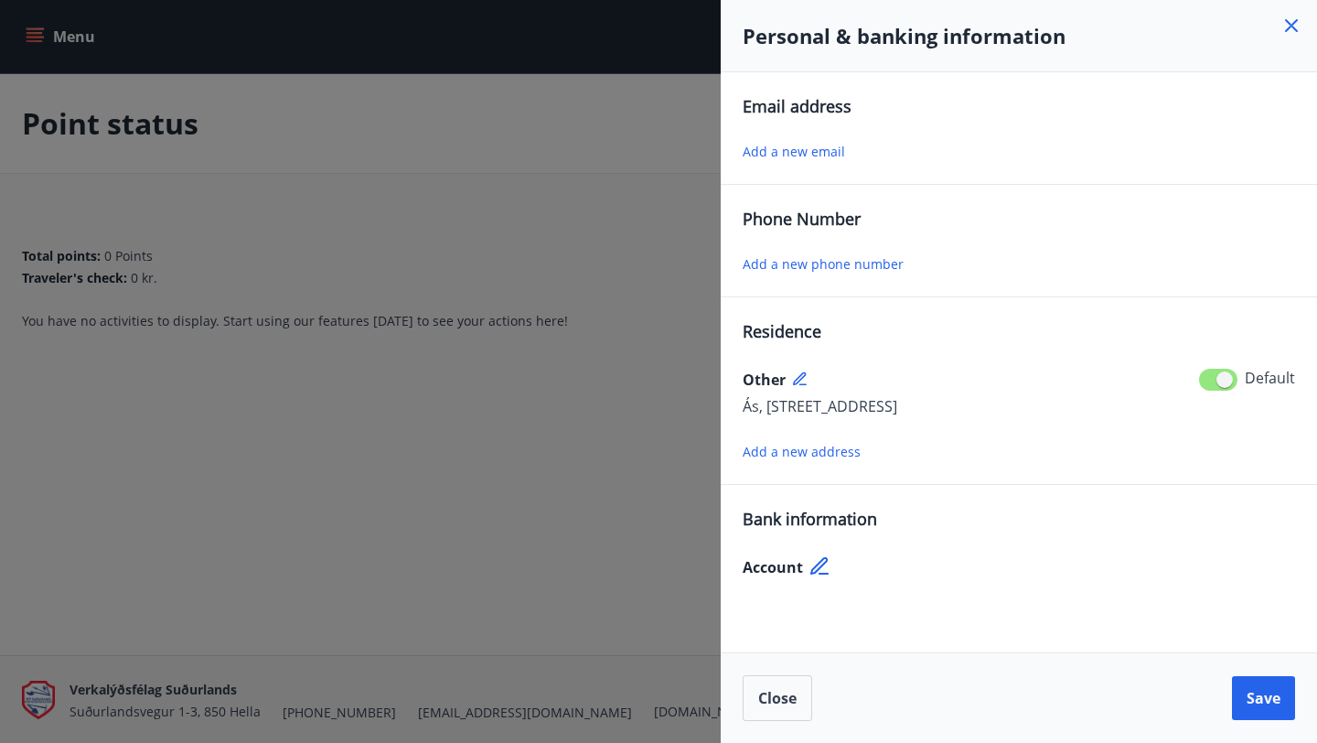
click at [827, 267] on span "Add a new phone number" at bounding box center [823, 263] width 161 height 17
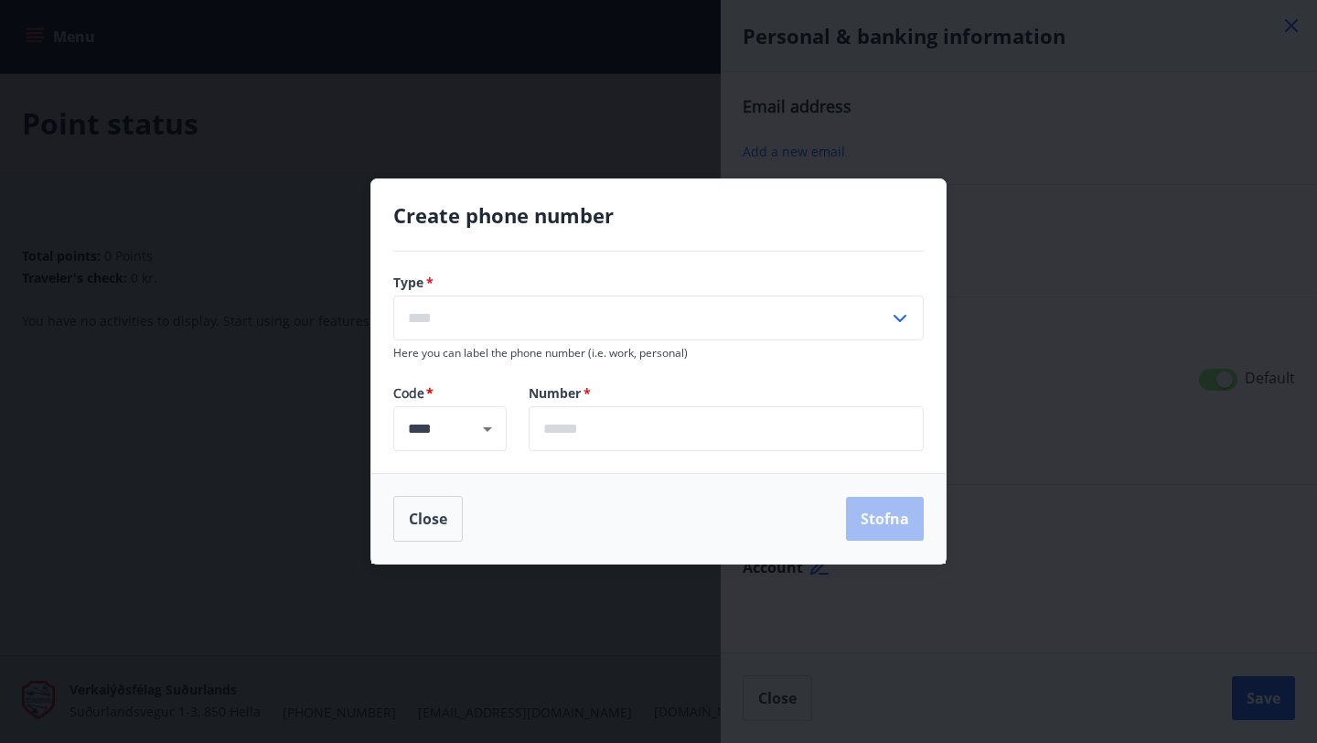
click at [606, 325] on input "text" at bounding box center [641, 317] width 496 height 45
click at [562, 349] on li "Mobile" at bounding box center [658, 356] width 529 height 33
type input "******"
click at [570, 434] on input "text" at bounding box center [726, 428] width 395 height 45
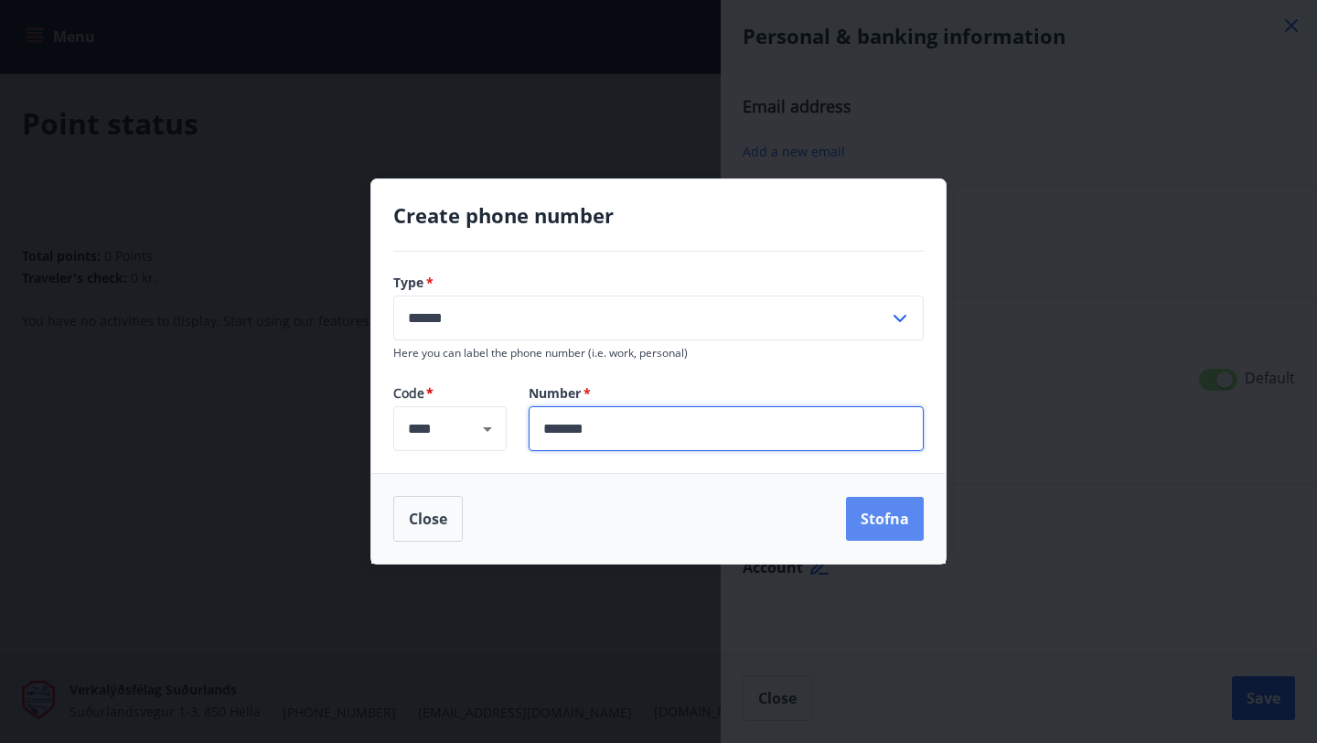
type input "*******"
click at [900, 526] on button "Stofna" at bounding box center [885, 519] width 78 height 44
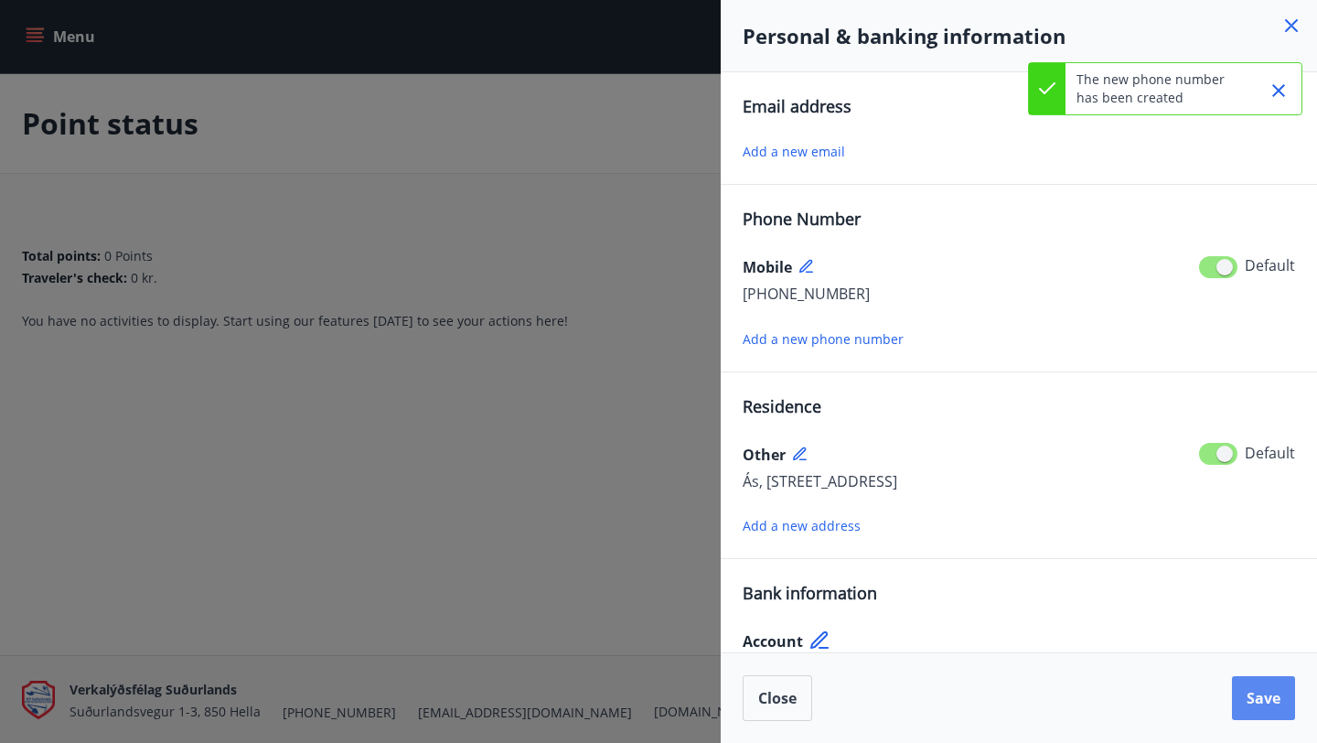
click at [1269, 690] on span "Save" at bounding box center [1264, 698] width 34 height 20
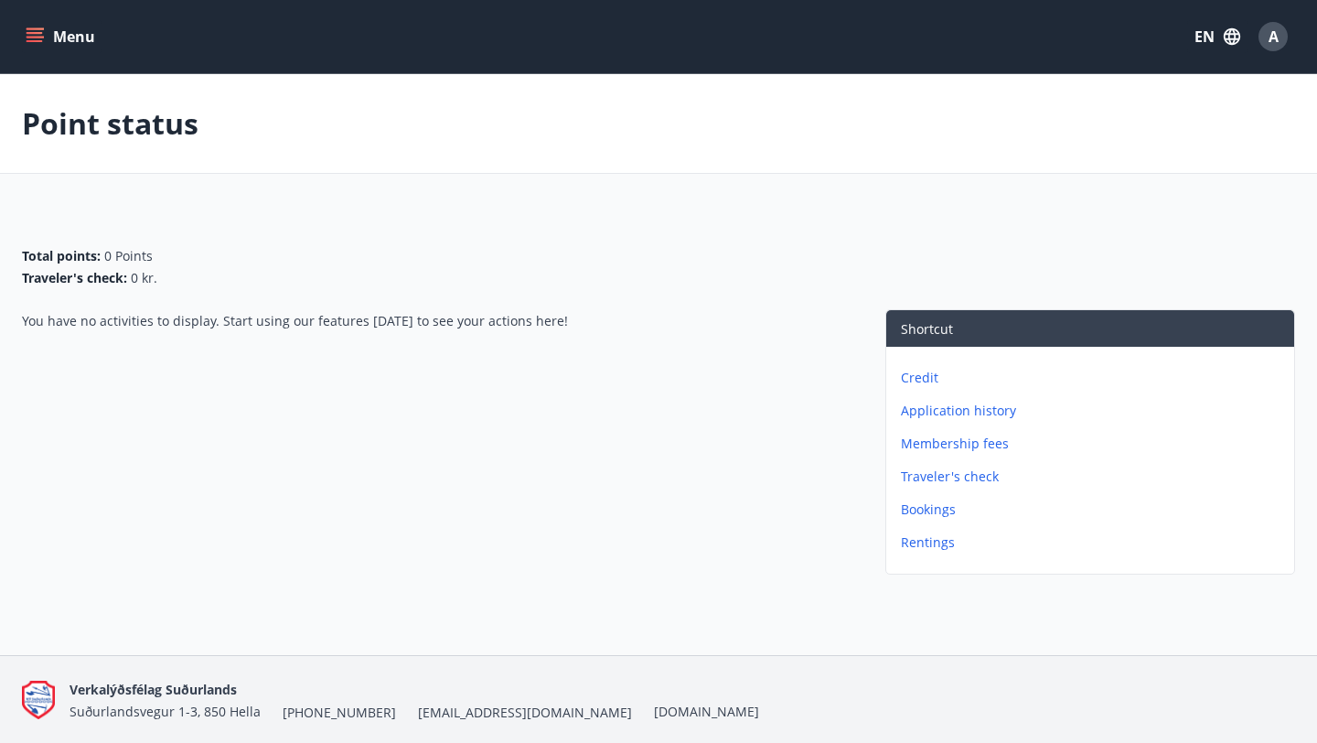
click at [52, 38] on button "Menu" at bounding box center [62, 36] width 80 height 33
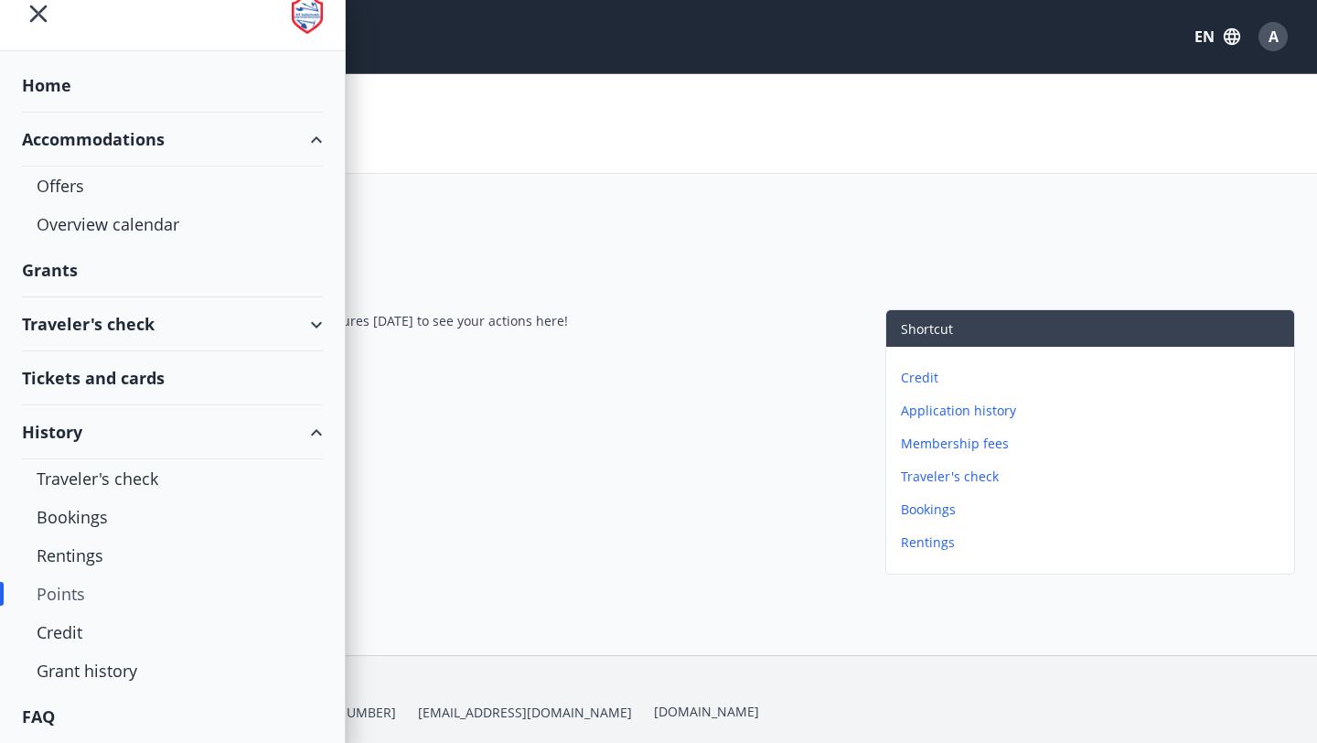
click at [82, 270] on div "Grants" at bounding box center [172, 270] width 301 height 54
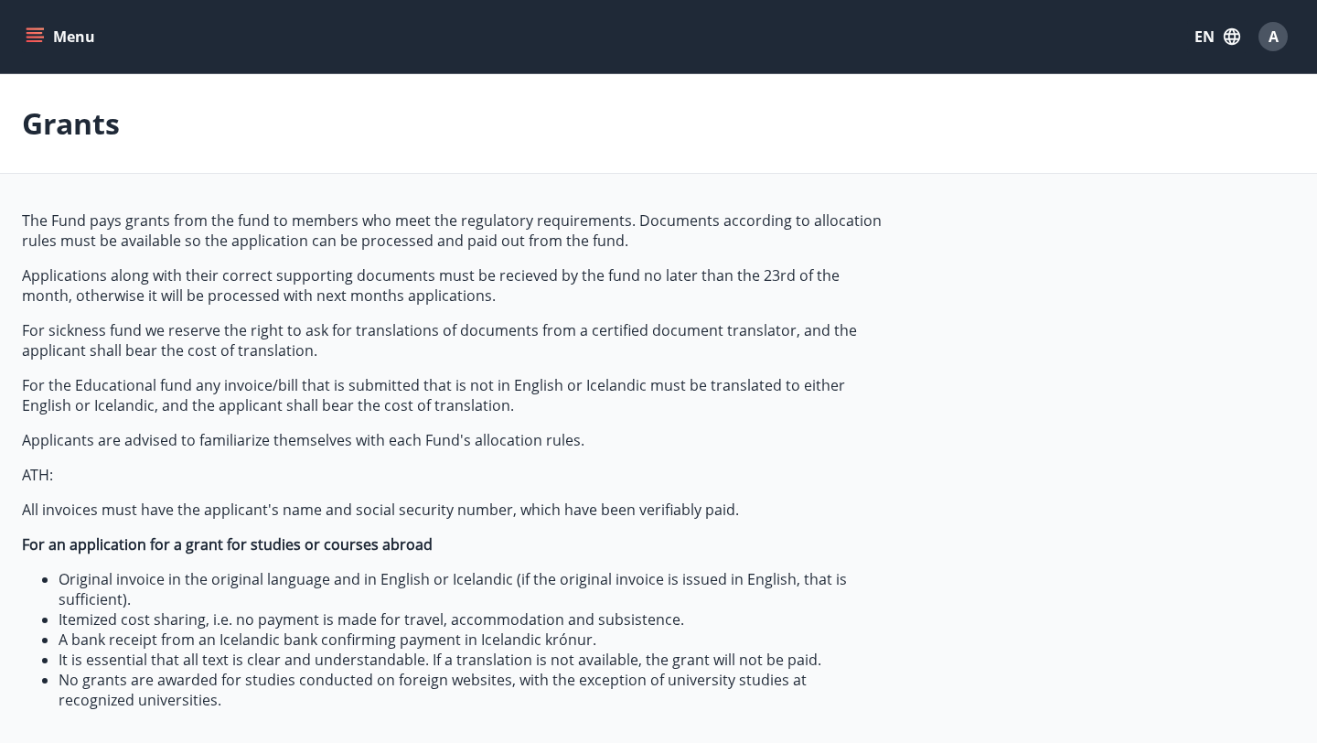
type input "***"
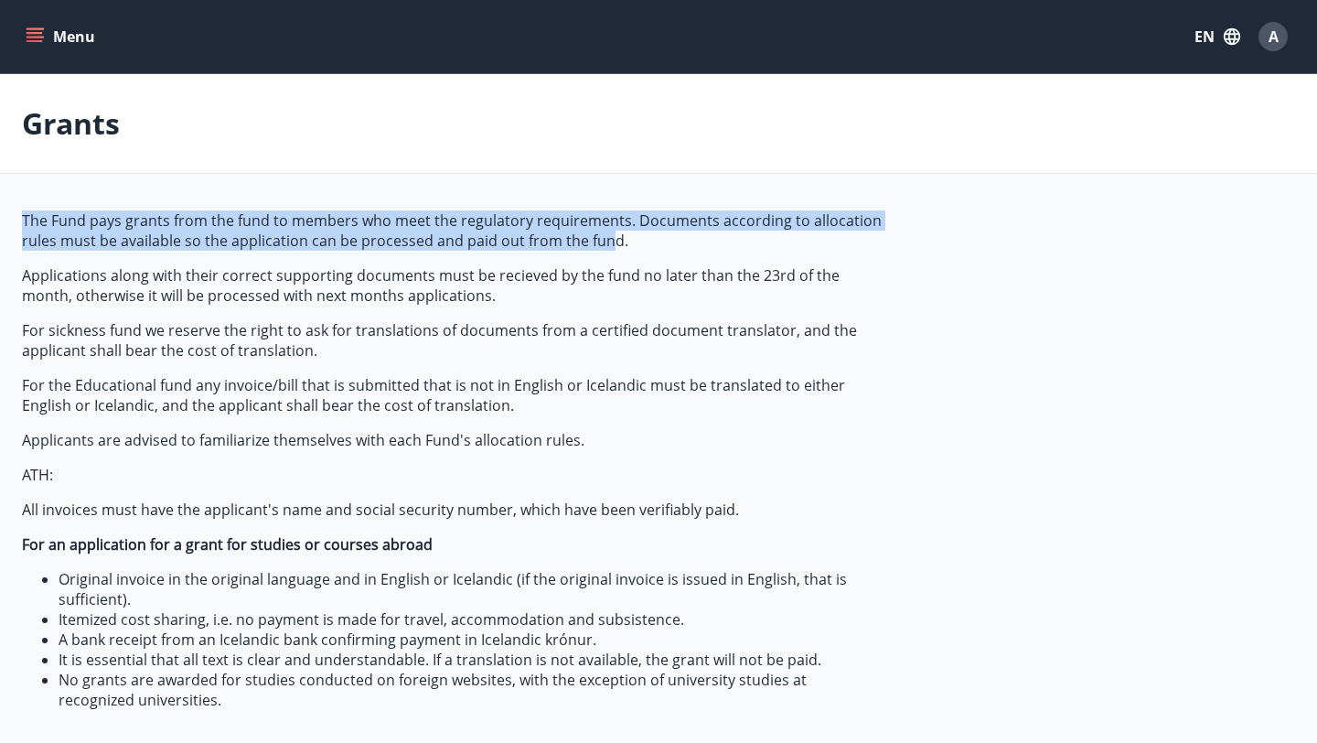
drag, startPoint x: 25, startPoint y: 217, endPoint x: 609, endPoint y: 250, distance: 585.4
click at [609, 250] on p "The Fund pays grants from the fund to members who meet the regulatory requireme…" at bounding box center [453, 230] width 863 height 40
drag, startPoint x: 618, startPoint y: 245, endPoint x: 56, endPoint y: 218, distance: 563.2
click at [23, 218] on p "The Fund pays grants from the fund to members who meet the regulatory requireme…" at bounding box center [453, 230] width 863 height 40
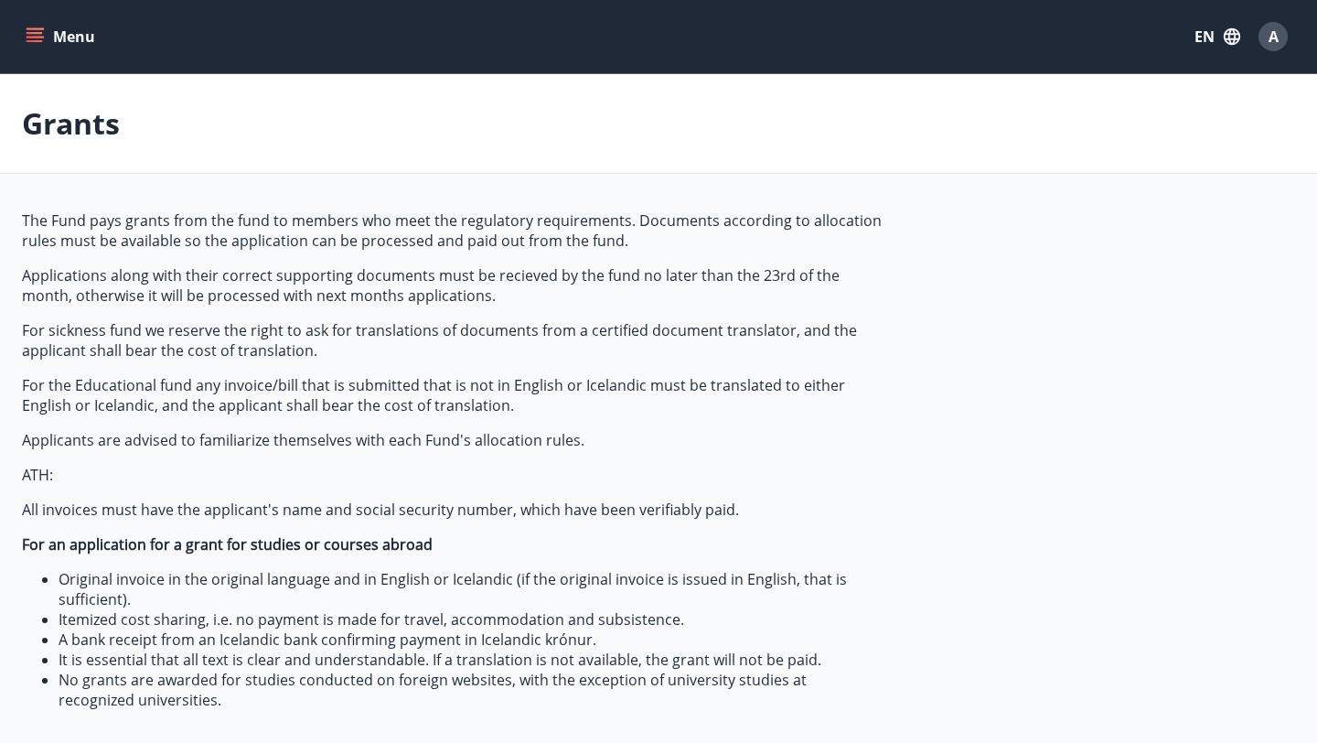
click at [72, 280] on p "Applications along with their correct supporting documents must be recieved by …" at bounding box center [453, 285] width 863 height 40
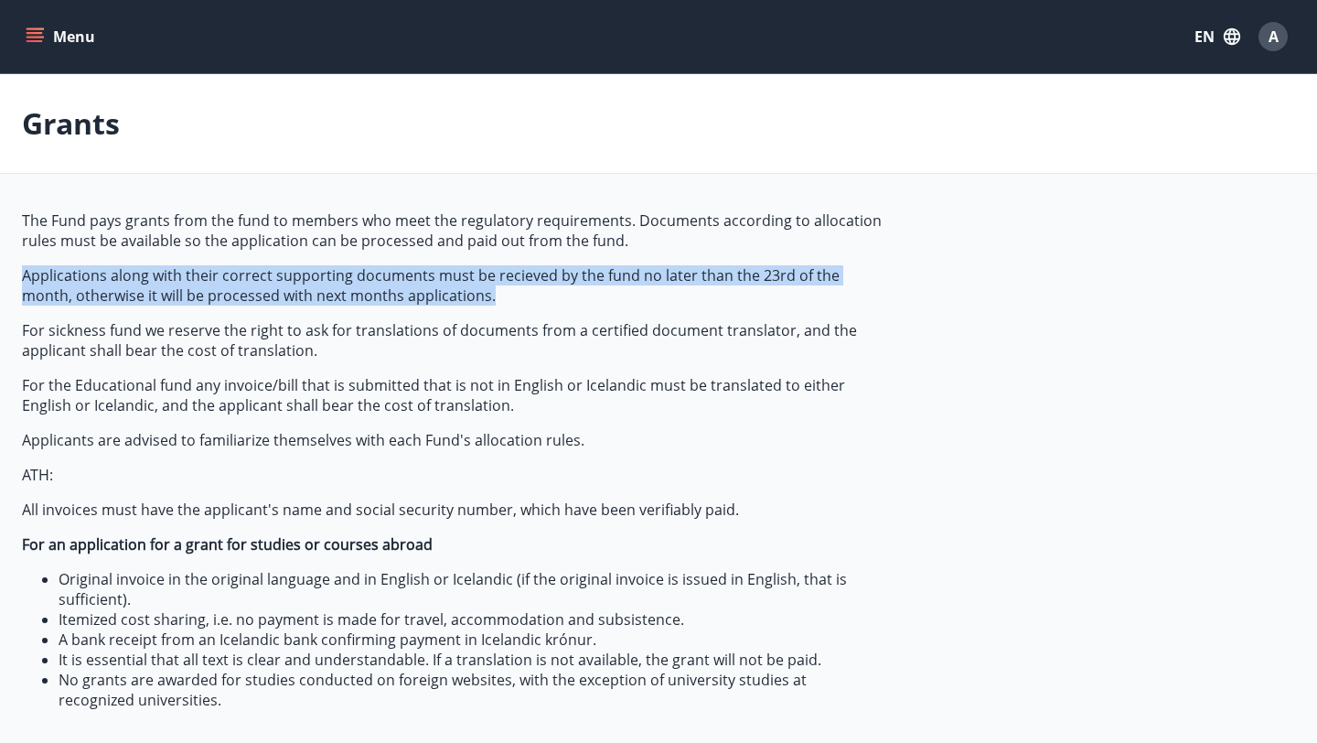
drag, startPoint x: 19, startPoint y: 267, endPoint x: 464, endPoint y: 287, distance: 445.0
click at [464, 287] on div "The Fund pays grants from the fund to members who meet the regulatory requireme…" at bounding box center [658, 551] width 1317 height 682
click at [639, 316] on span "The Fund pays grants from the fund to members who meet the regulatory requireme…" at bounding box center [453, 459] width 863 height 499
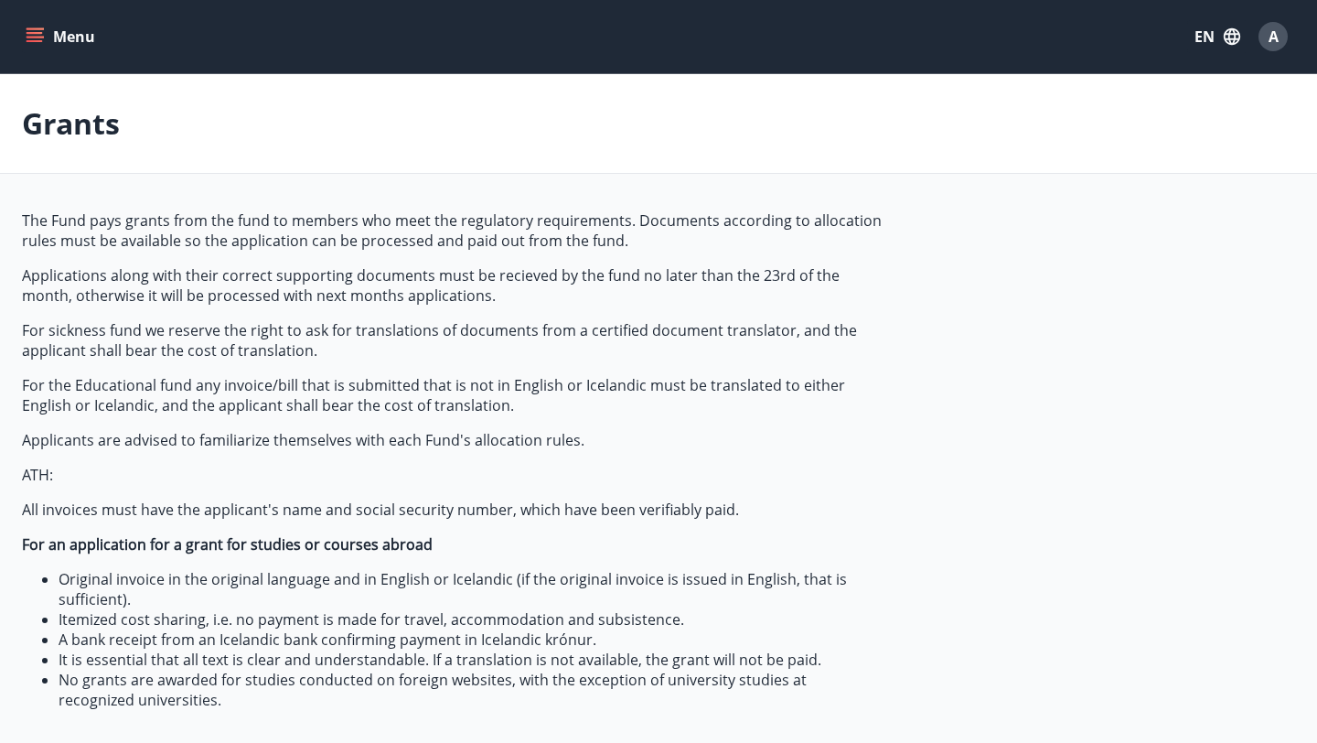
click at [1269, 44] on span "A" at bounding box center [1274, 37] width 10 height 20
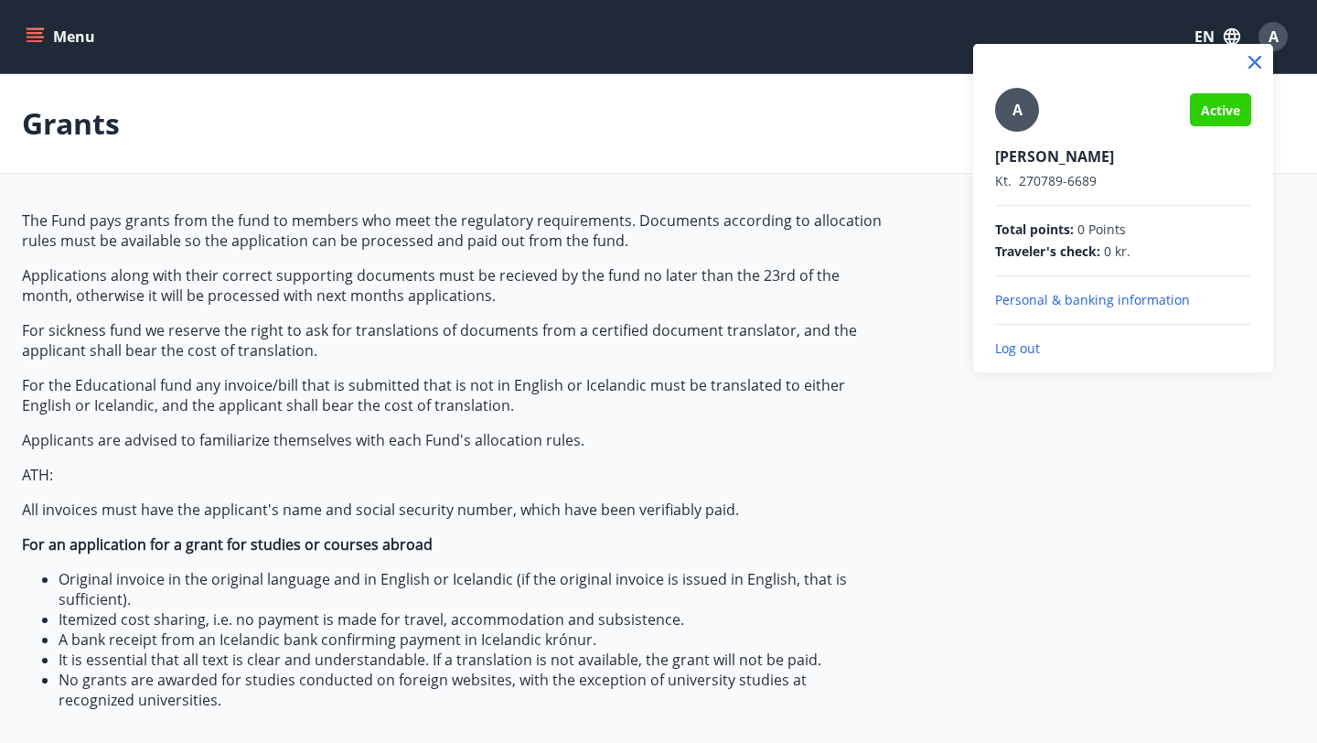
click at [1010, 343] on p "Log out" at bounding box center [1123, 348] width 256 height 18
